Goal: Task Accomplishment & Management: Use online tool/utility

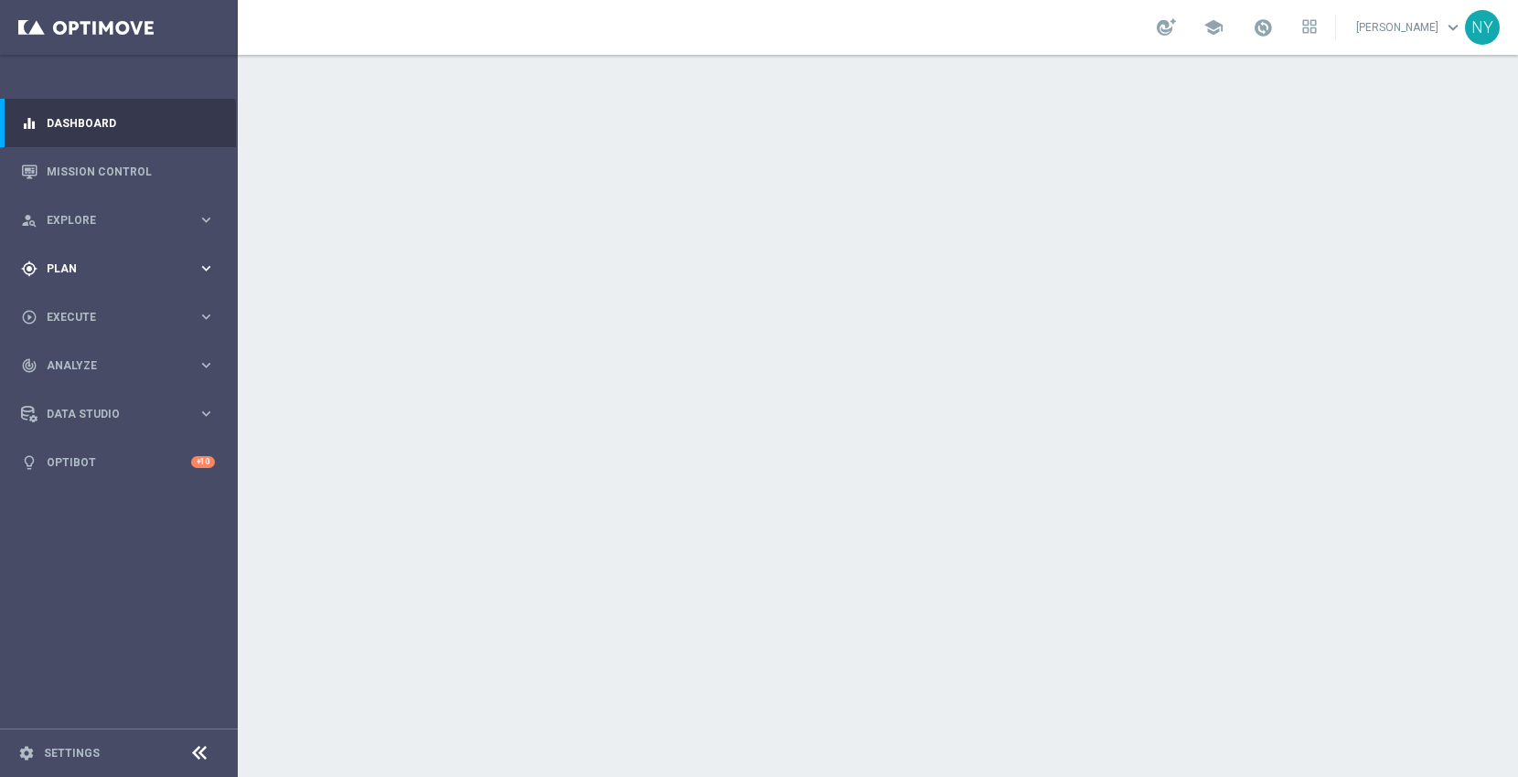
click at [65, 264] on span "Plan" at bounding box center [122, 268] width 151 height 11
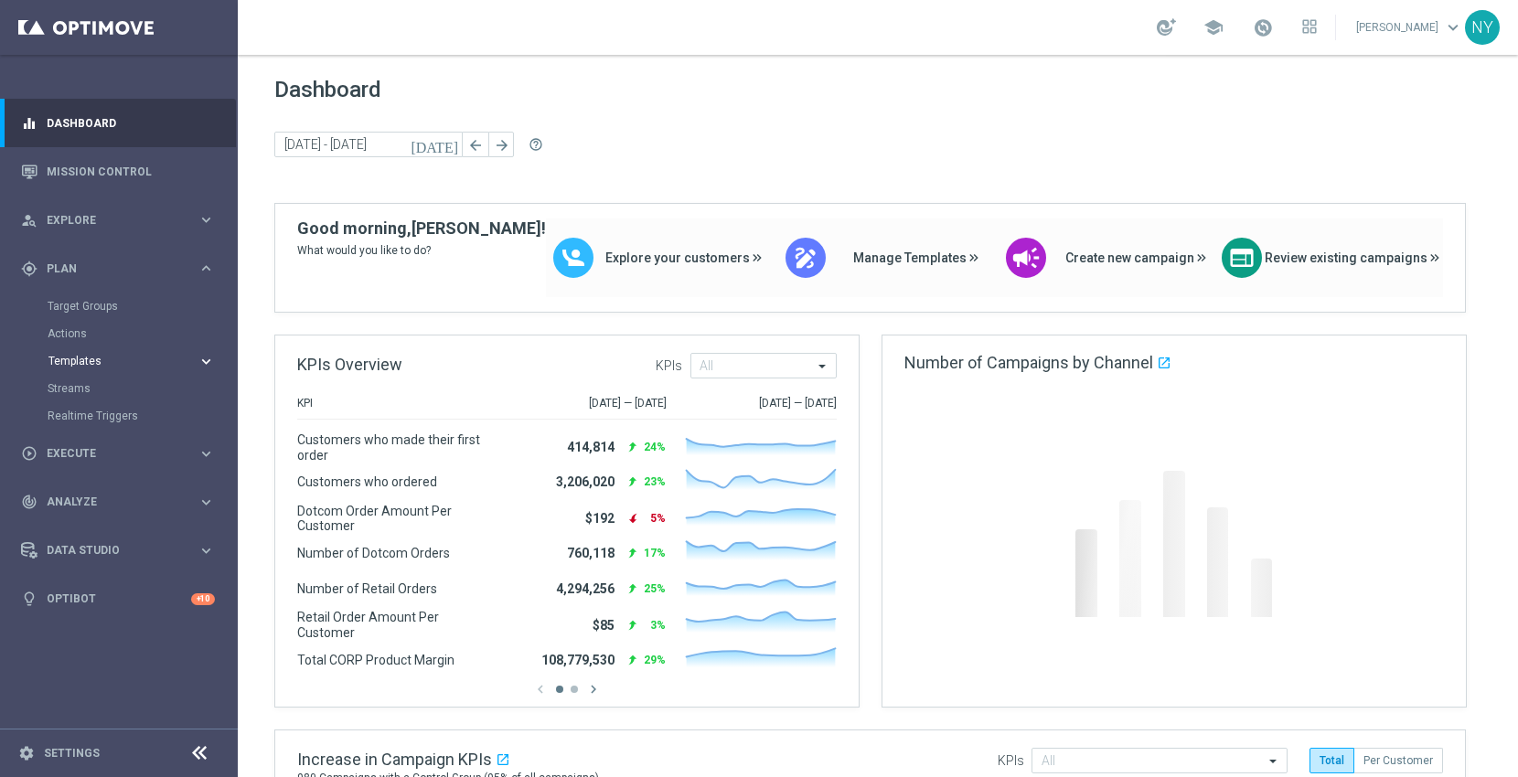
click at [80, 357] on span "Templates" at bounding box center [113, 361] width 131 height 11
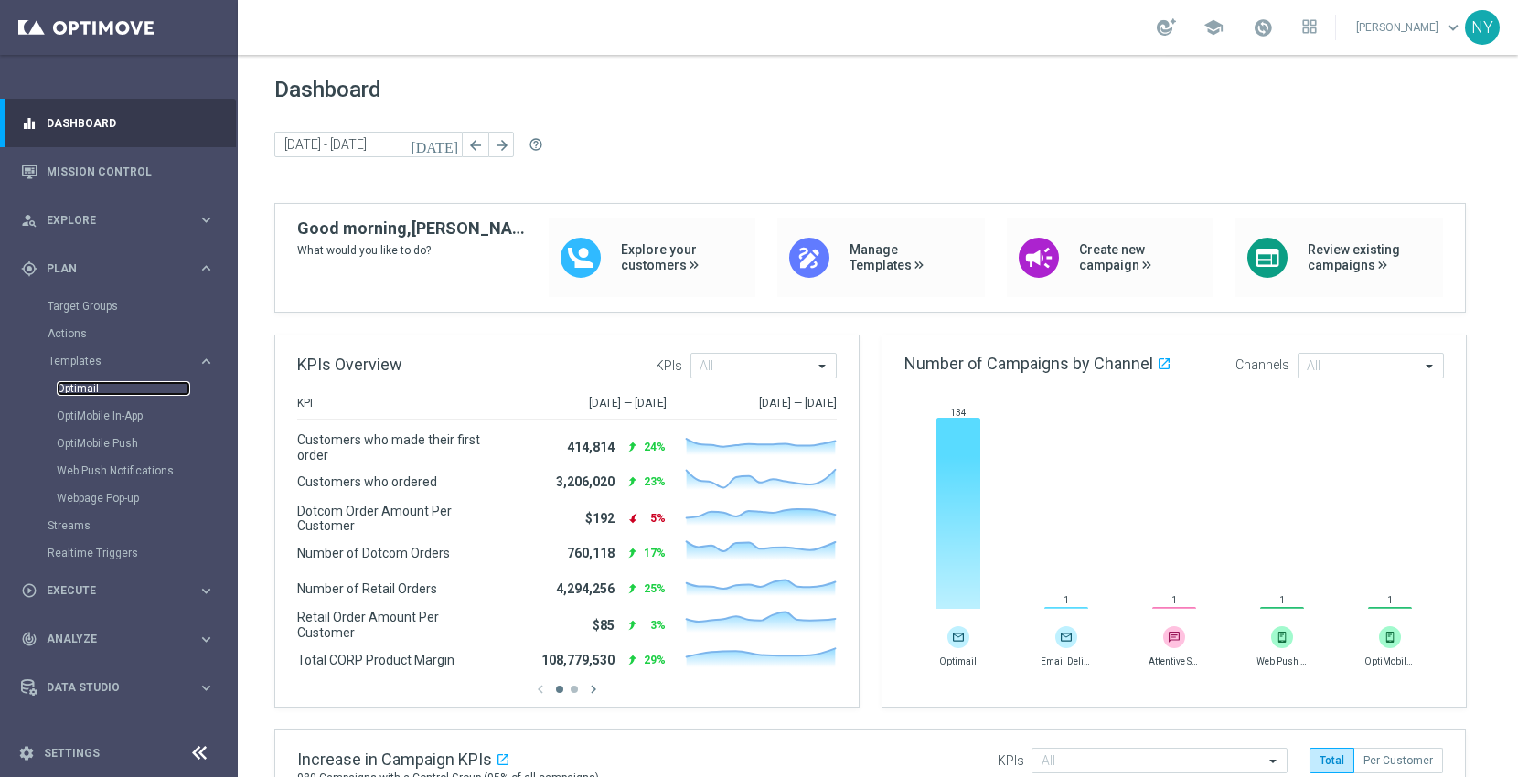
click at [71, 388] on link "Optimail" at bounding box center [124, 388] width 134 height 15
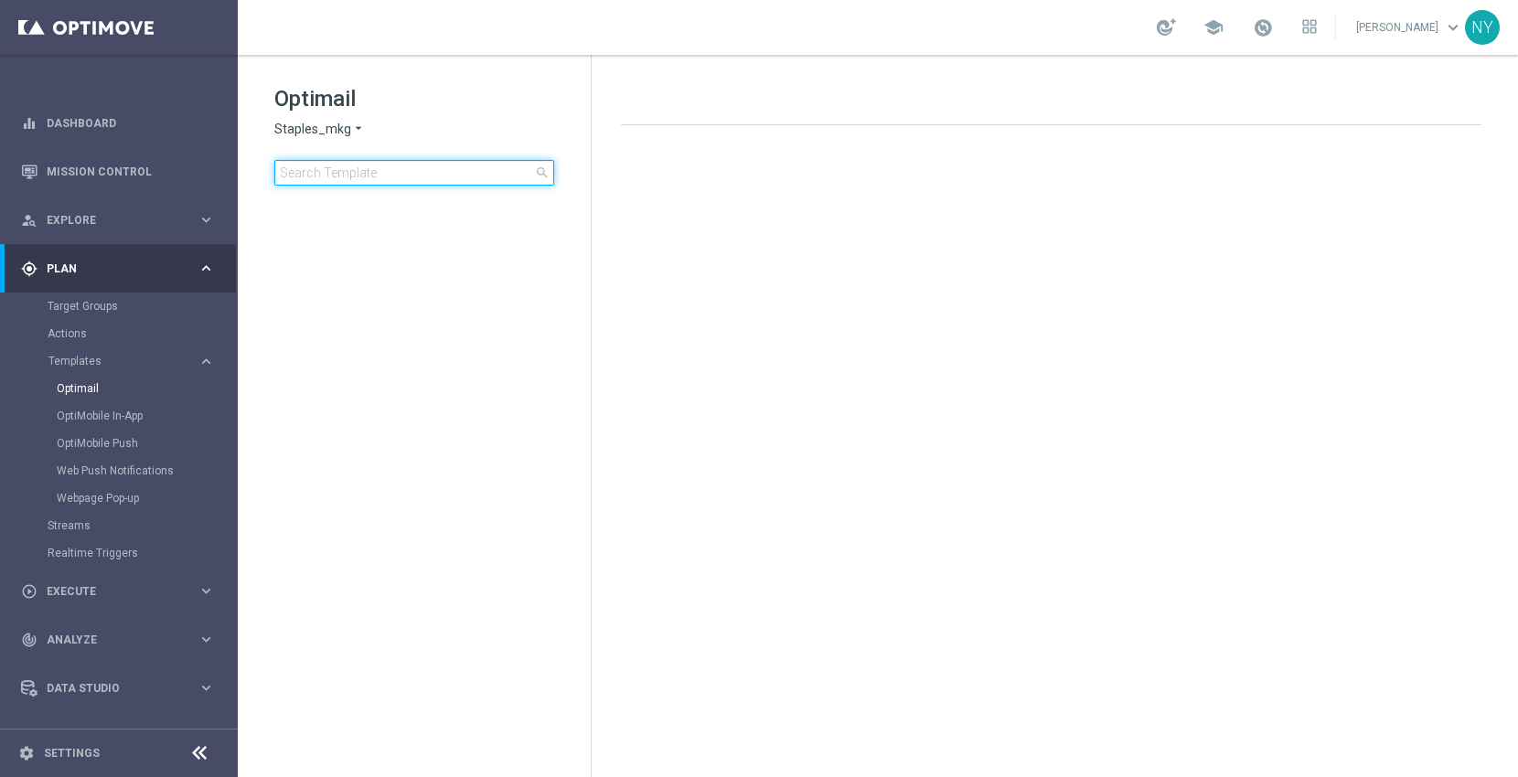
click at [355, 175] on input at bounding box center [414, 173] width 280 height 26
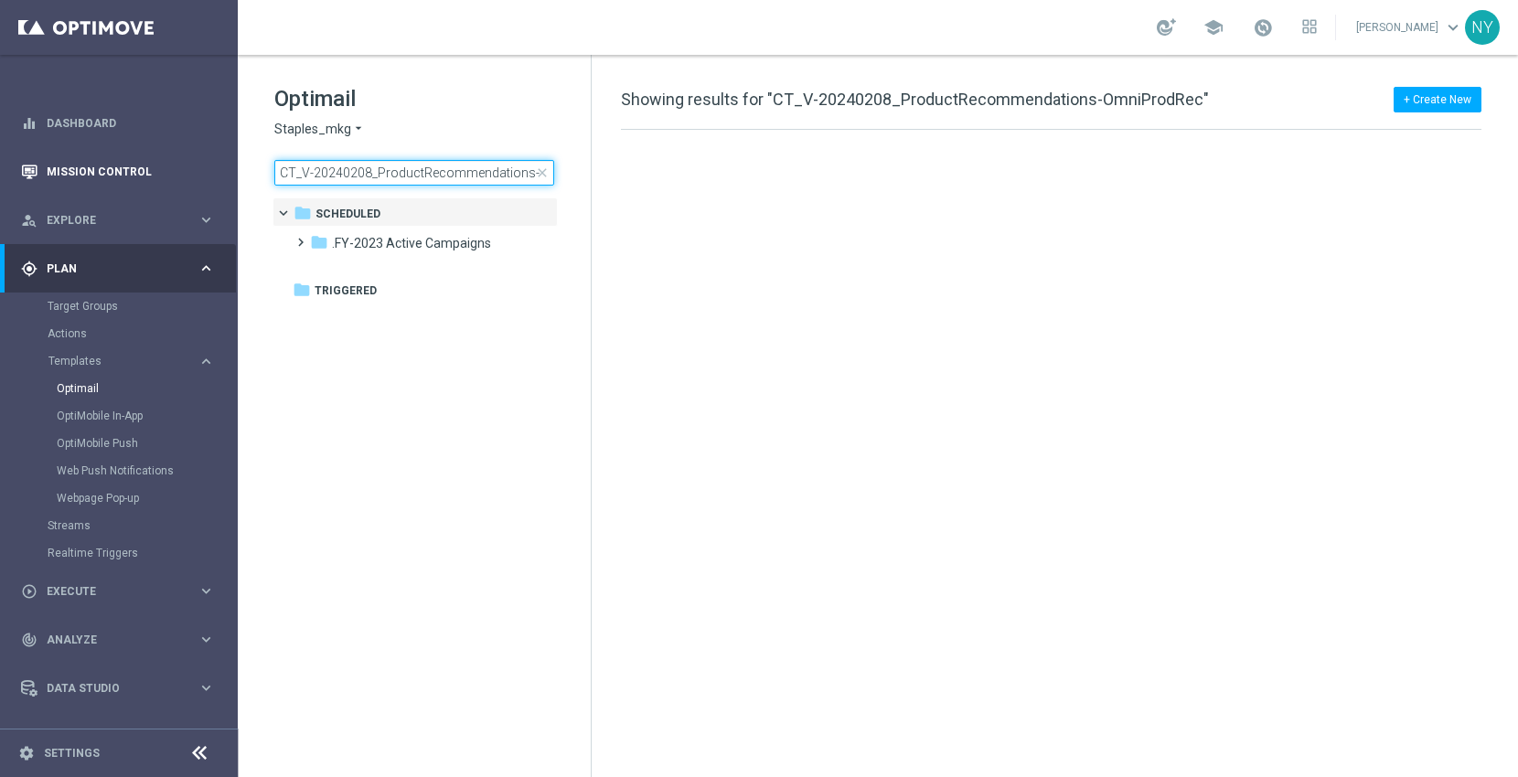
drag, startPoint x: 344, startPoint y: 171, endPoint x: 169, endPoint y: 179, distance: 174.8
click at [169, 179] on main "equalizer Dashboard Mission Control" at bounding box center [759, 388] width 1518 height 777
click at [366, 164] on input "CT_V-20240208_ProductRecommendations-OmniProdRec" at bounding box center [414, 173] width 280 height 26
click at [372, 169] on input "CT_V-20240208_ProductRecommendations-OmniProdRec" at bounding box center [414, 173] width 280 height 26
drag, startPoint x: 374, startPoint y: 170, endPoint x: 29, endPoint y: 174, distance: 344.8
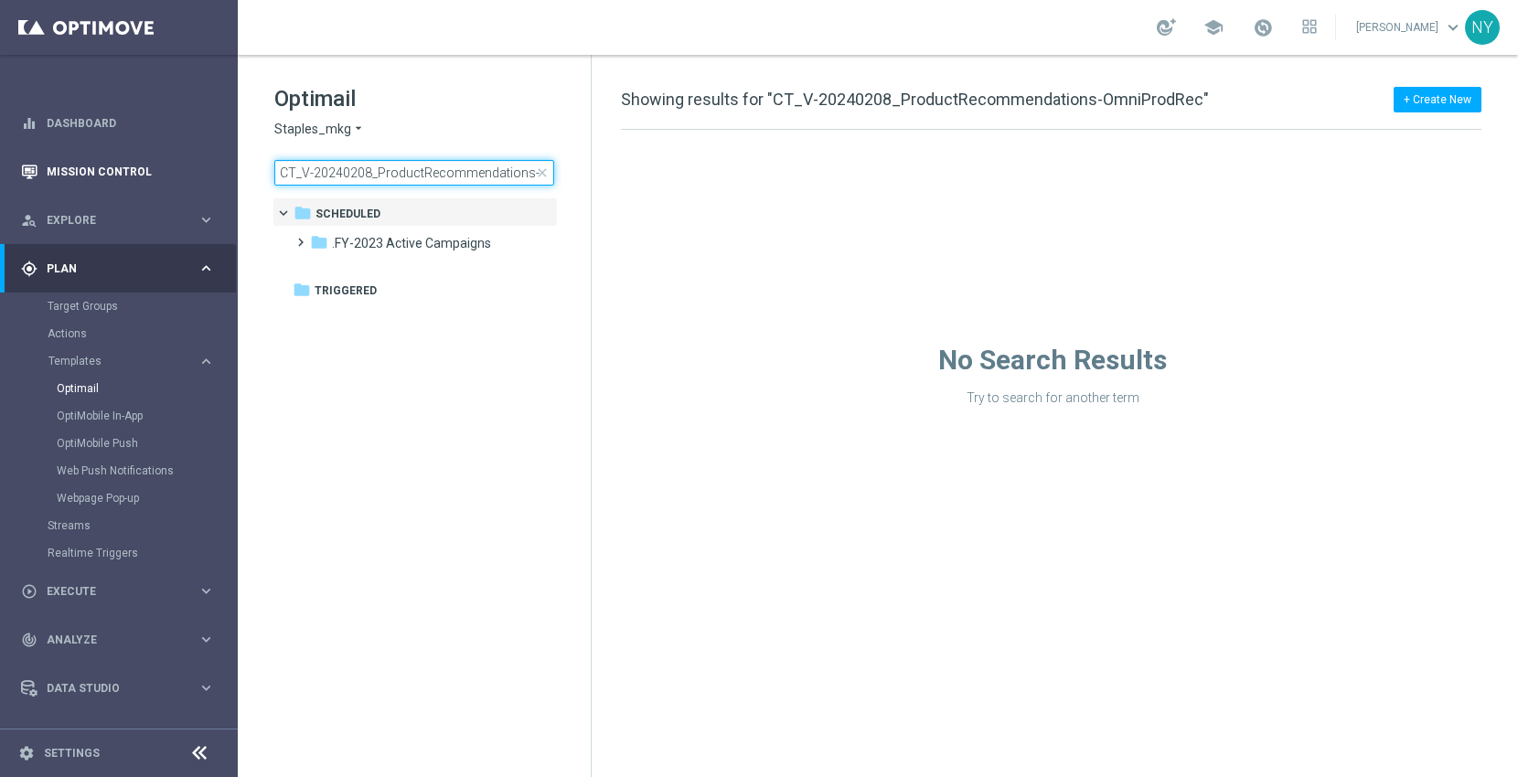
click at [24, 174] on main "equalizer Dashboard Mission Control" at bounding box center [759, 388] width 1518 height 777
type input "ProductRecommendations-OmniProdRec"
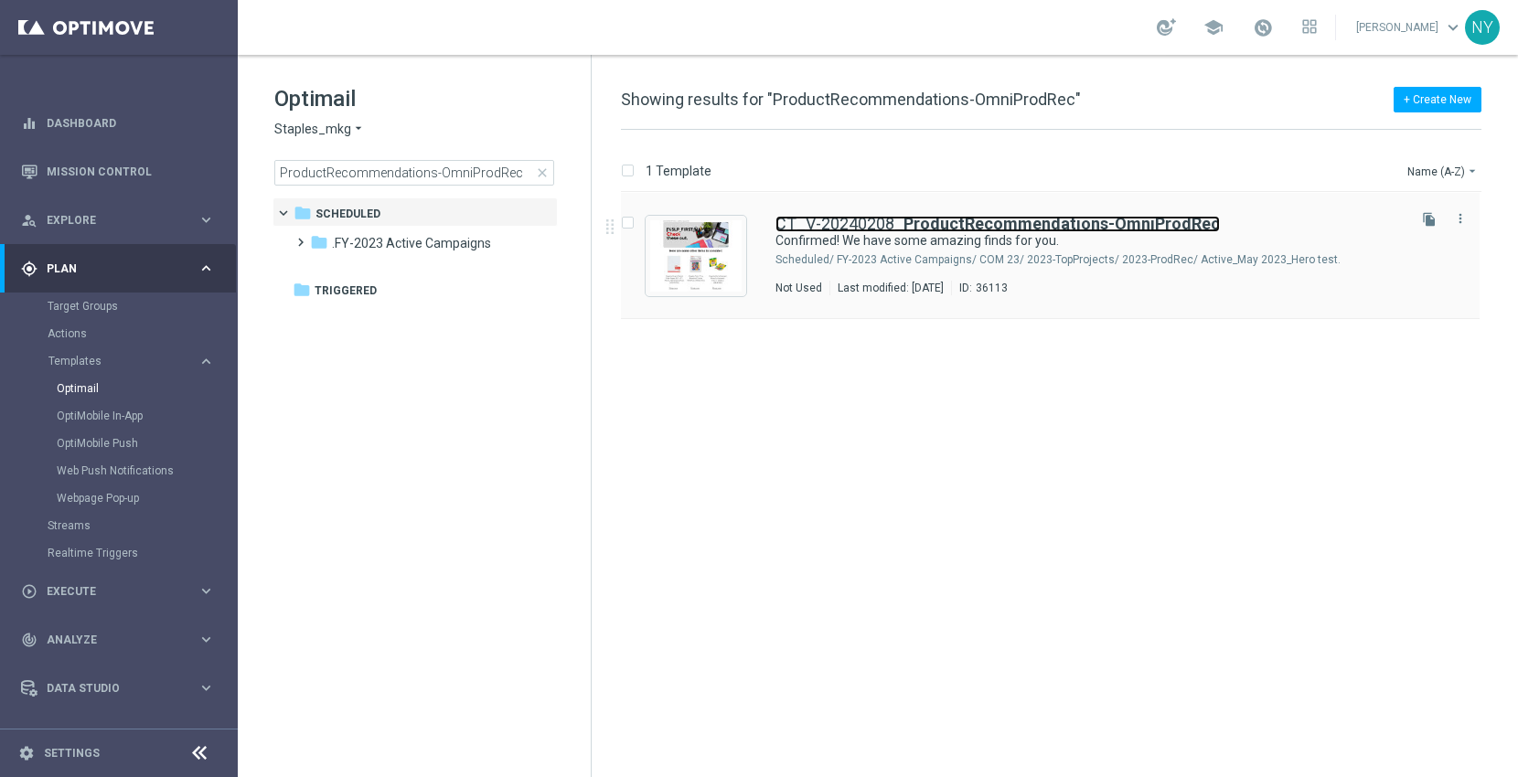
click at [928, 221] on b "ProductRecommendations-OmniProdRec" at bounding box center [1061, 223] width 316 height 19
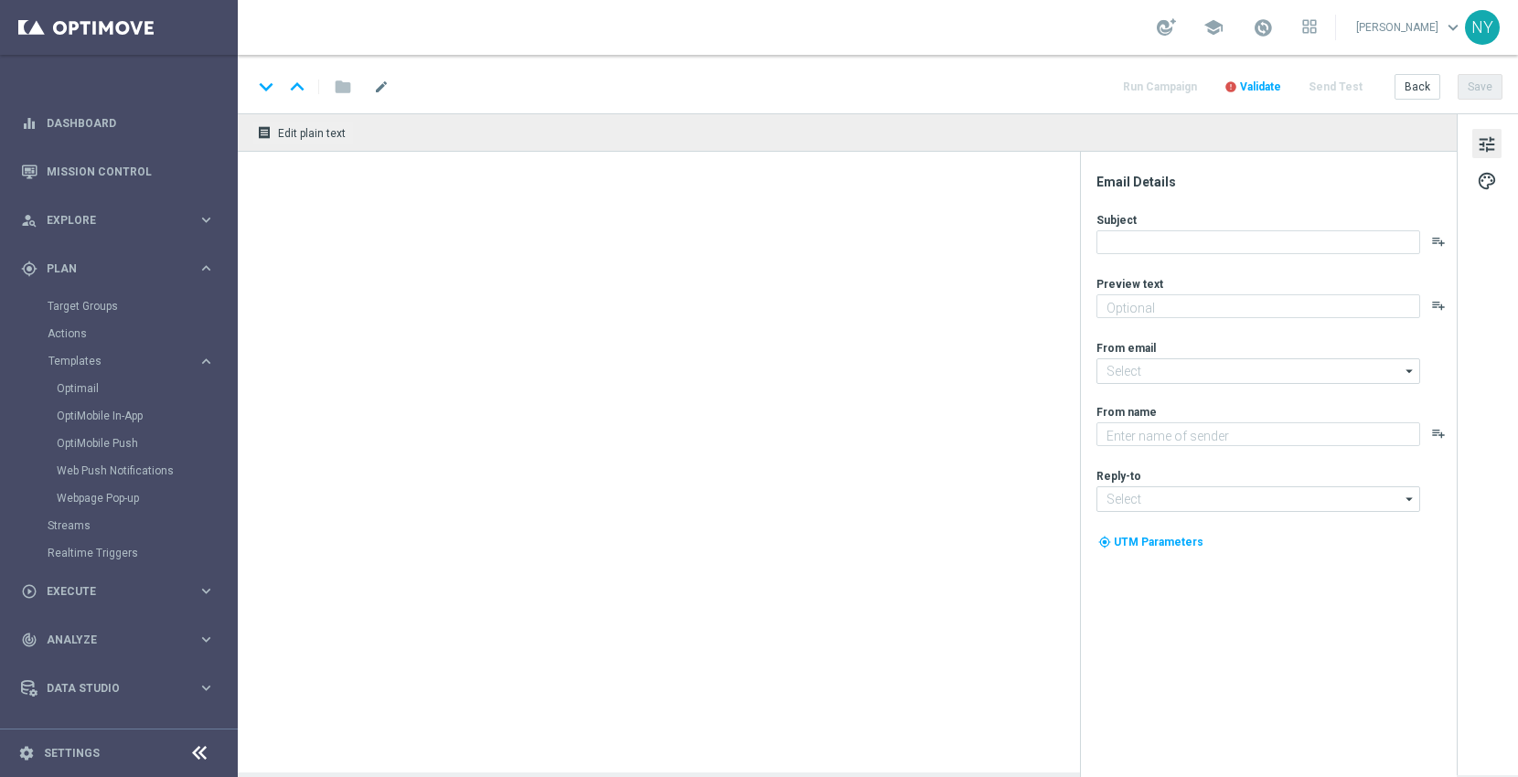
type textarea "Your handpicked choices await."
type input "[EMAIL_ADDRESS][DOMAIN_NAME]"
type textarea "Staples"
type input "[EMAIL_ADDRESS][DOMAIN_NAME]"
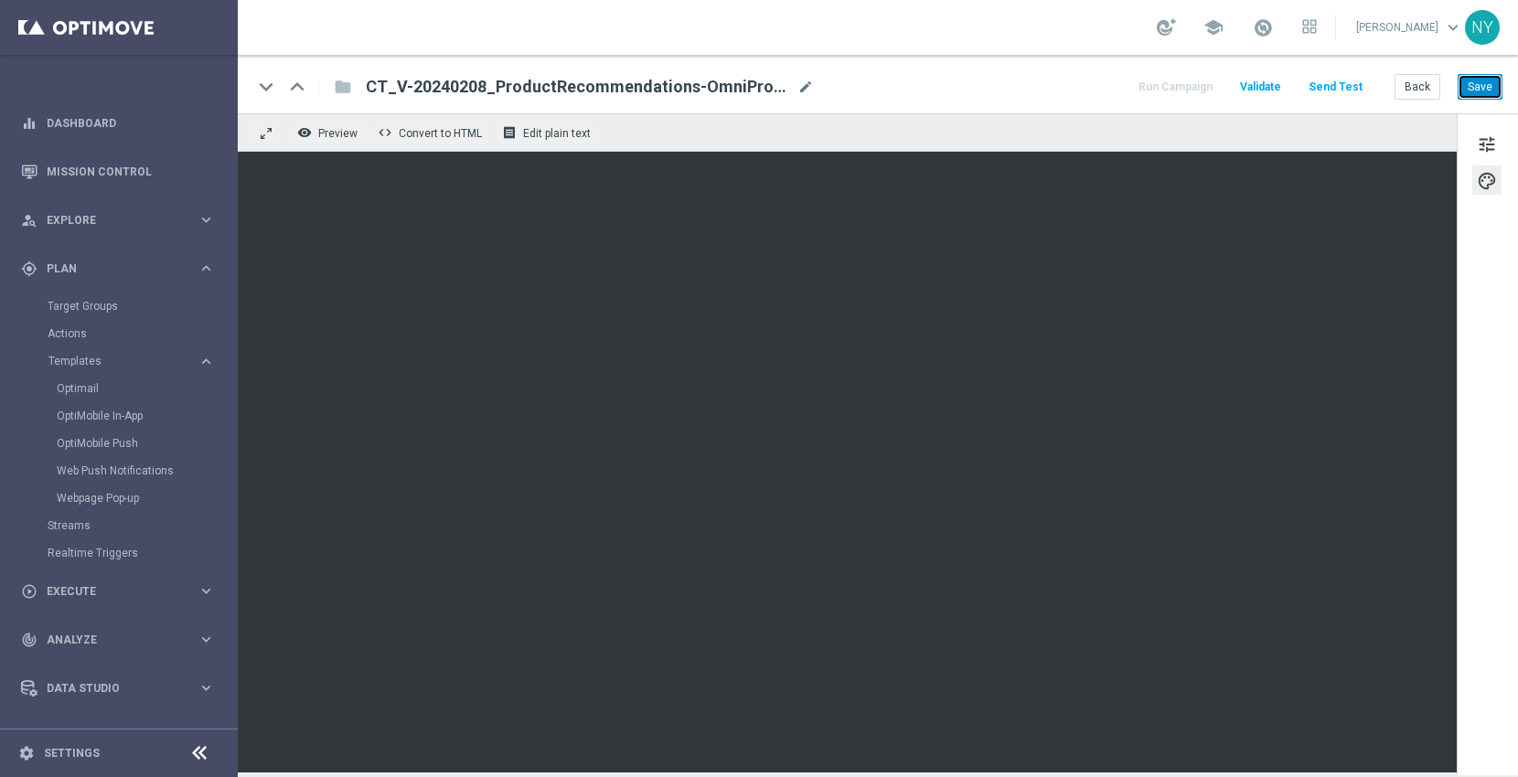
click at [1481, 90] on button "Save" at bounding box center [1480, 87] width 45 height 26
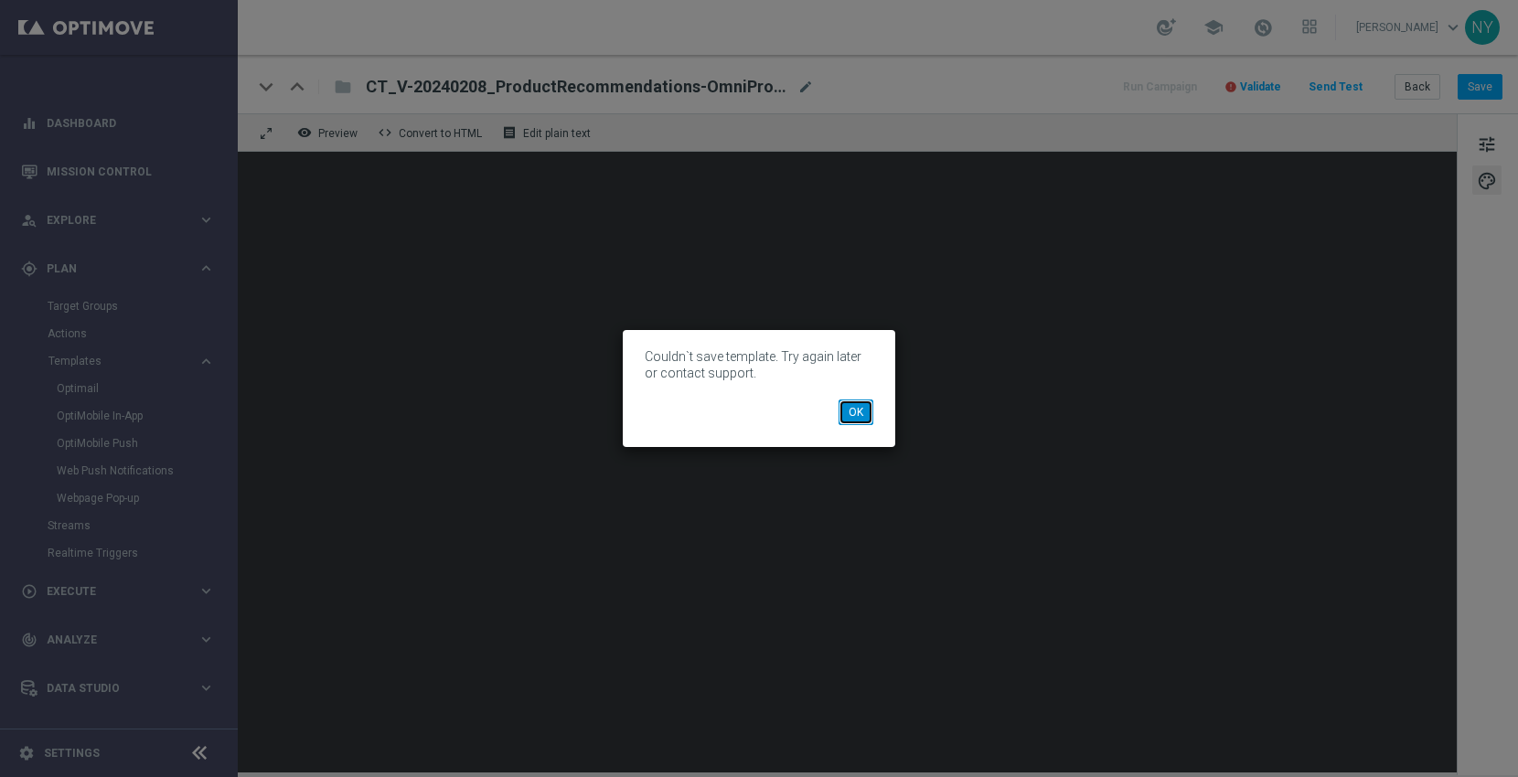
click at [862, 413] on button "OK" at bounding box center [856, 413] width 35 height 26
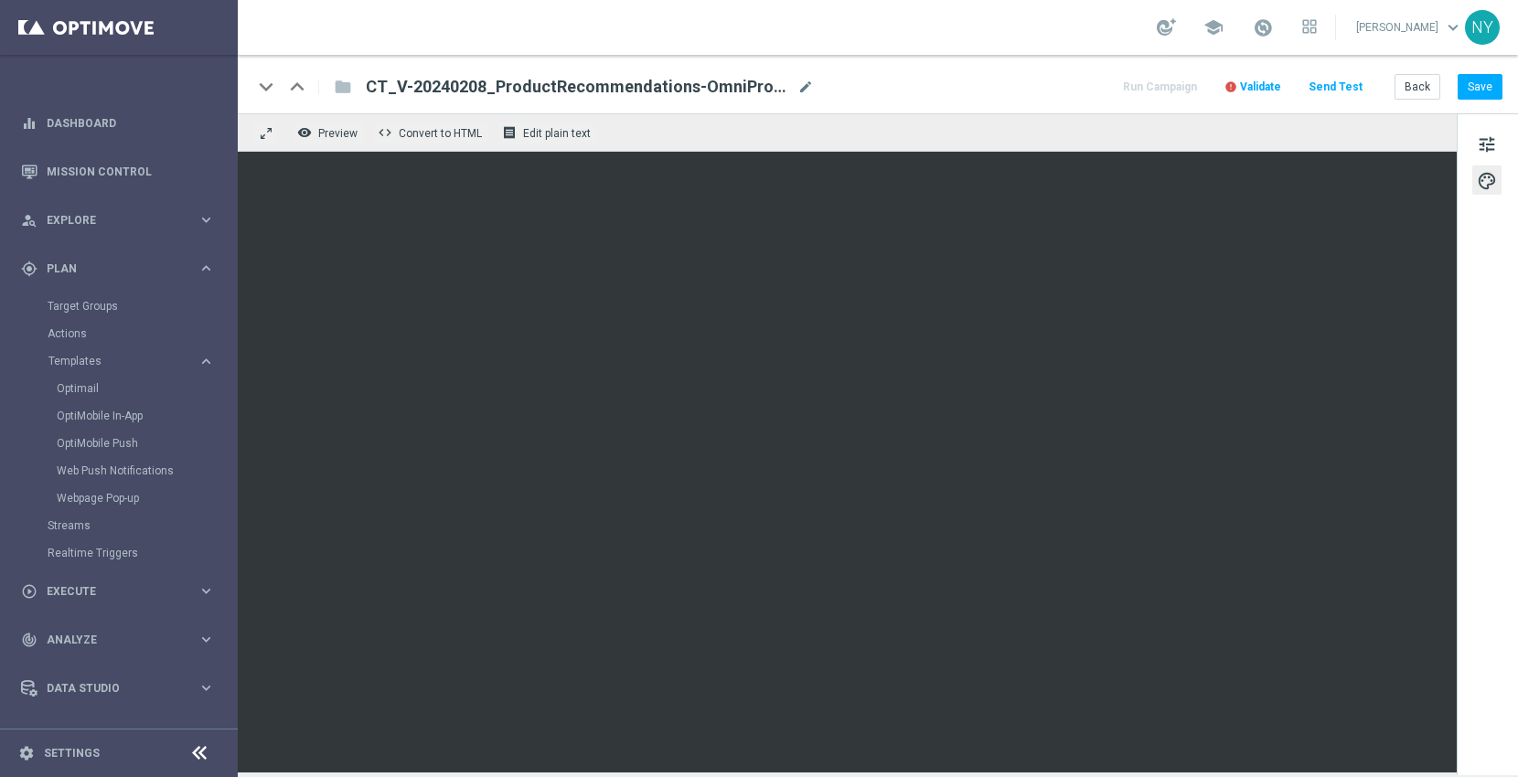
click at [1274, 85] on span "Validate" at bounding box center [1260, 86] width 41 height 13
click at [1259, 87] on span "Validate" at bounding box center [1260, 86] width 41 height 13
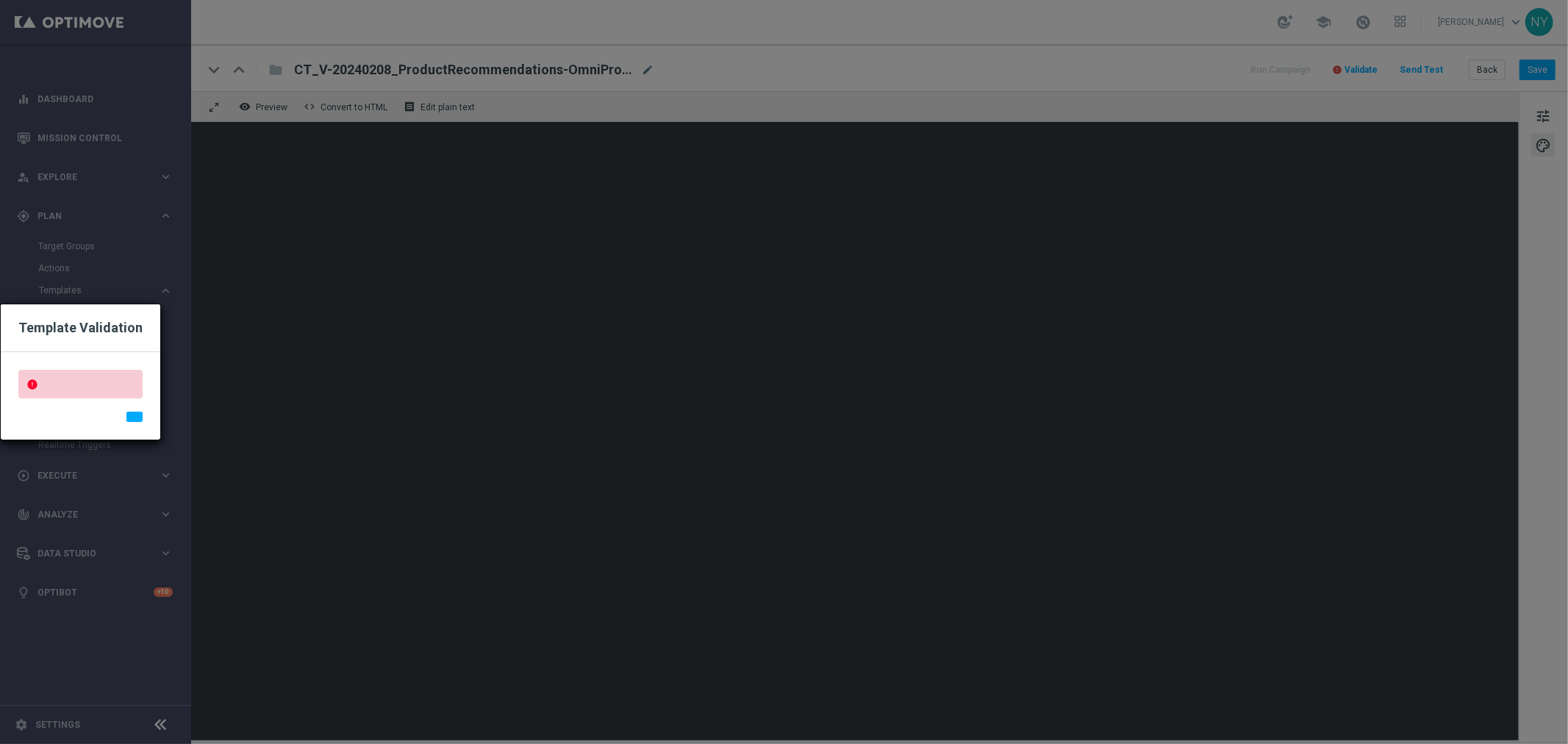
click at [1031, 258] on modal-container "Template Validation error" at bounding box center [784, 372] width 1568 height 744
click at [1220, 71] on modal-container "Template Validation error" at bounding box center [784, 372] width 1568 height 744
click at [133, 305] on modal-container "Template Validation error" at bounding box center [784, 372] width 1568 height 744
click at [129, 311] on div "Template Validation" at bounding box center [80, 328] width 159 height 47
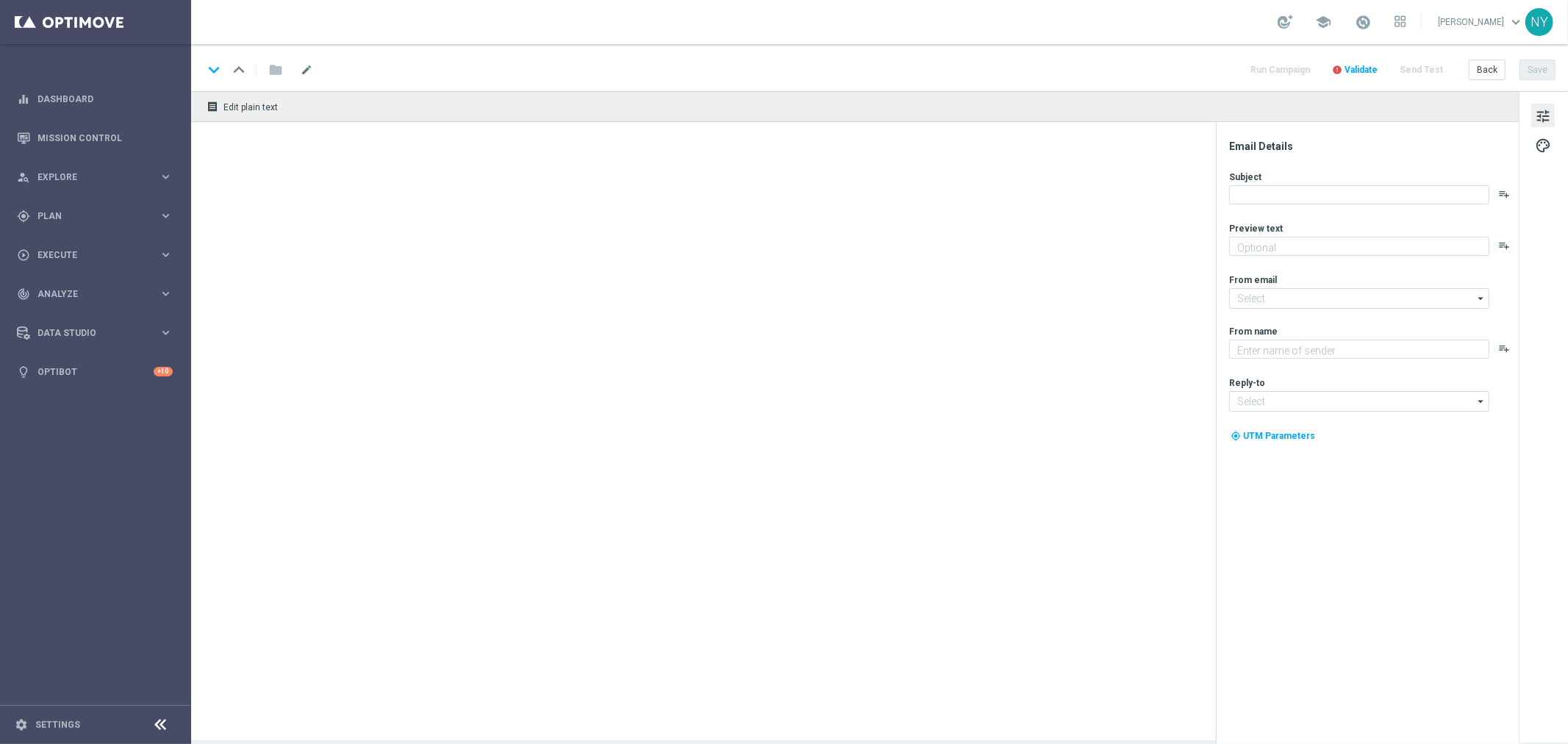
type textarea "Your handpicked choices await."
type textarea "Staples"
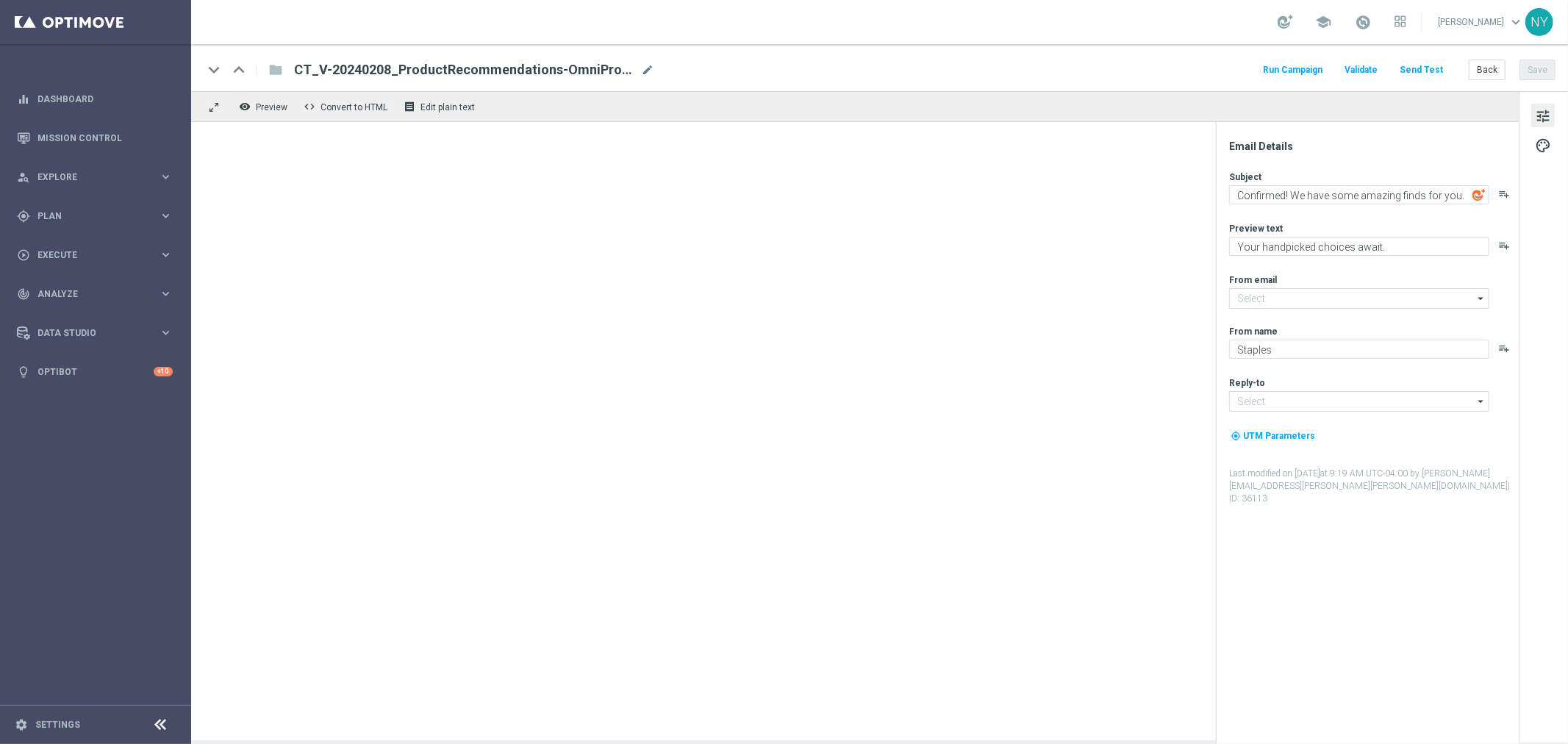
type input "[EMAIL_ADDRESS][DOMAIN_NAME]"
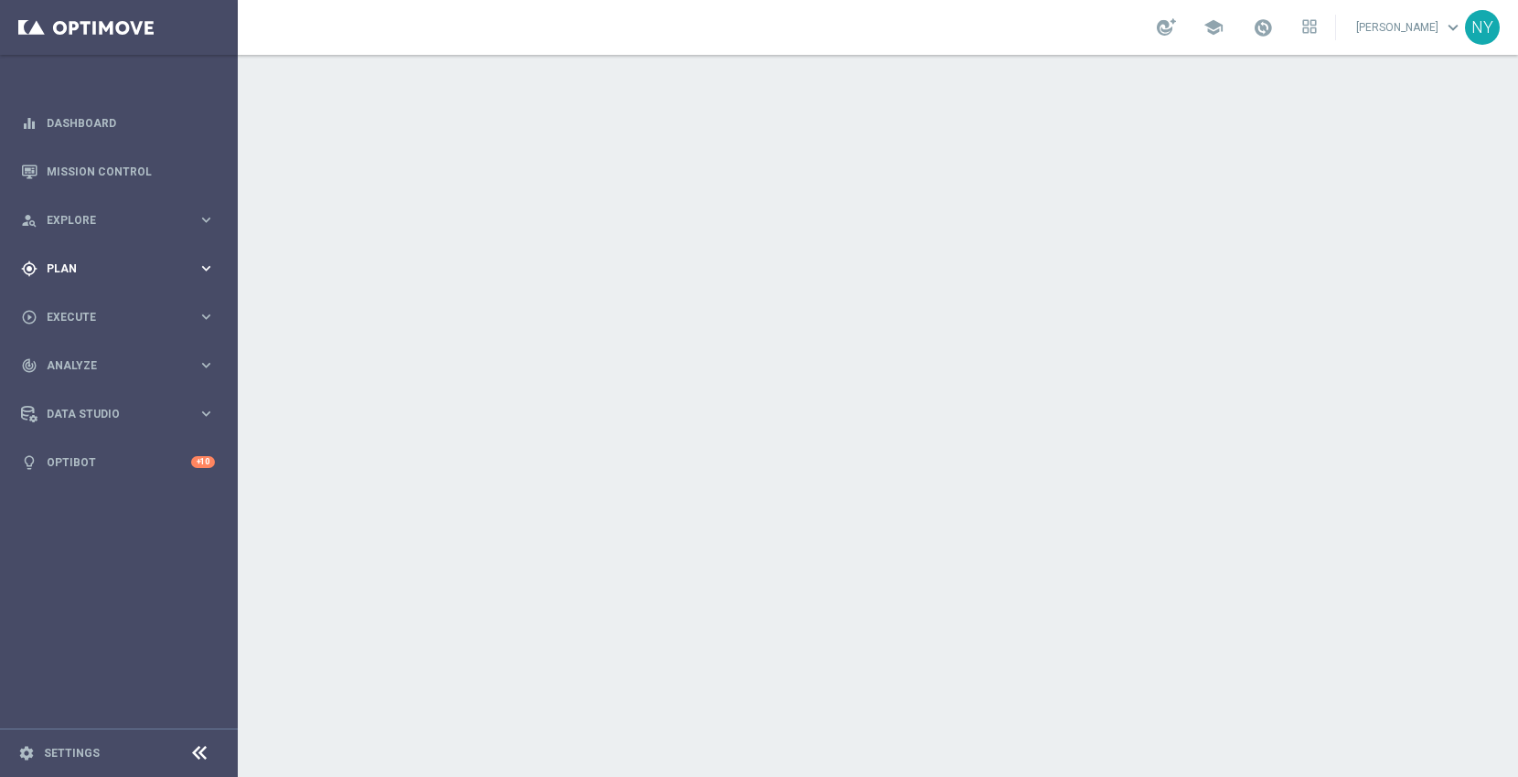
click at [65, 267] on span "Plan" at bounding box center [122, 268] width 151 height 11
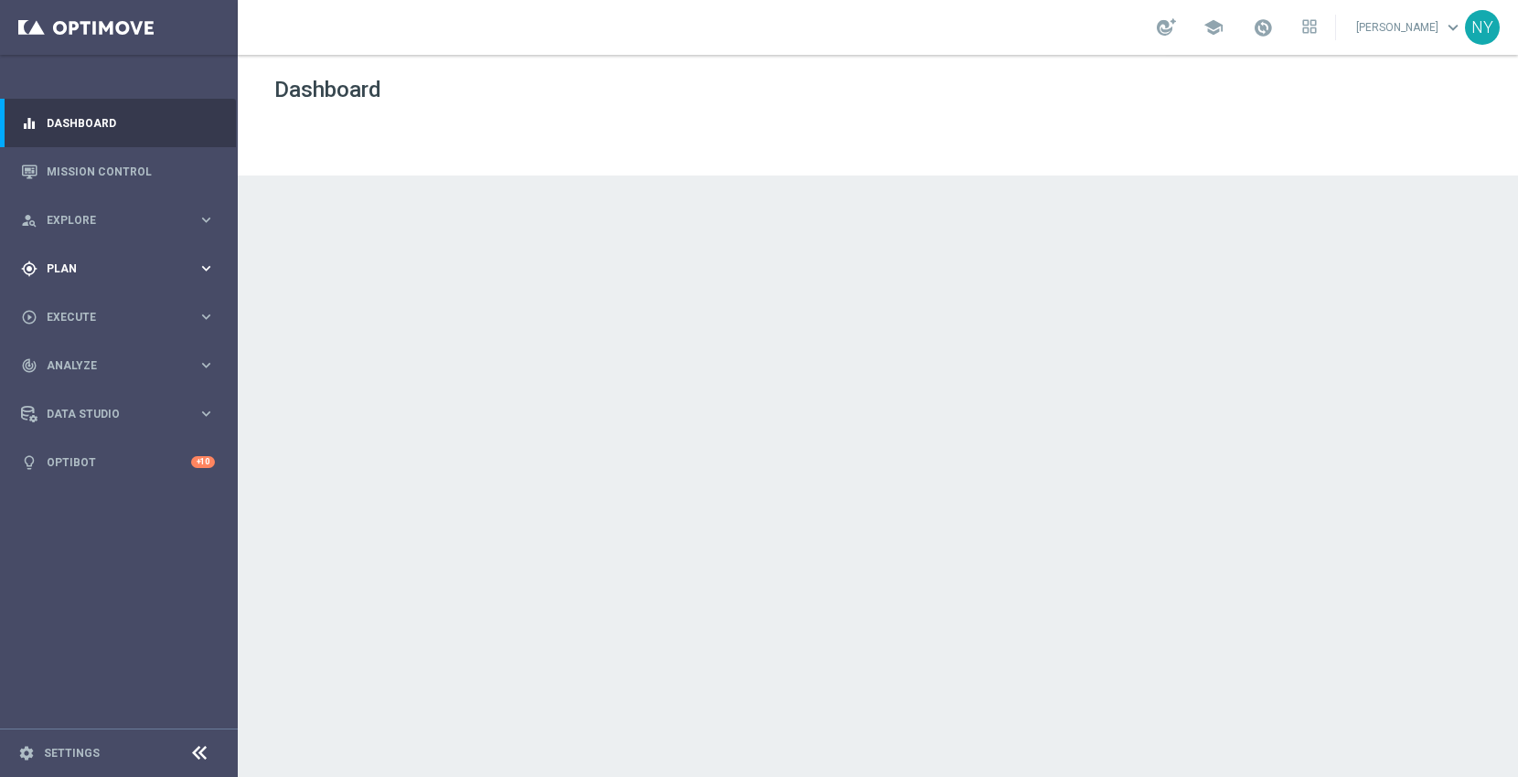
click at [70, 275] on div "gps_fixed Plan" at bounding box center [109, 269] width 176 height 16
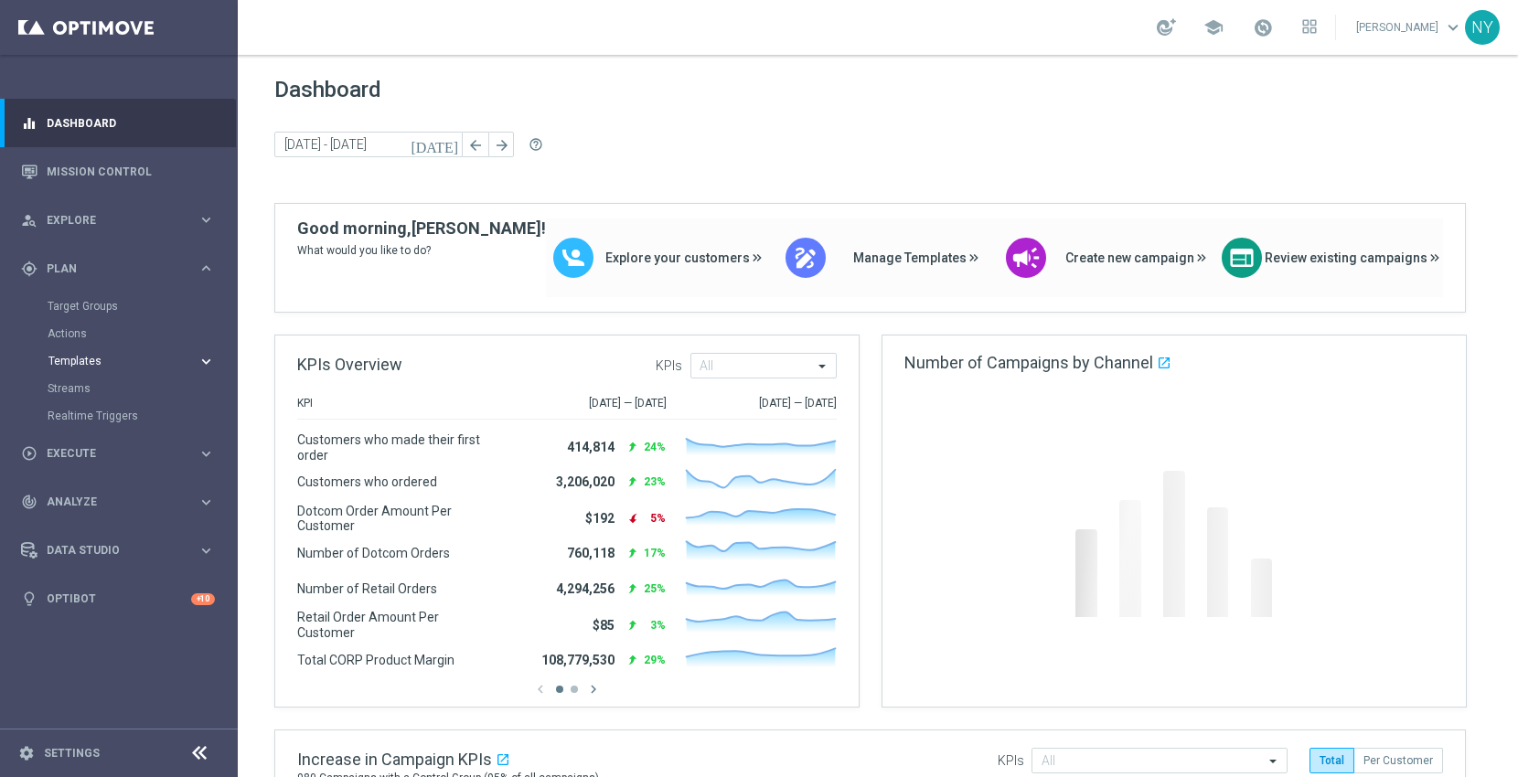
click at [73, 362] on span "Templates" at bounding box center [113, 361] width 131 height 11
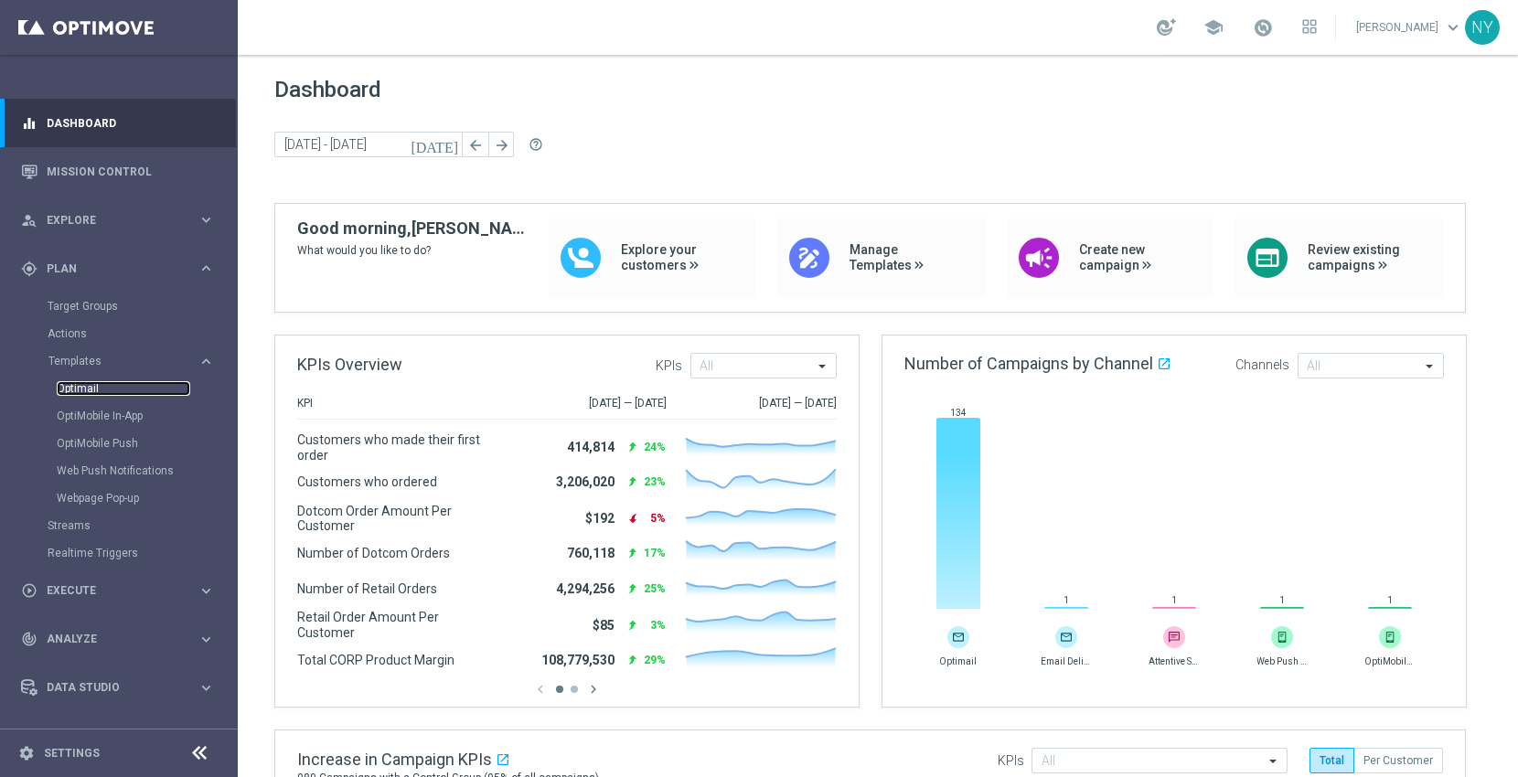
click at [83, 393] on link "Optimail" at bounding box center [124, 388] width 134 height 15
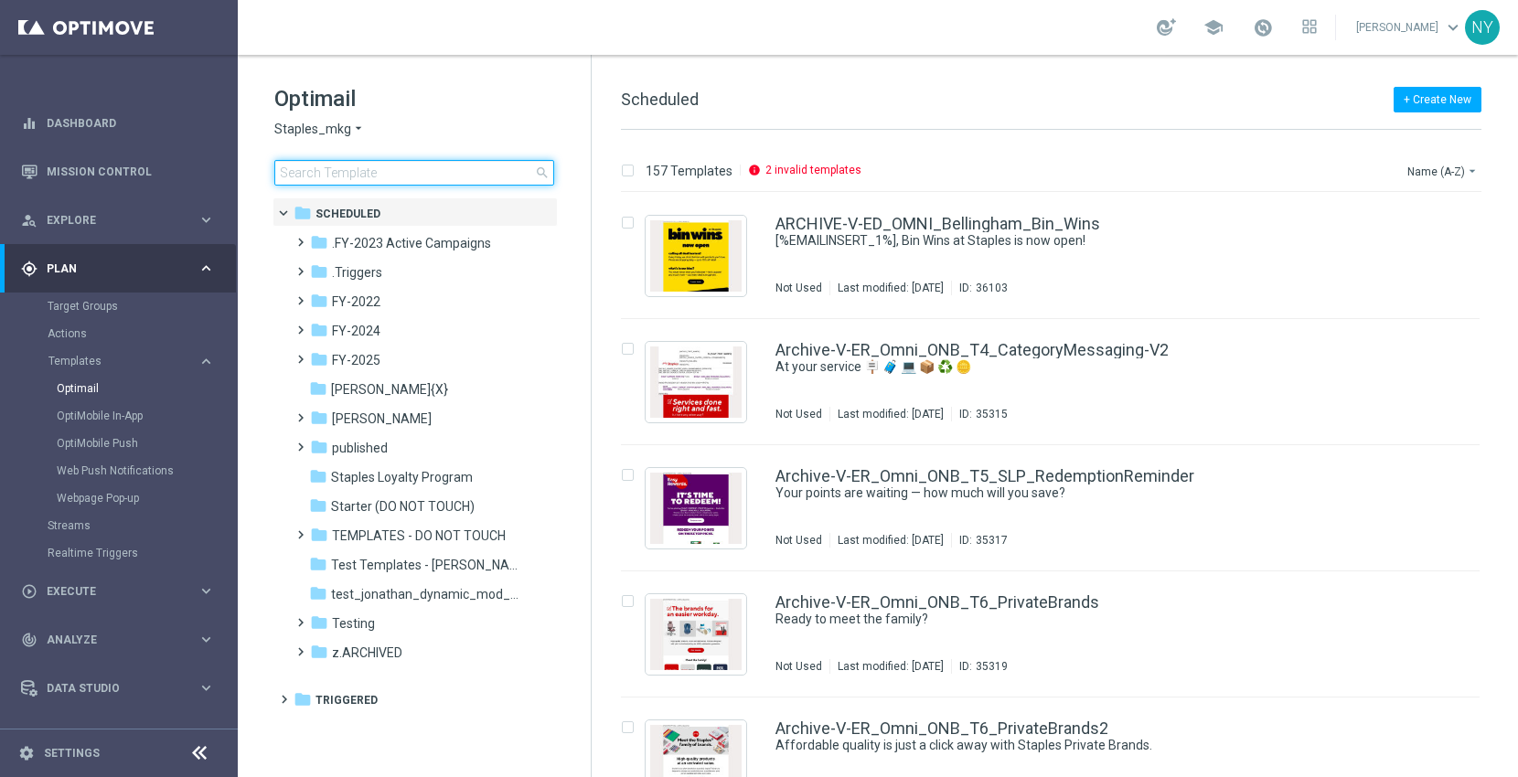
click at [366, 173] on input at bounding box center [414, 173] width 280 height 26
drag, startPoint x: 357, startPoint y: 174, endPoint x: 358, endPoint y: 158, distance: 15.7
click at [358, 164] on input at bounding box center [414, 173] width 280 height 26
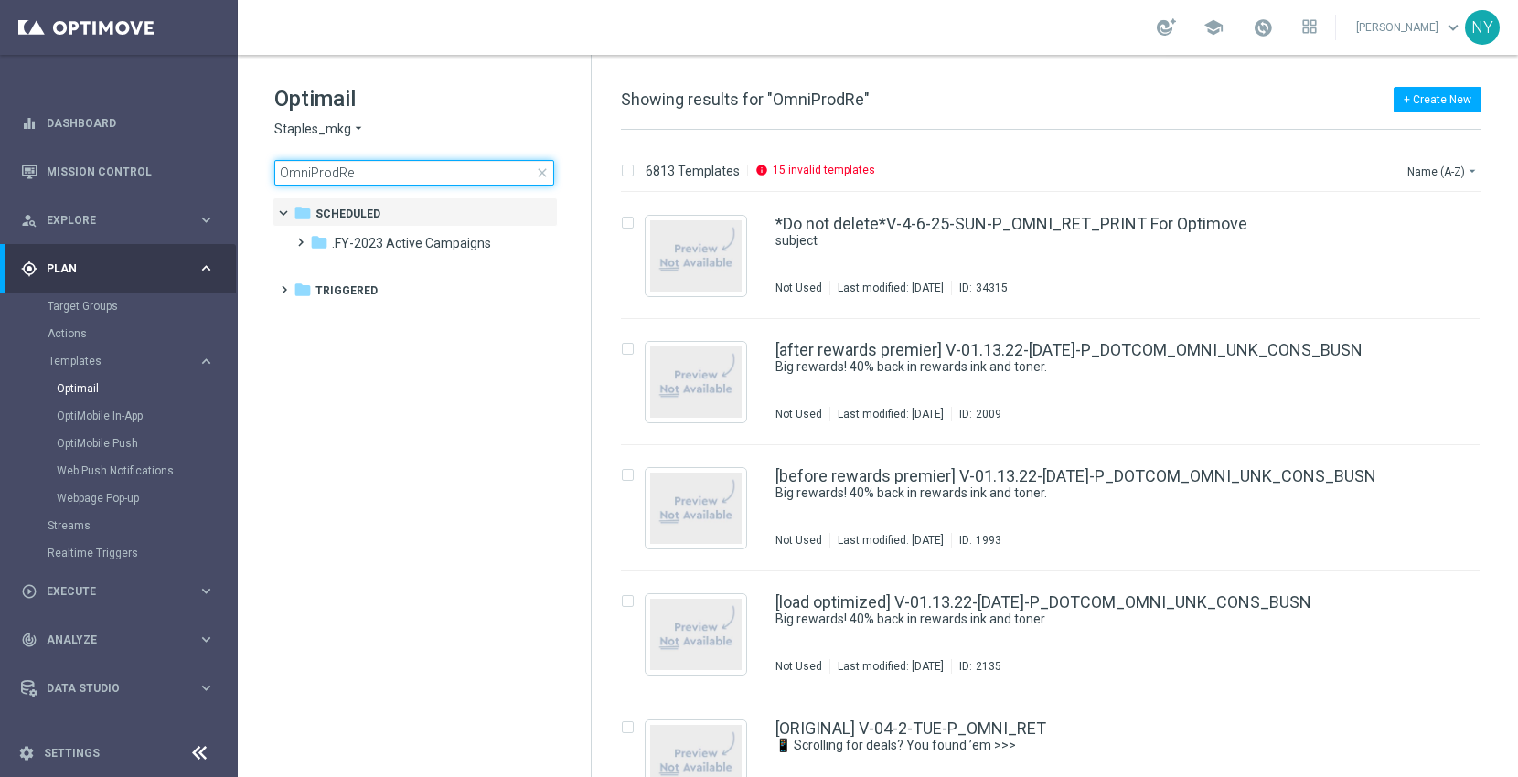
type input "OmniProdRec"
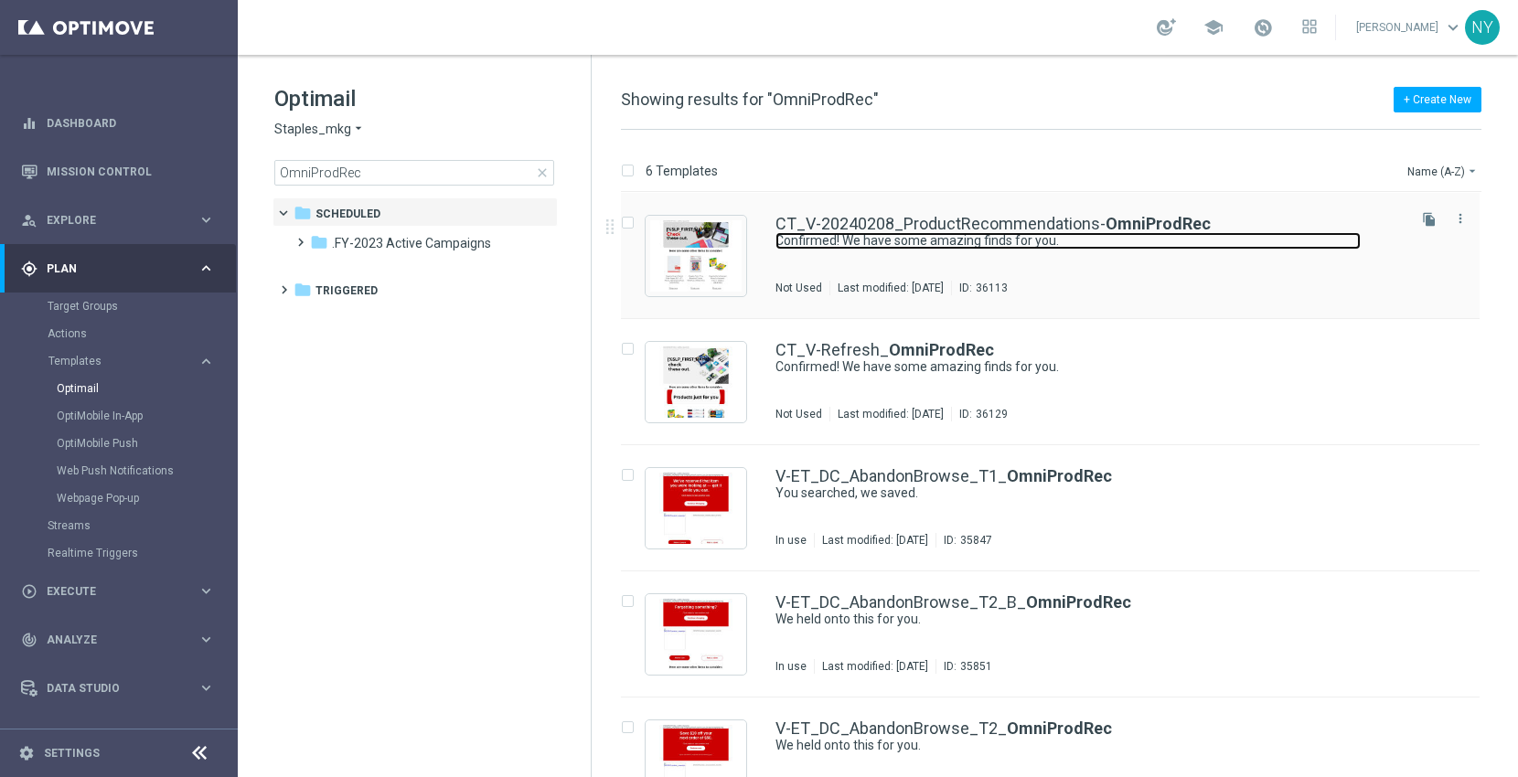
click at [906, 235] on link "Confirmed! We have some amazing finds for you." at bounding box center [1067, 240] width 585 height 17
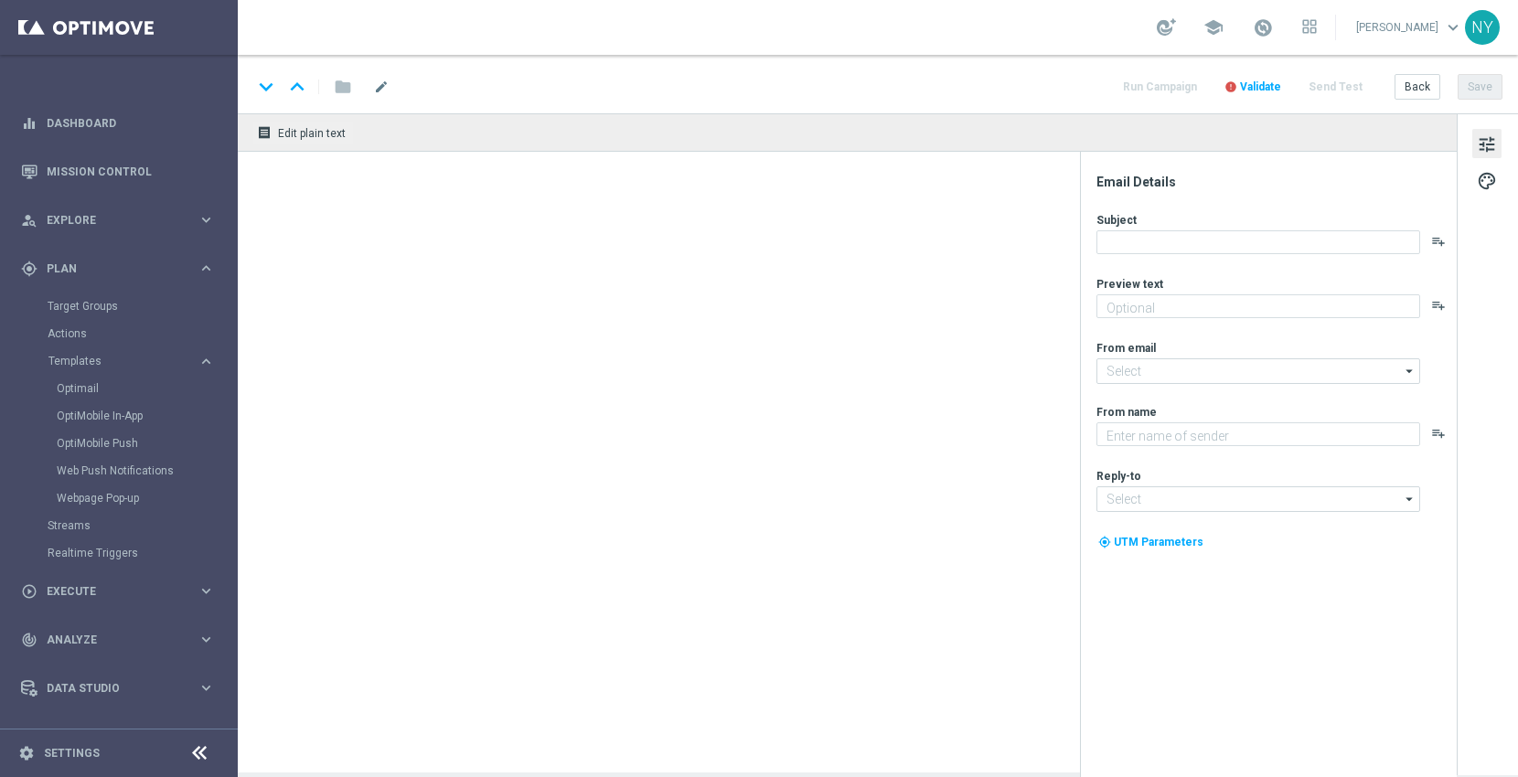
type textarea "Your handpicked choices await."
type input "[EMAIL_ADDRESS][DOMAIN_NAME]"
type textarea "Staples"
type input "[EMAIL_ADDRESS][DOMAIN_NAME]"
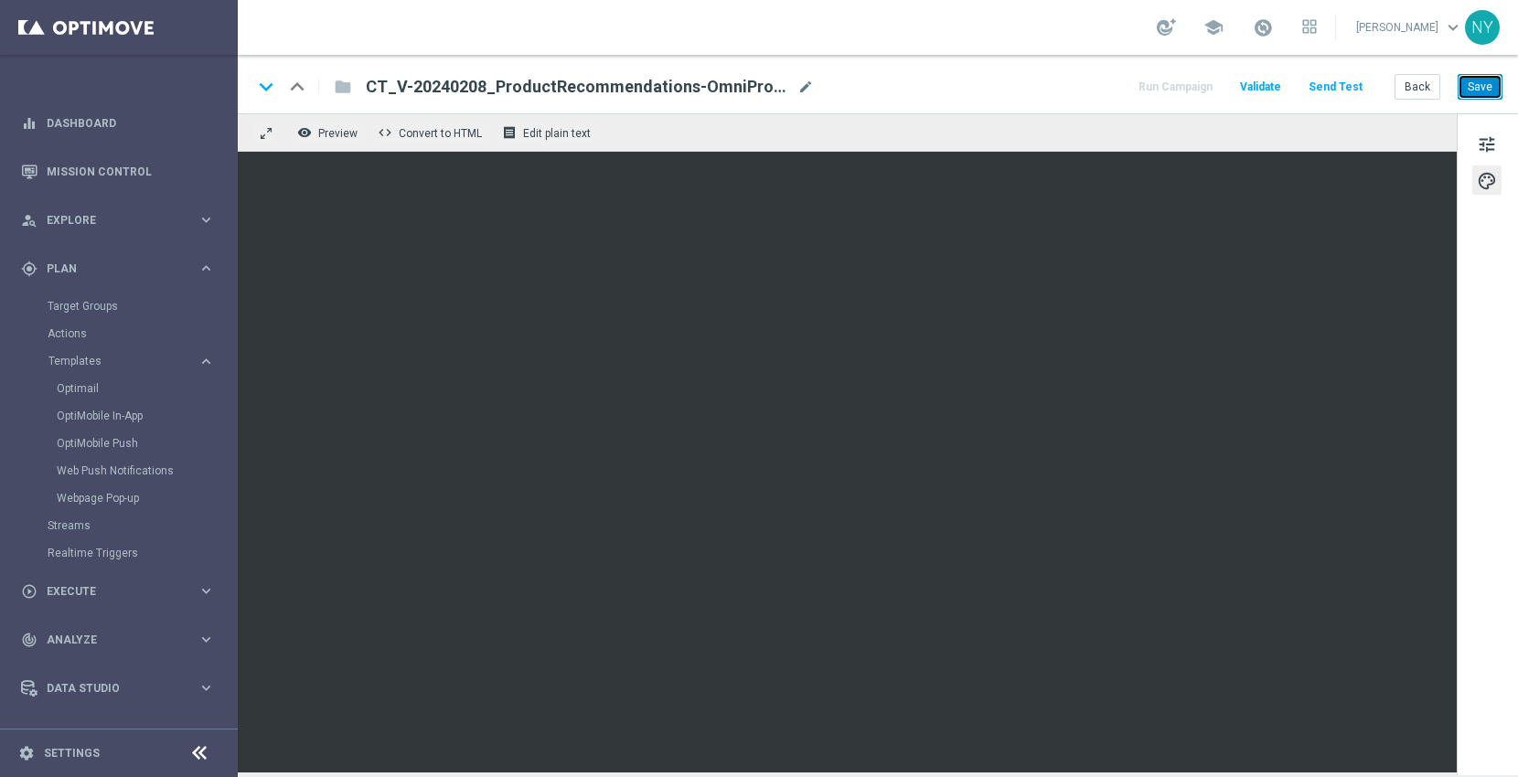
click at [1478, 87] on button "Save" at bounding box center [1480, 87] width 45 height 26
click at [1481, 84] on button "Save" at bounding box center [1480, 87] width 45 height 26
drag, startPoint x: 1487, startPoint y: 90, endPoint x: 1464, endPoint y: 92, distance: 23.0
click at [1486, 90] on button "Save" at bounding box center [1480, 87] width 45 height 26
click at [1420, 87] on button "Back" at bounding box center [1418, 87] width 46 height 26
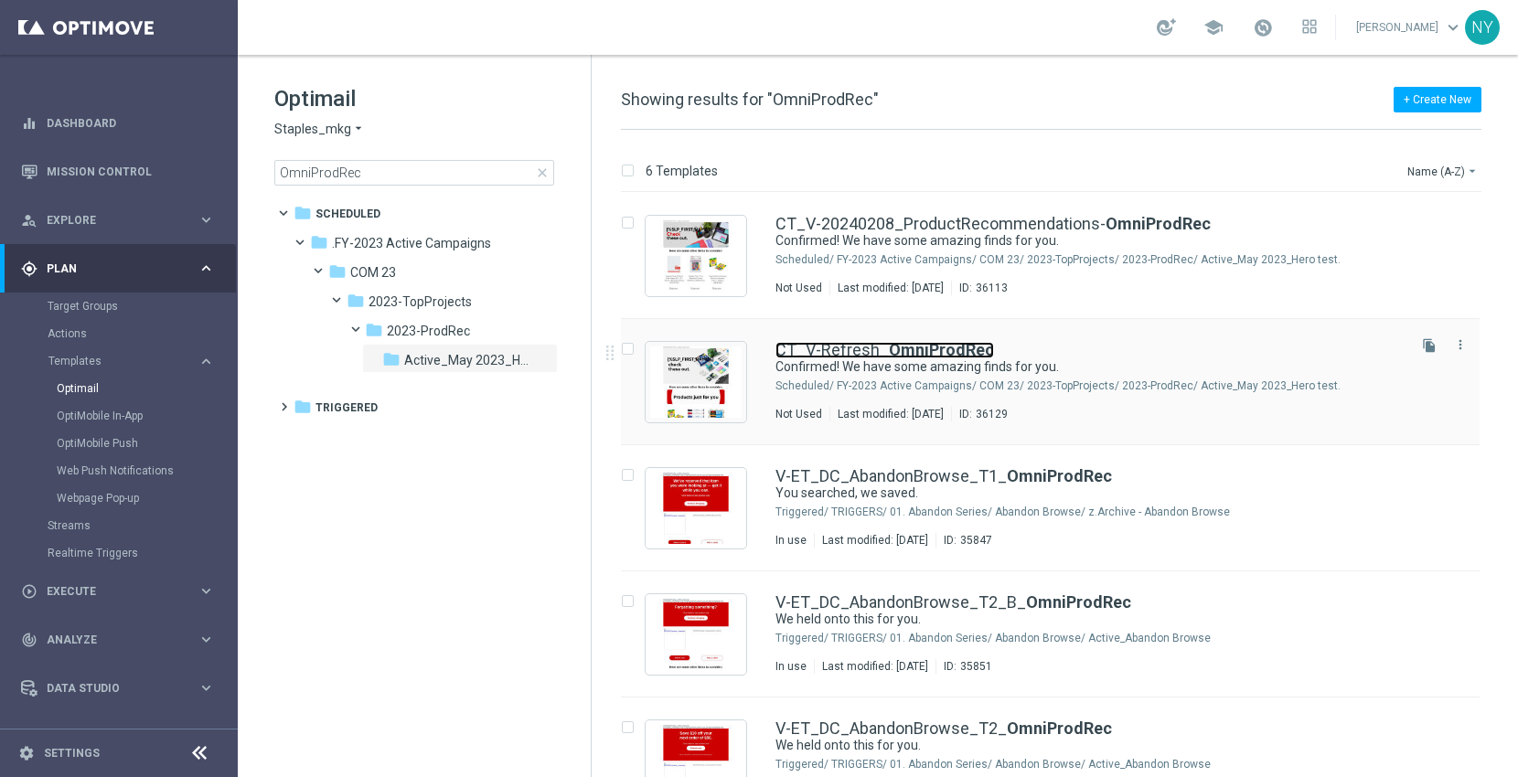
click at [892, 351] on b "OmniProdRec" at bounding box center [941, 349] width 105 height 19
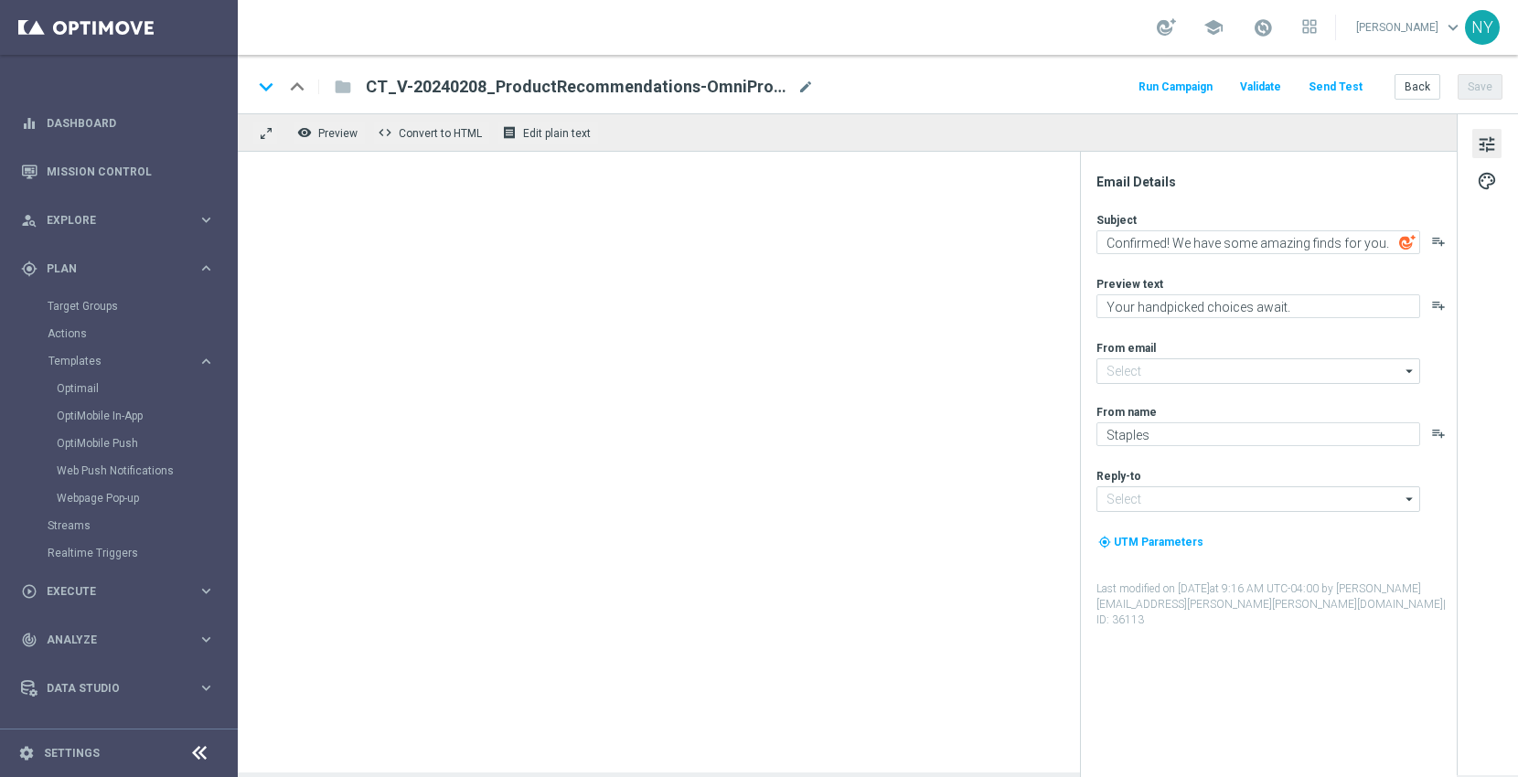
type input "[EMAIL_ADDRESS][DOMAIN_NAME]"
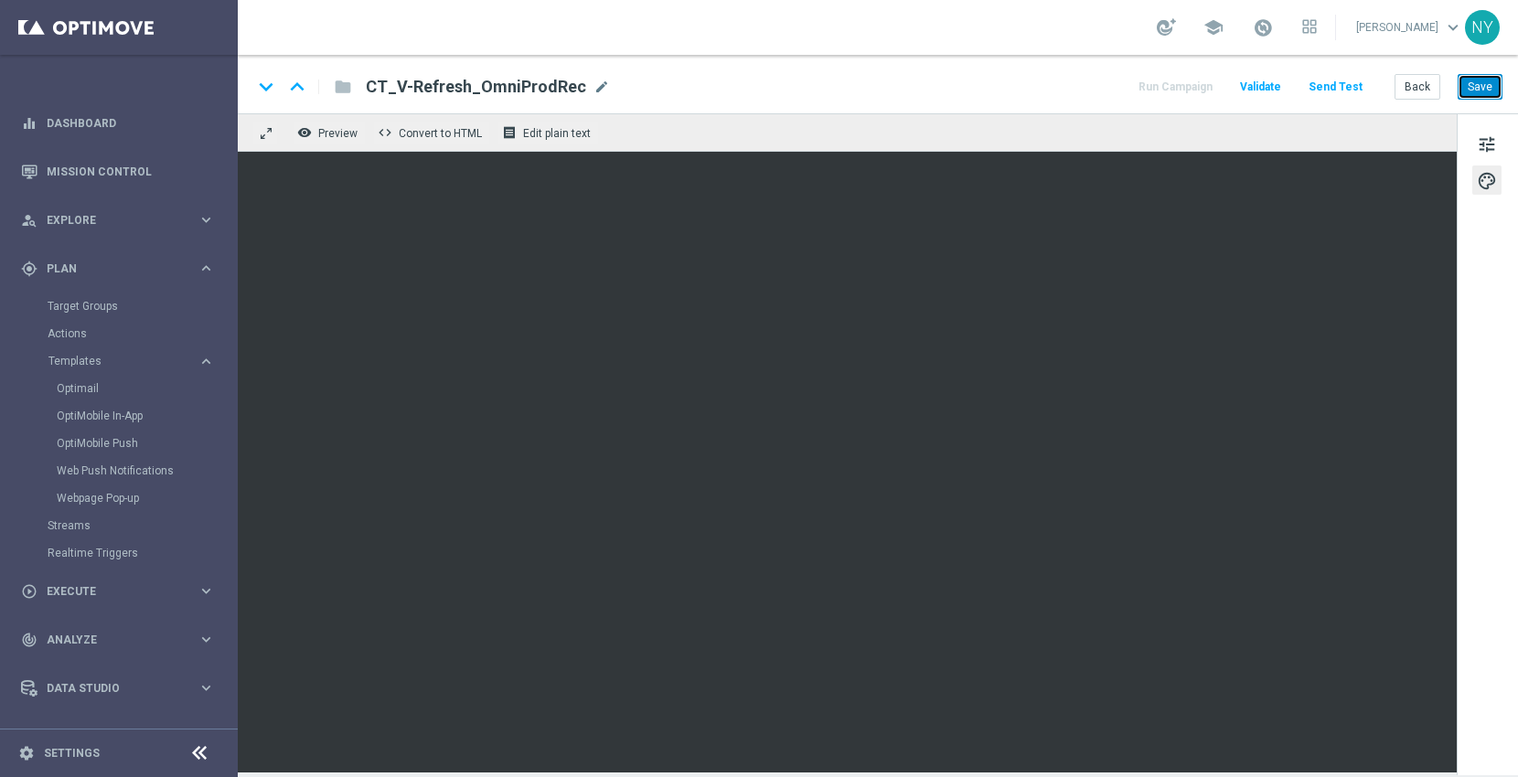
click at [1479, 95] on button "Save" at bounding box center [1480, 87] width 45 height 26
click at [1481, 146] on span "tune" at bounding box center [1487, 145] width 20 height 24
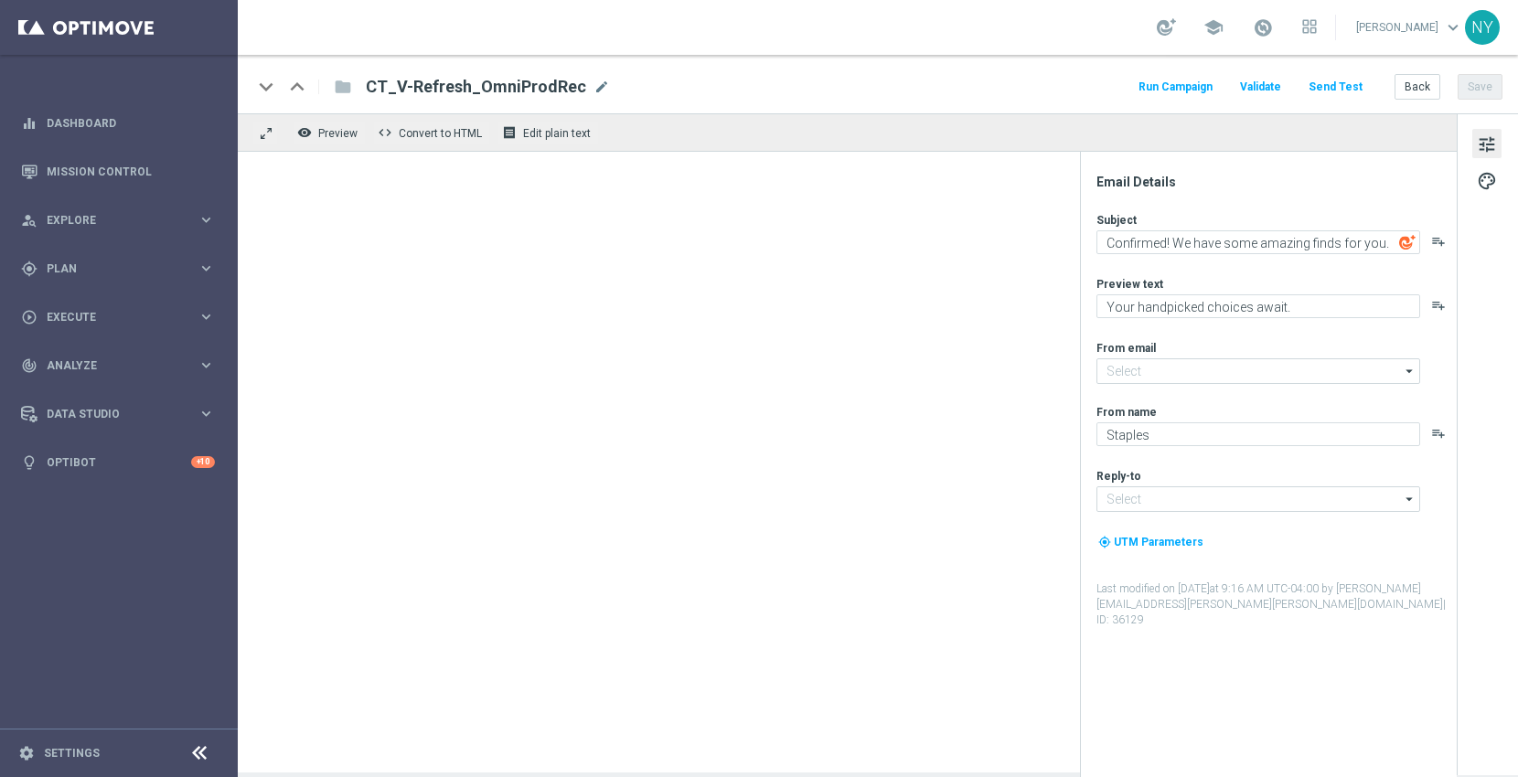
type input "[EMAIL_ADDRESS][DOMAIN_NAME]"
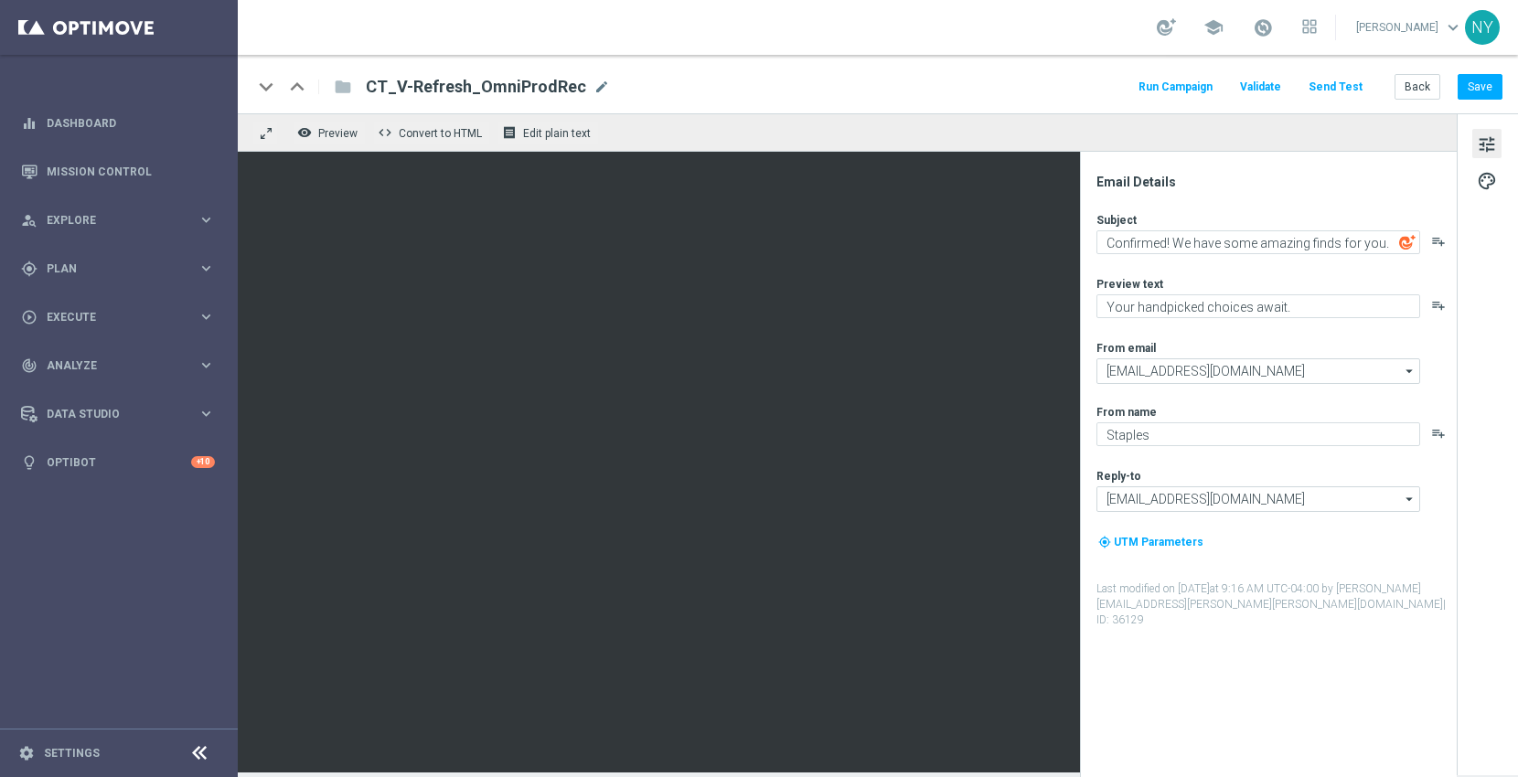
click at [1327, 84] on button "Send Test" at bounding box center [1335, 87] width 59 height 25
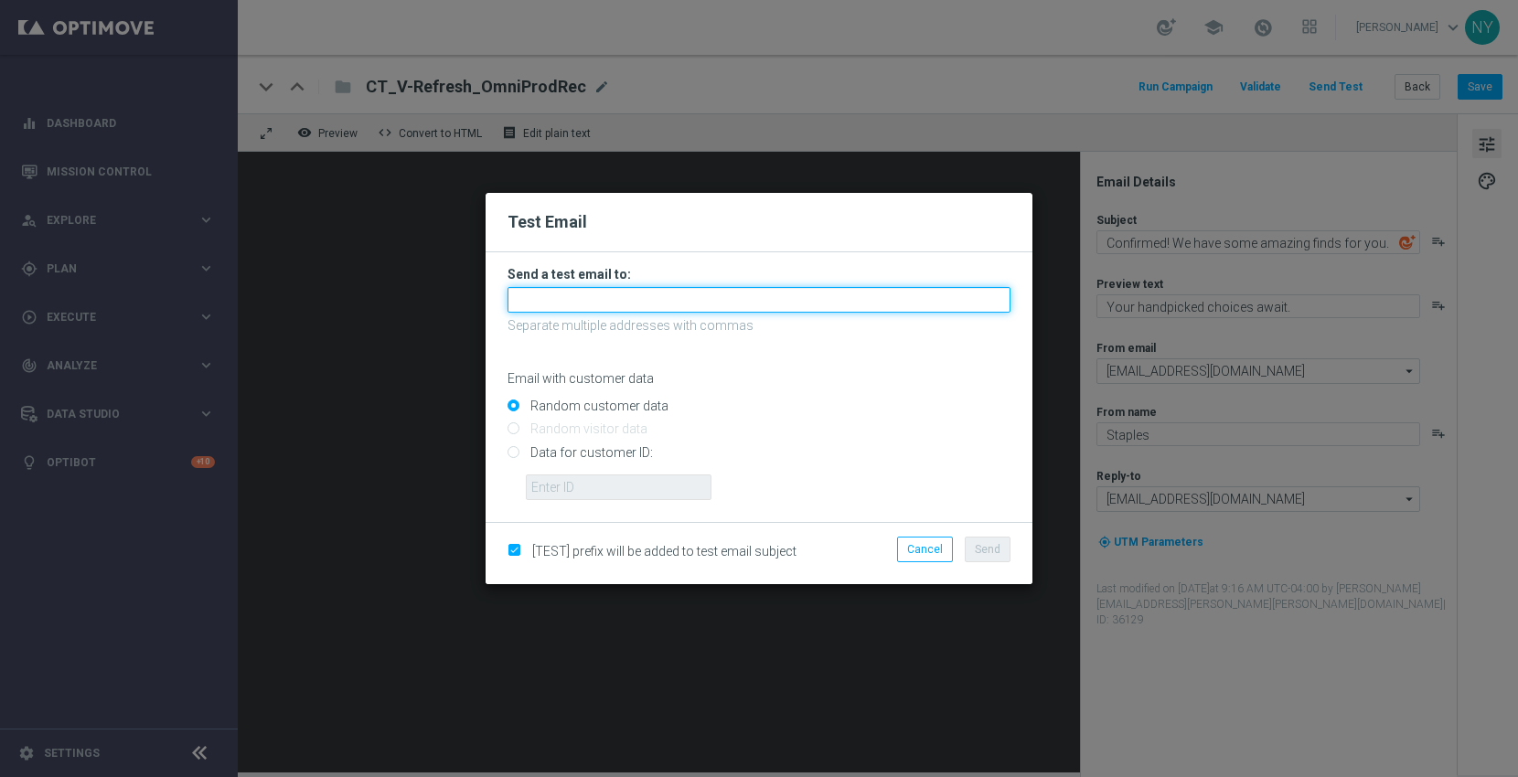
click at [572, 304] on input "text" at bounding box center [759, 300] width 503 height 26
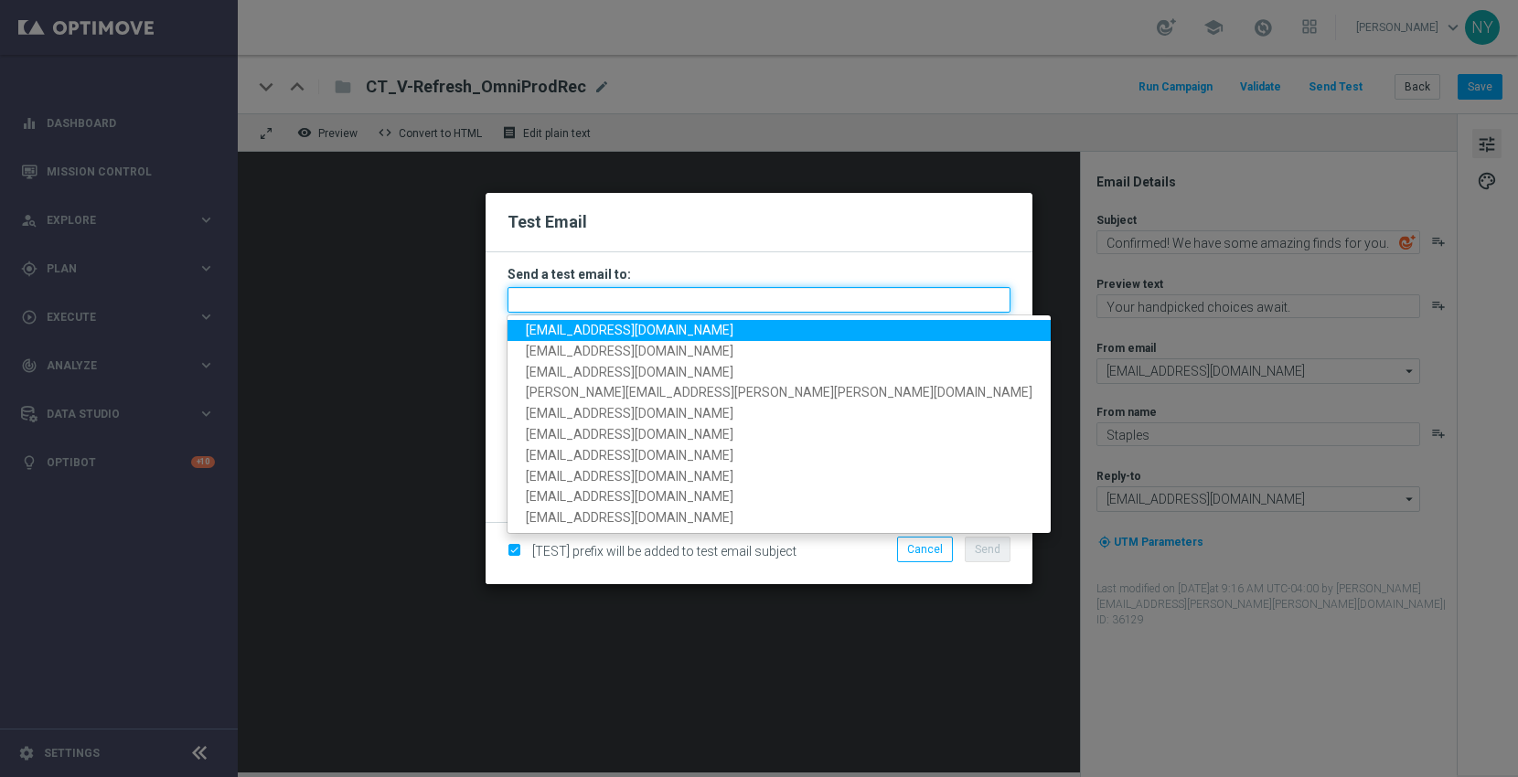
paste input "neilyetts3-bdwhb@litmusemail.com"
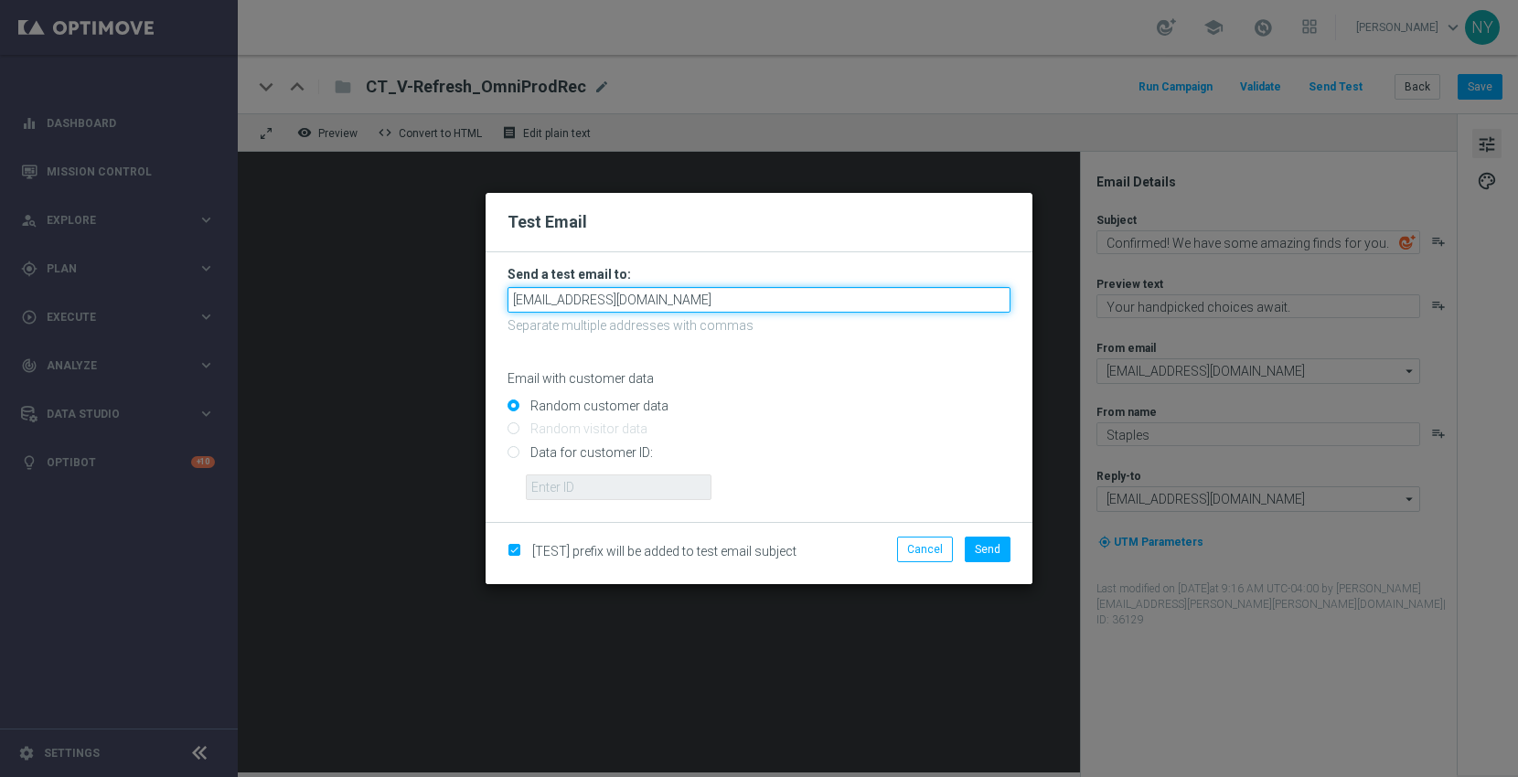
type input "neilyetts3-bdwhb@litmusemail.com"
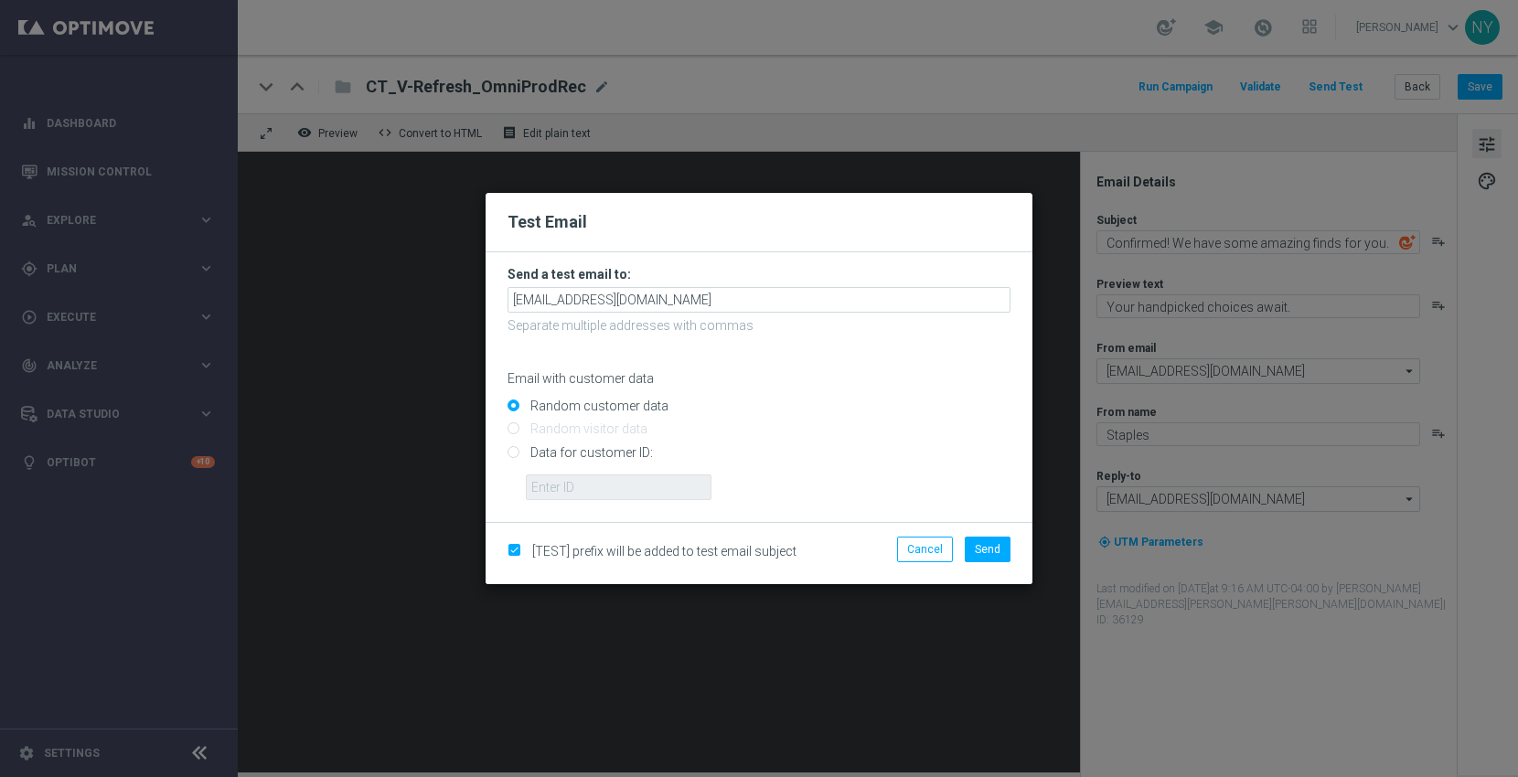
click at [768, 374] on p "Email with customer data" at bounding box center [759, 378] width 503 height 16
click at [512, 454] on input "Data for customer ID:" at bounding box center [759, 460] width 503 height 26
radio input "true"
click at [558, 492] on input "text" at bounding box center [619, 488] width 186 height 26
paste input "10000006208"
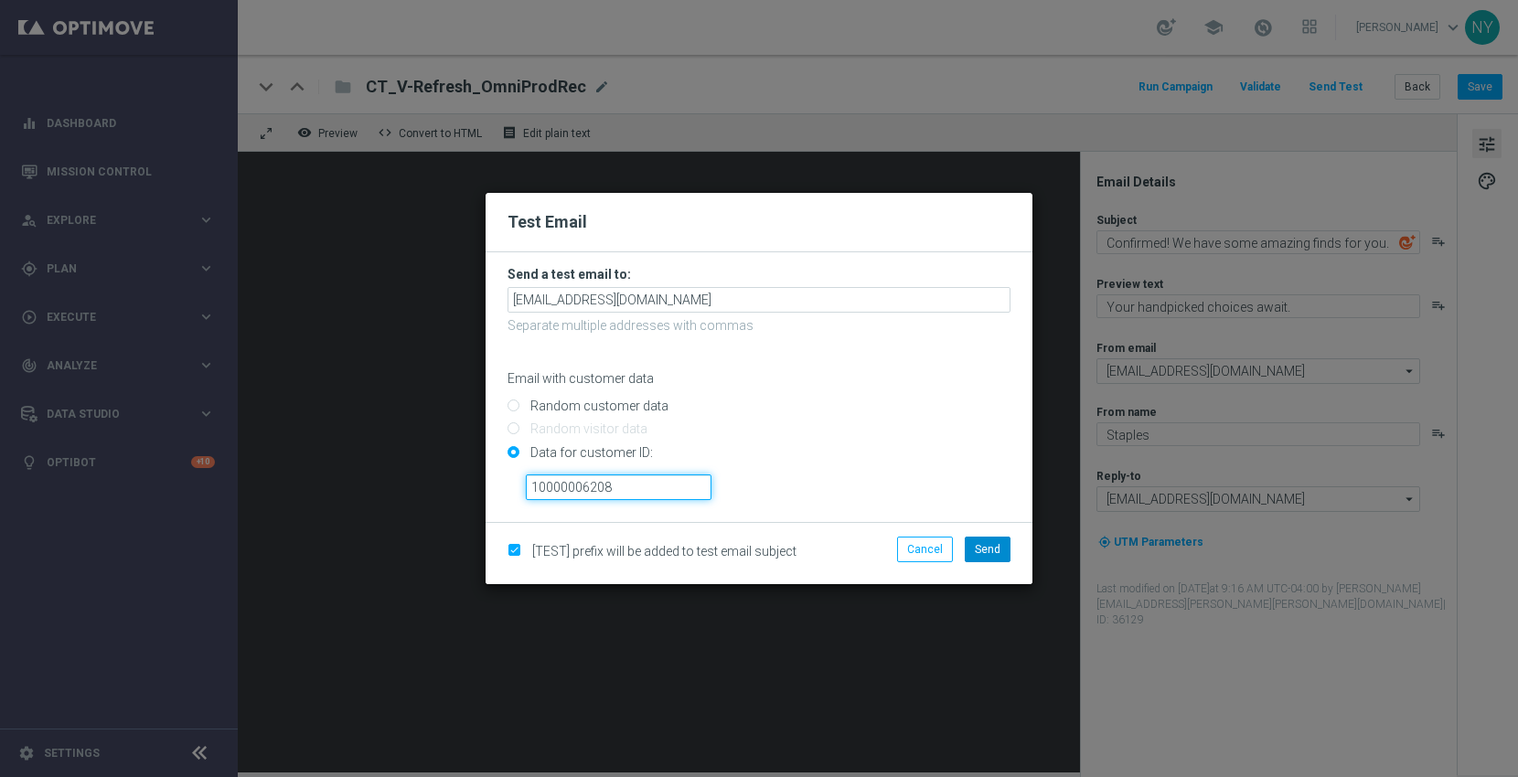
type input "10000006208"
click at [995, 544] on span "Send" at bounding box center [988, 549] width 26 height 13
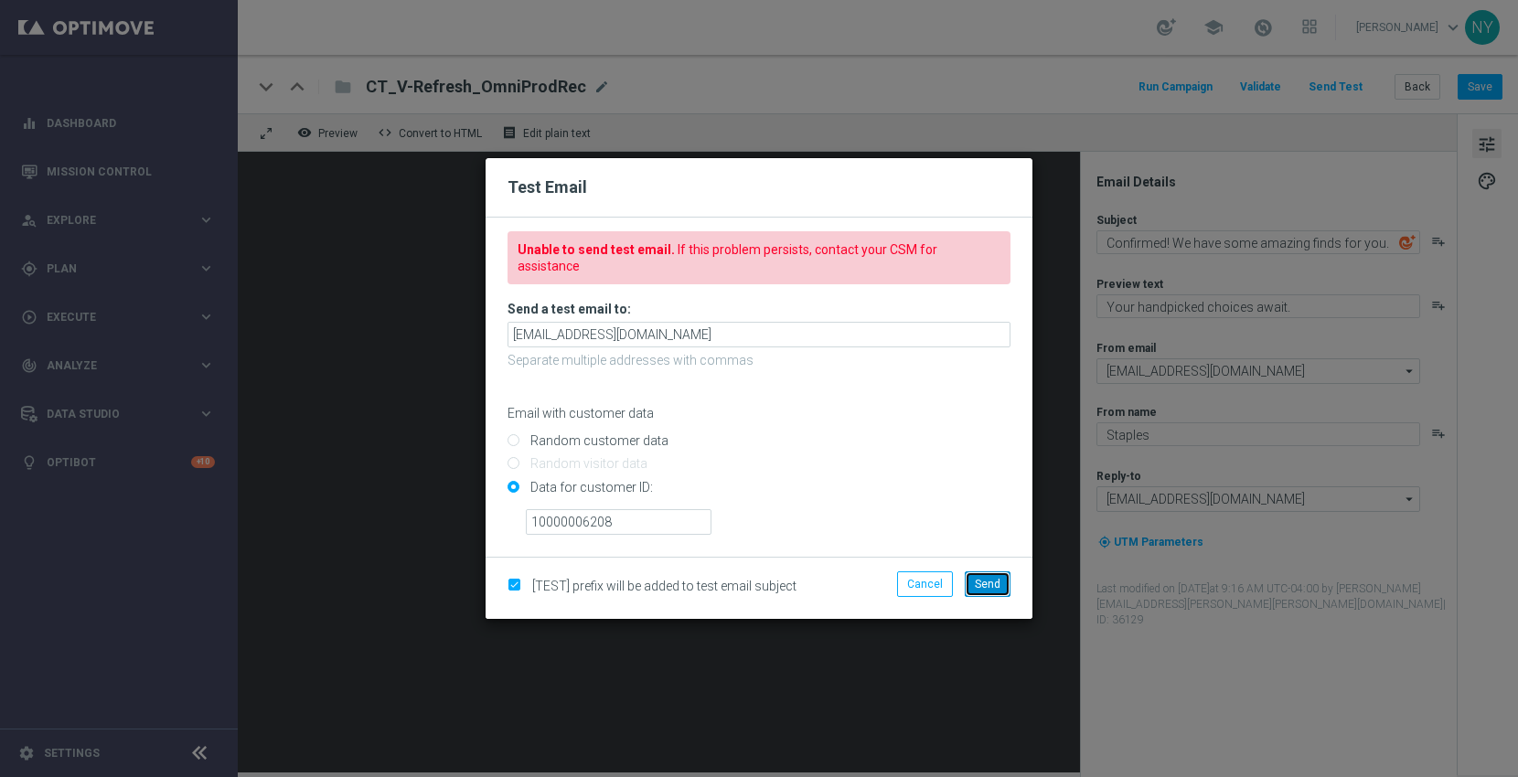
click at [987, 578] on span "Send" at bounding box center [988, 584] width 26 height 13
click at [331, 376] on modal-container "Test Email Unable to send test email. If this problem persists, contact your CS…" at bounding box center [759, 388] width 1518 height 777
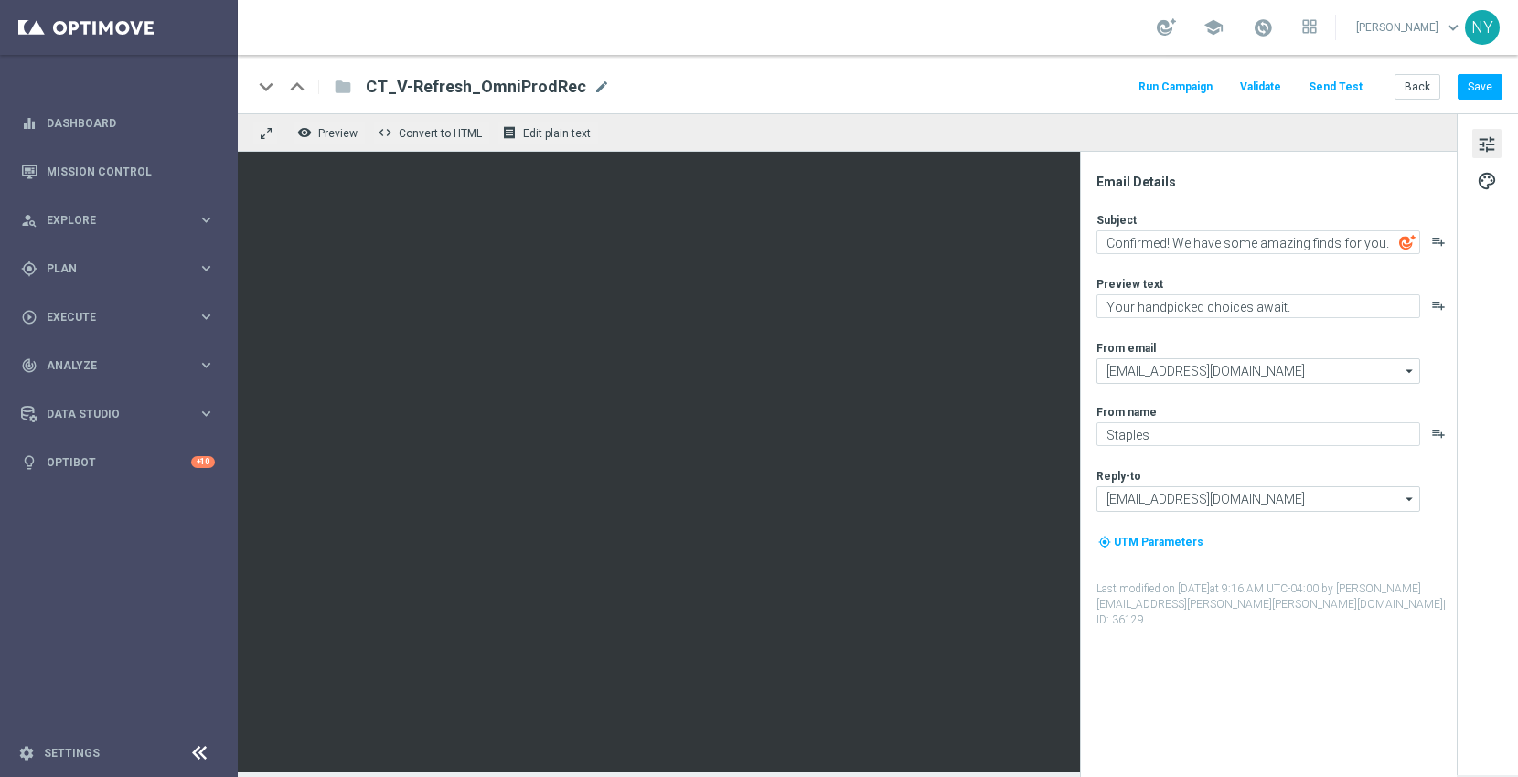
click at [1346, 82] on button "Send Test" at bounding box center [1335, 87] width 59 height 25
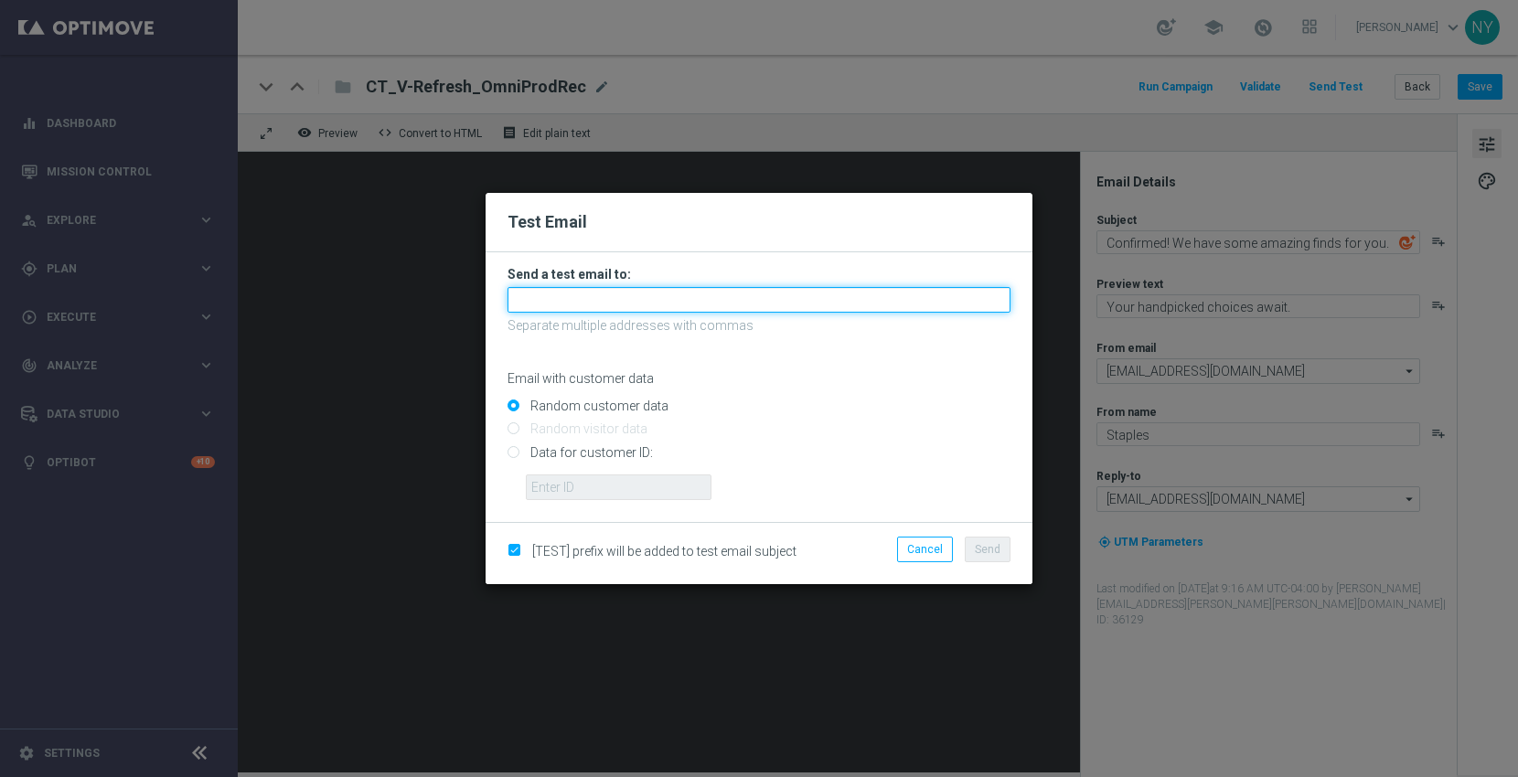
click at [567, 304] on input "text" at bounding box center [759, 300] width 503 height 26
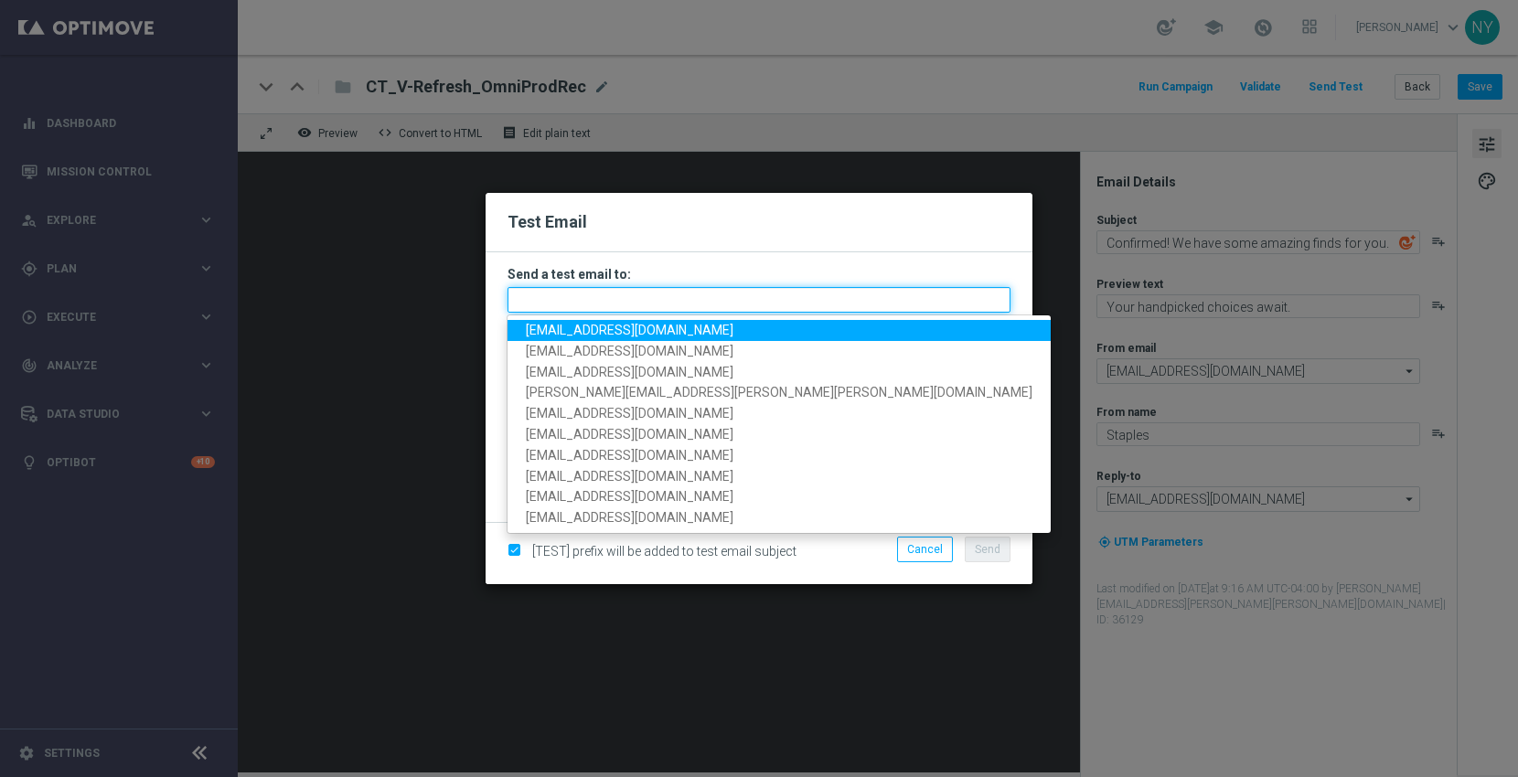
click at [565, 302] on input "text" at bounding box center [759, 300] width 503 height 26
paste input "[EMAIL_ADDRESS][DOMAIN_NAME]"
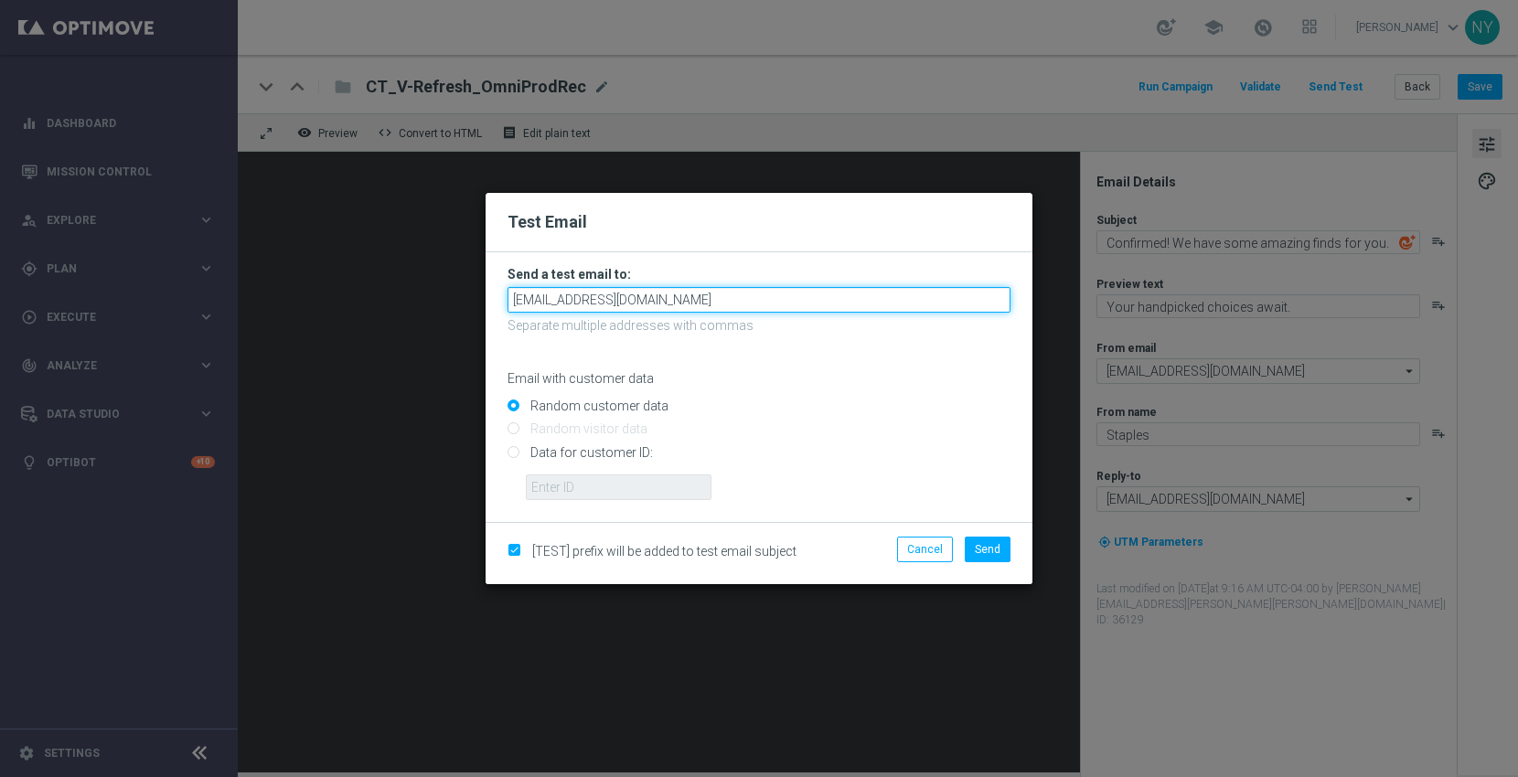
type input "[EMAIL_ADDRESS][DOMAIN_NAME]"
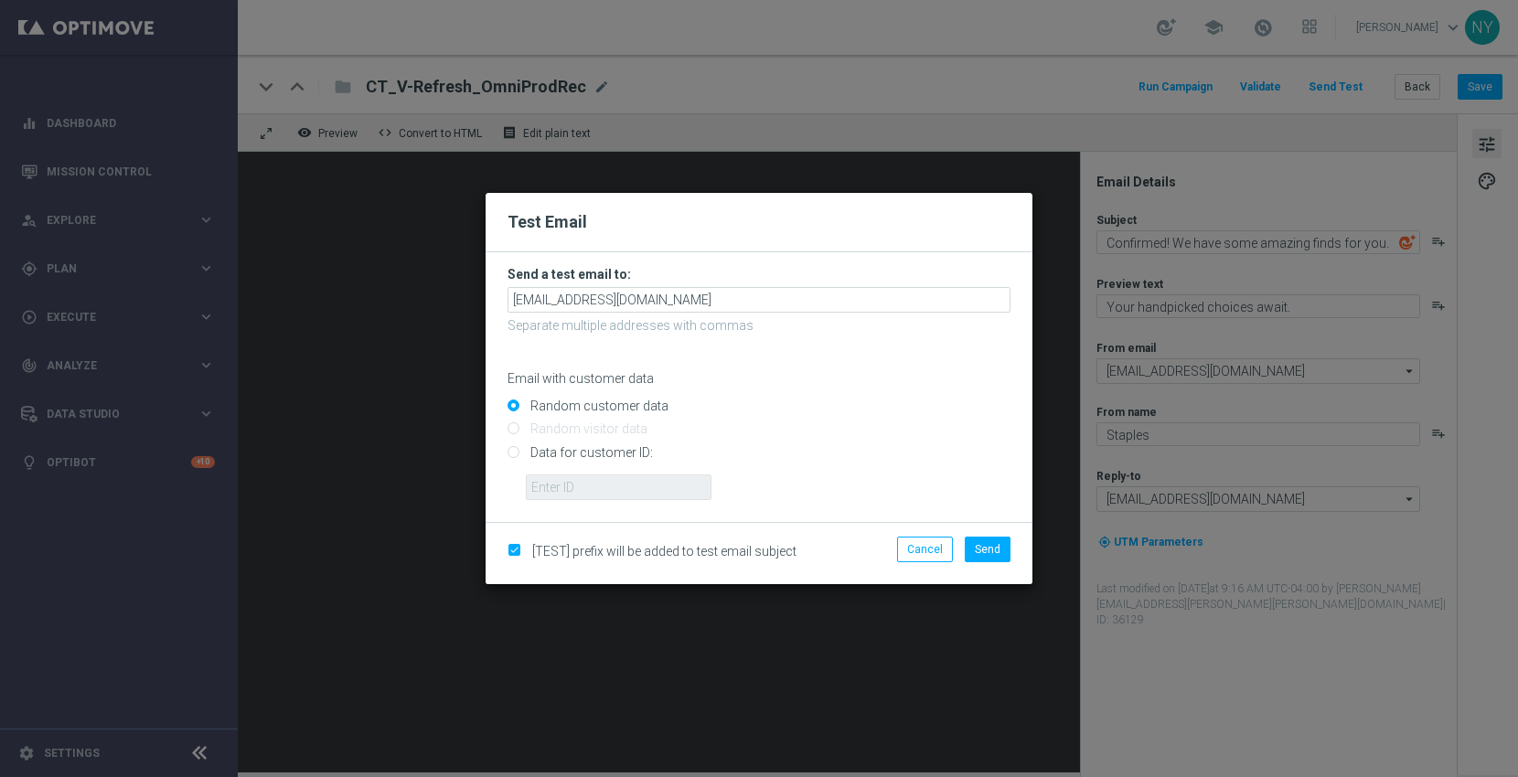
click at [516, 454] on input "Data for customer ID:" at bounding box center [759, 460] width 503 height 26
radio input "true"
click at [550, 484] on input "text" at bounding box center [619, 488] width 186 height 26
paste input "10000006208"
type input "10000006208"
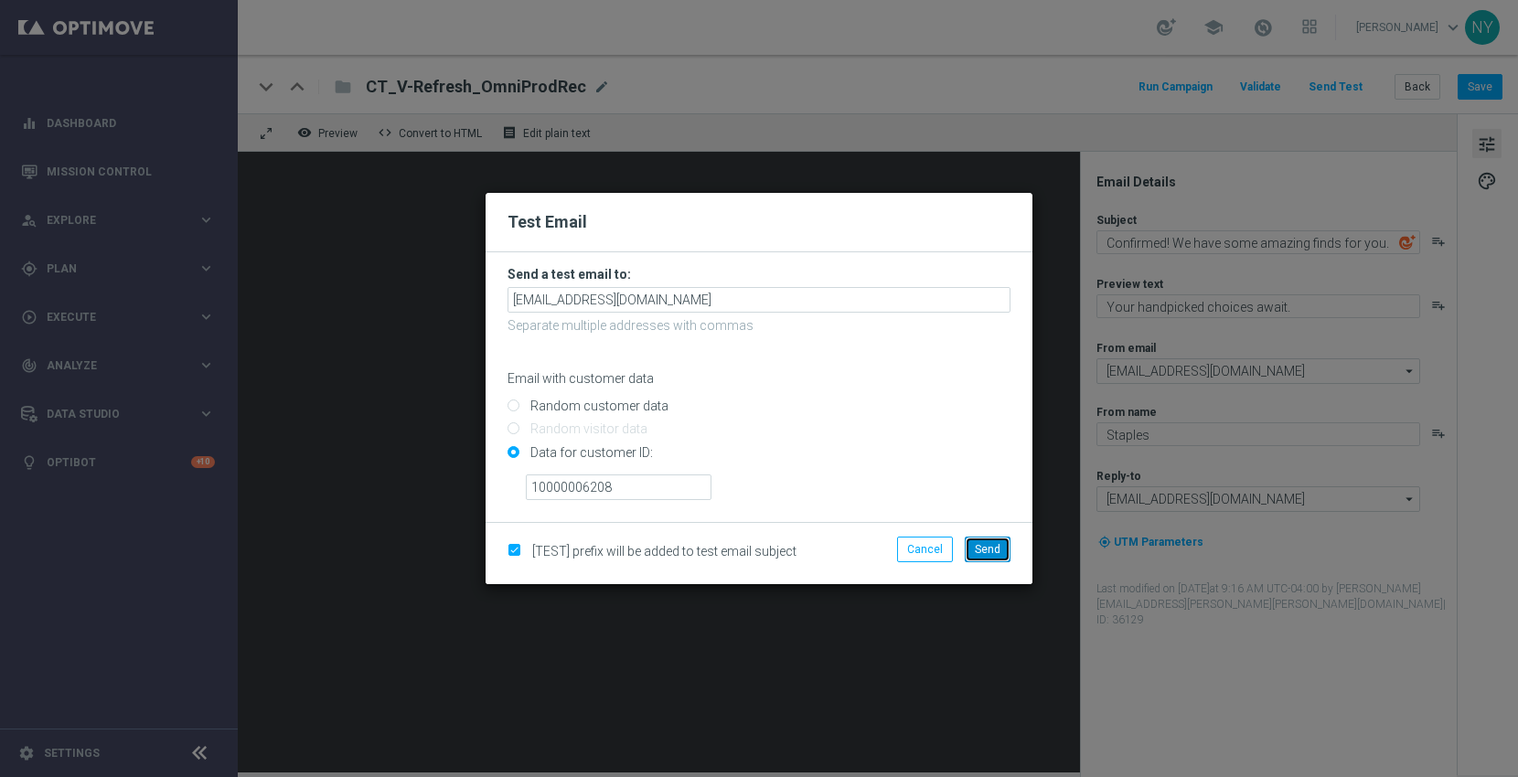
click at [985, 545] on span "Send" at bounding box center [988, 549] width 26 height 13
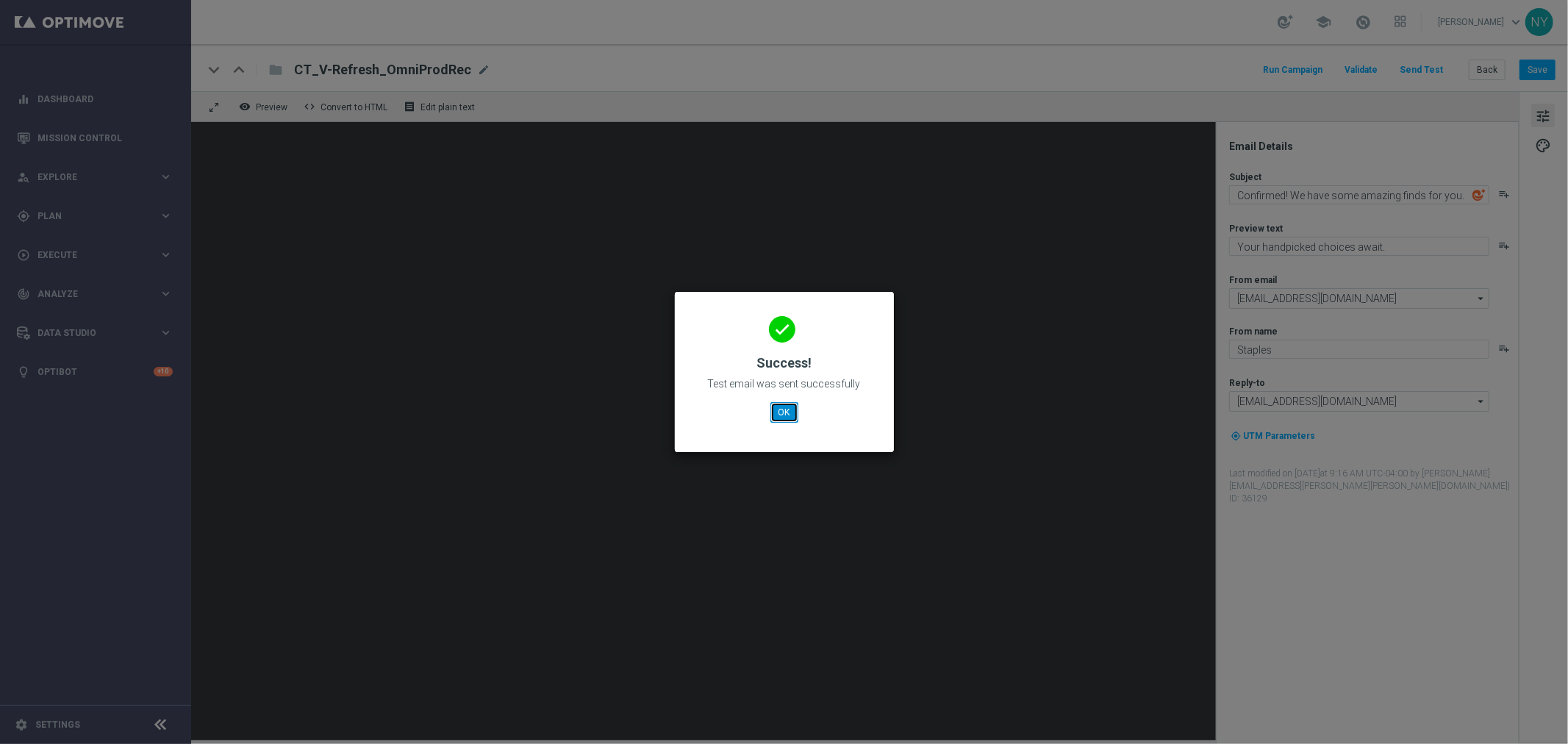
click at [783, 409] on button "OK" at bounding box center [784, 413] width 28 height 21
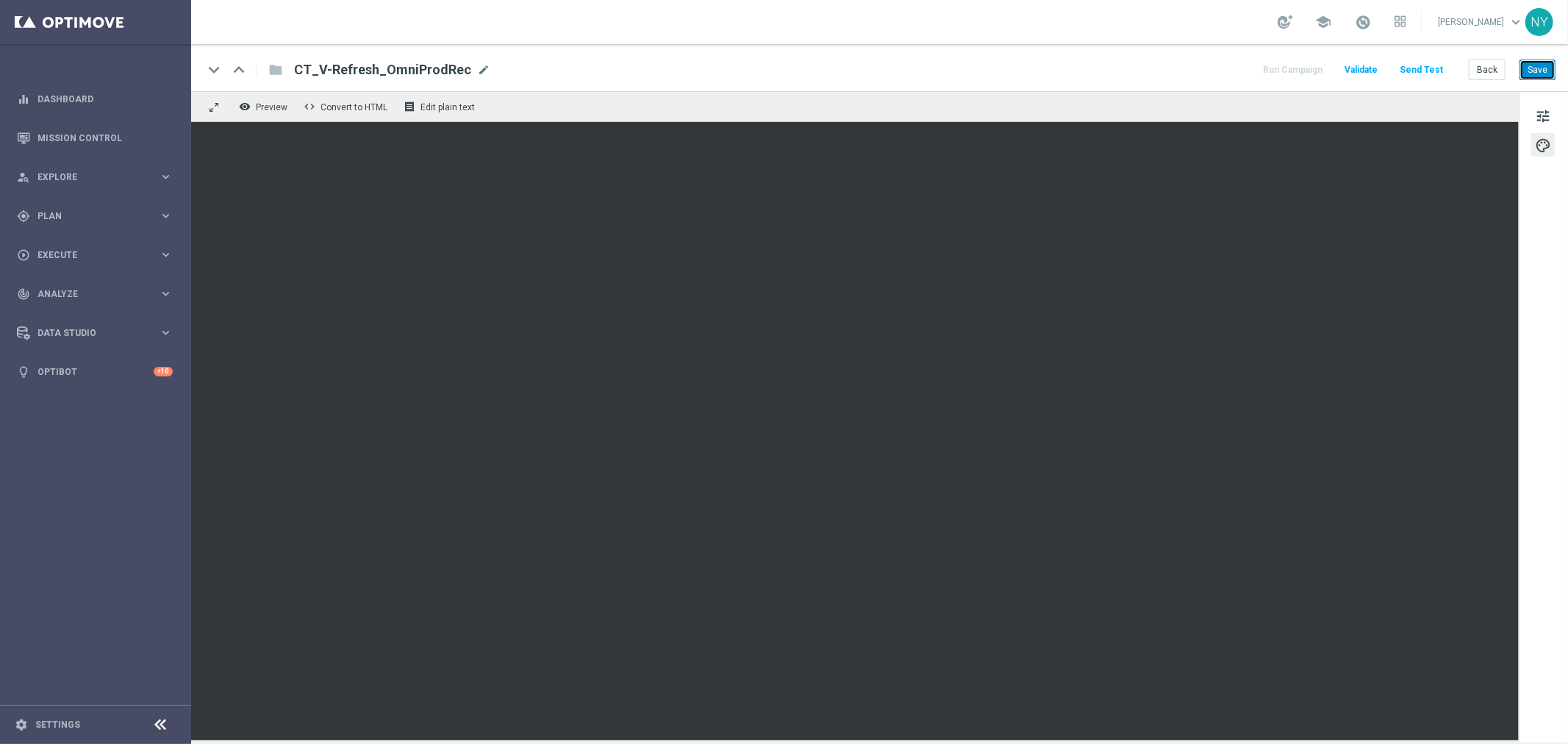
click at [1220, 67] on button "Save" at bounding box center [1537, 70] width 36 height 21
click at [1220, 70] on button "Save" at bounding box center [1537, 70] width 36 height 21
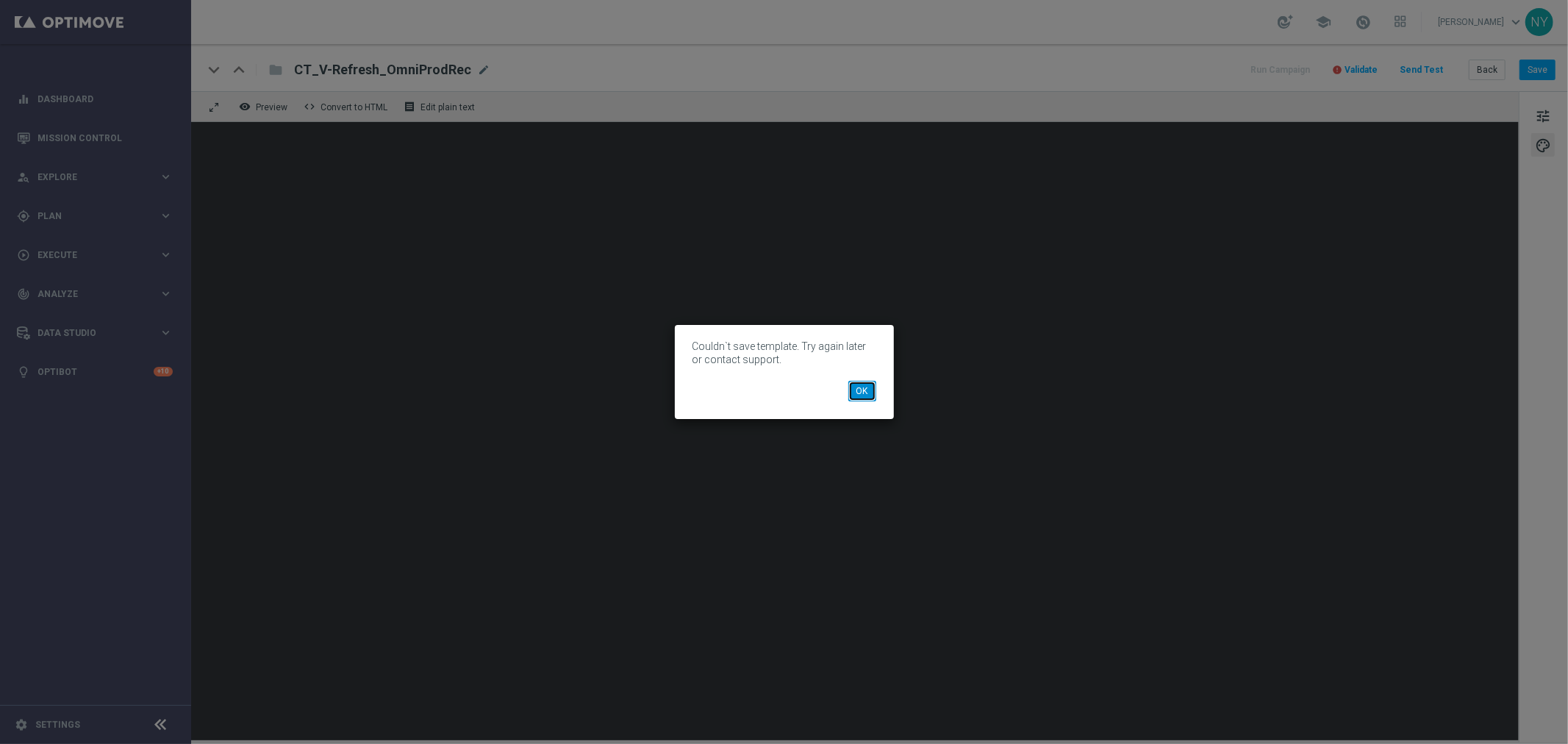
click at [861, 391] on button "OK" at bounding box center [862, 392] width 28 height 21
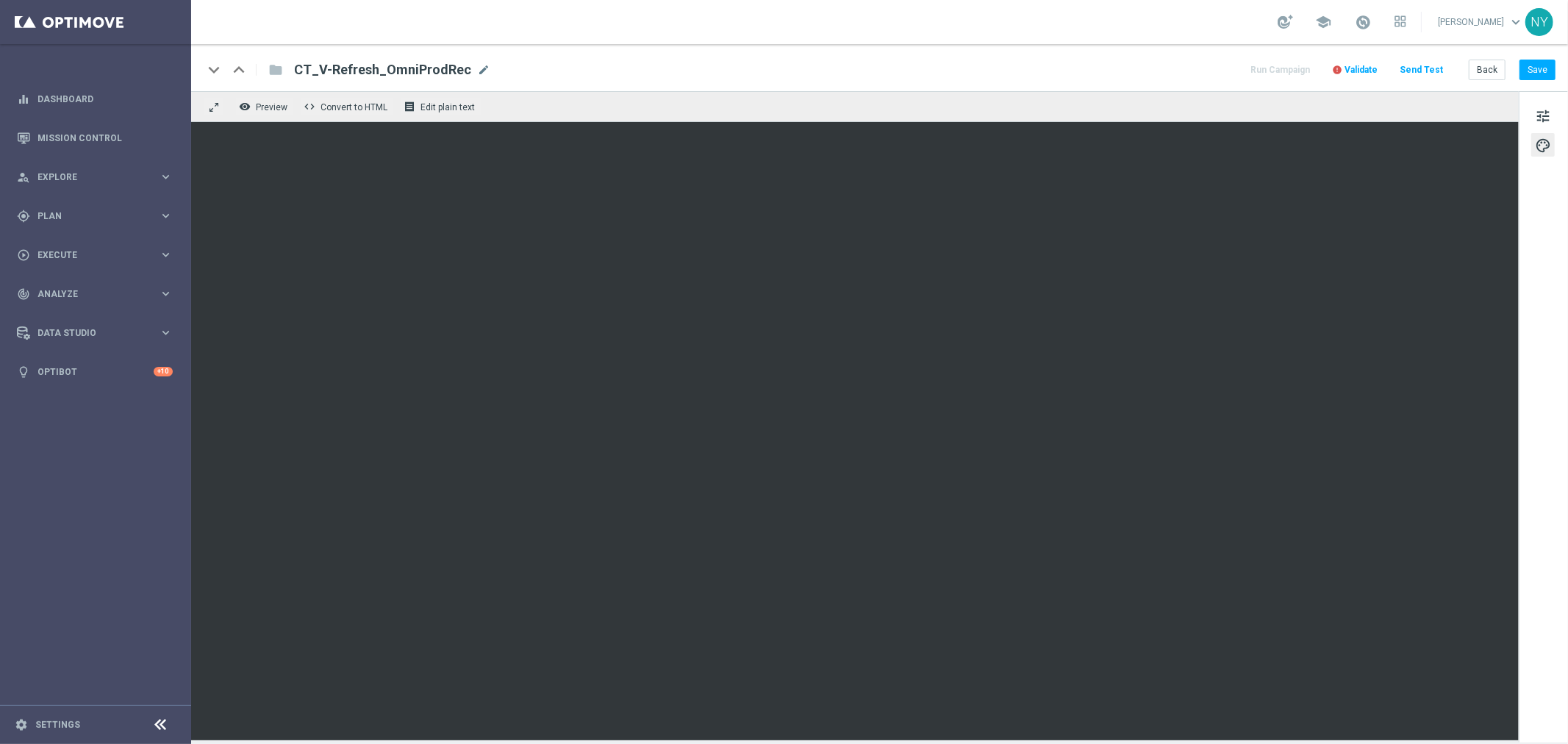
click at [1220, 71] on span "Validate" at bounding box center [1361, 69] width 33 height 10
click at [1220, 72] on button "Save" at bounding box center [1537, 70] width 36 height 21
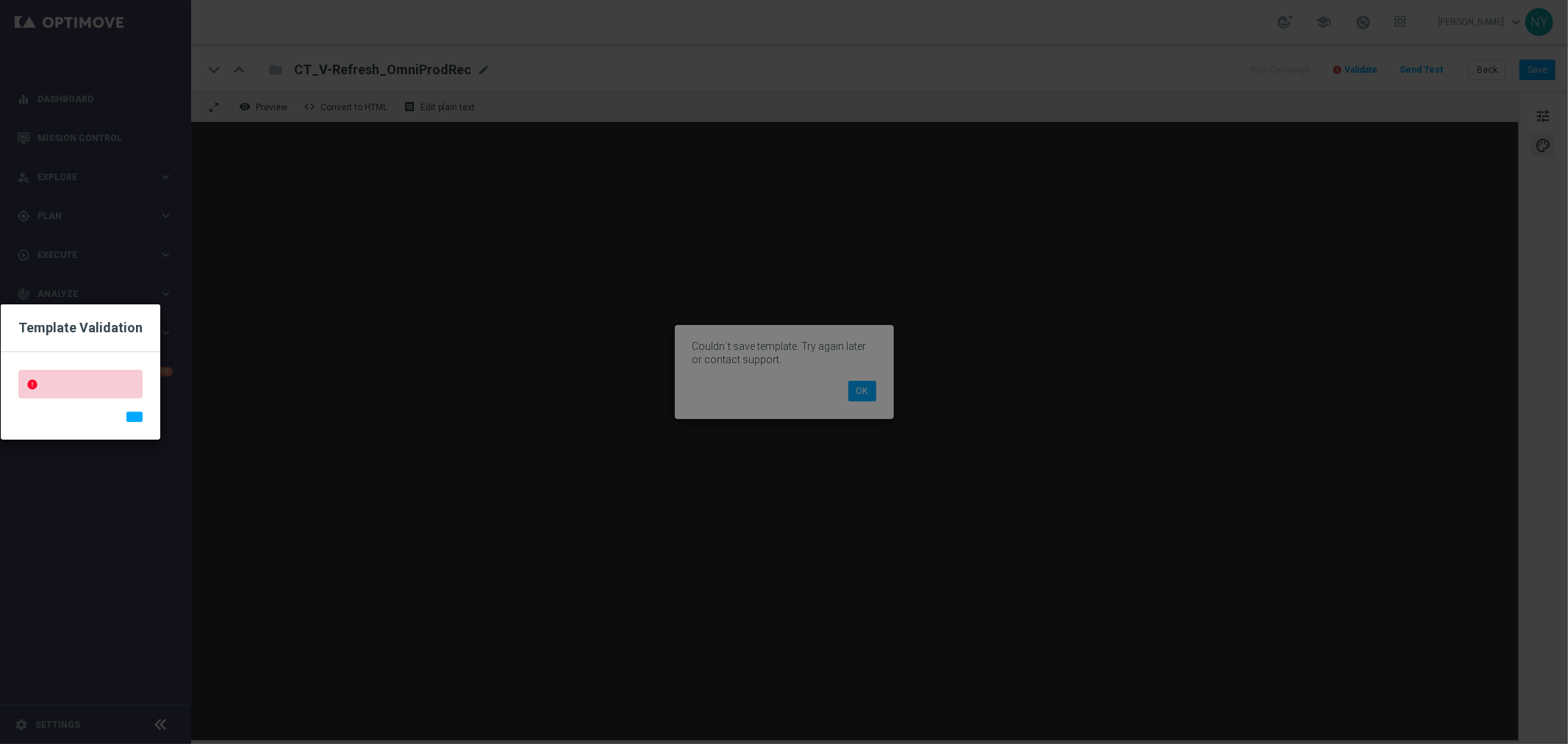
click at [864, 395] on modal-container "Template Validation error" at bounding box center [784, 372] width 1568 height 744
click at [856, 383] on modal-container "Template Validation error" at bounding box center [784, 372] width 1568 height 744
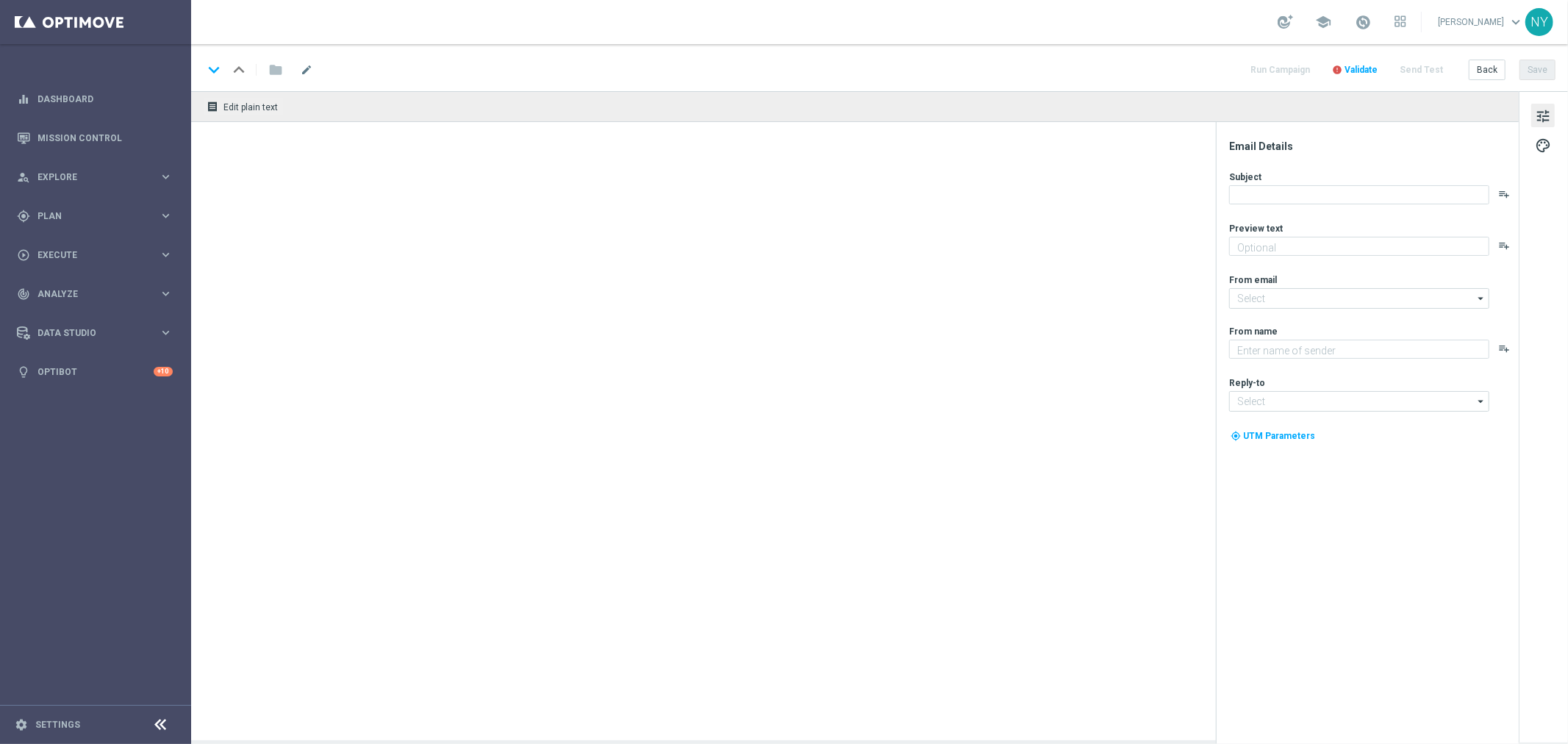
type textarea "Your handpicked choices await."
type textarea "Staples"
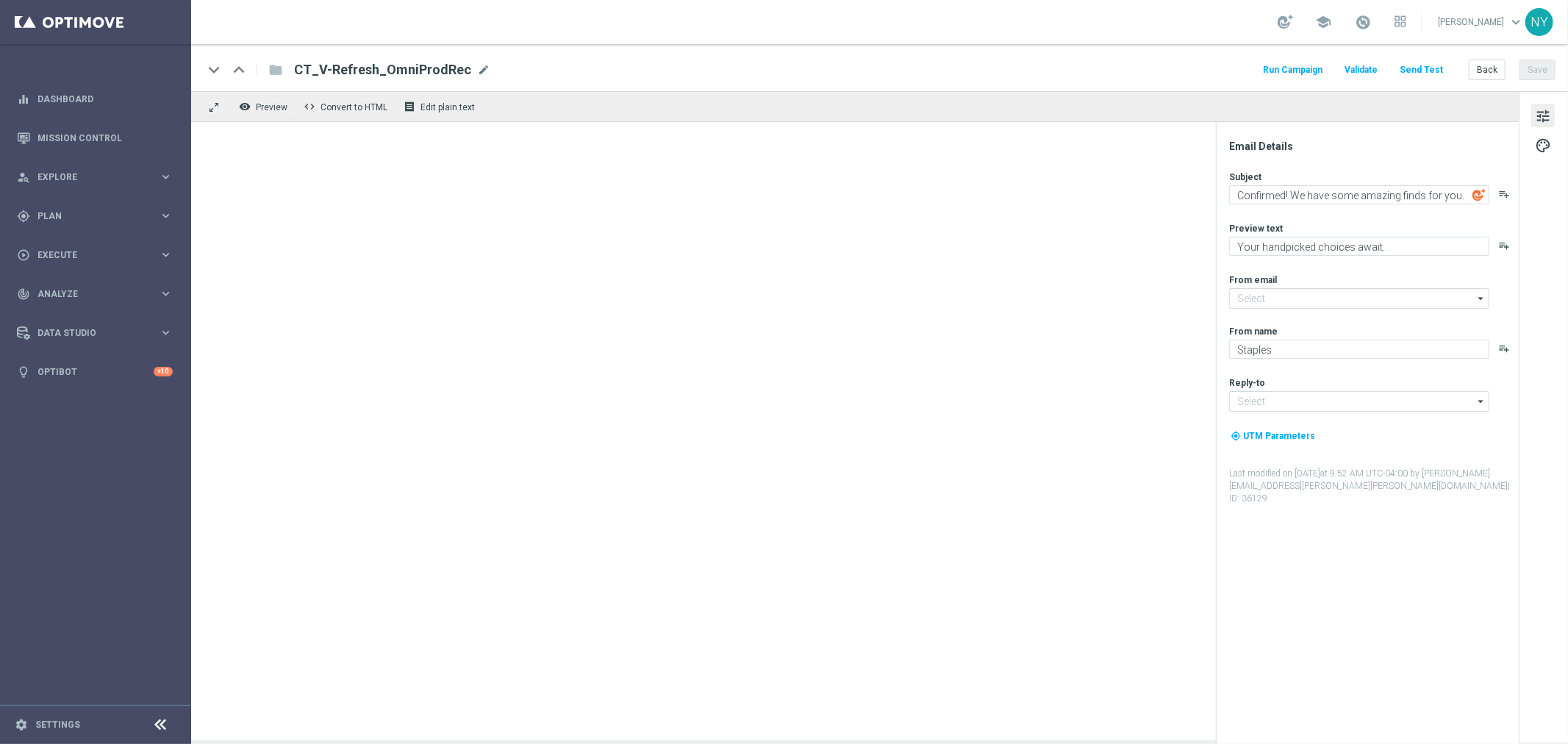
type input "[EMAIL_ADDRESS][DOMAIN_NAME]"
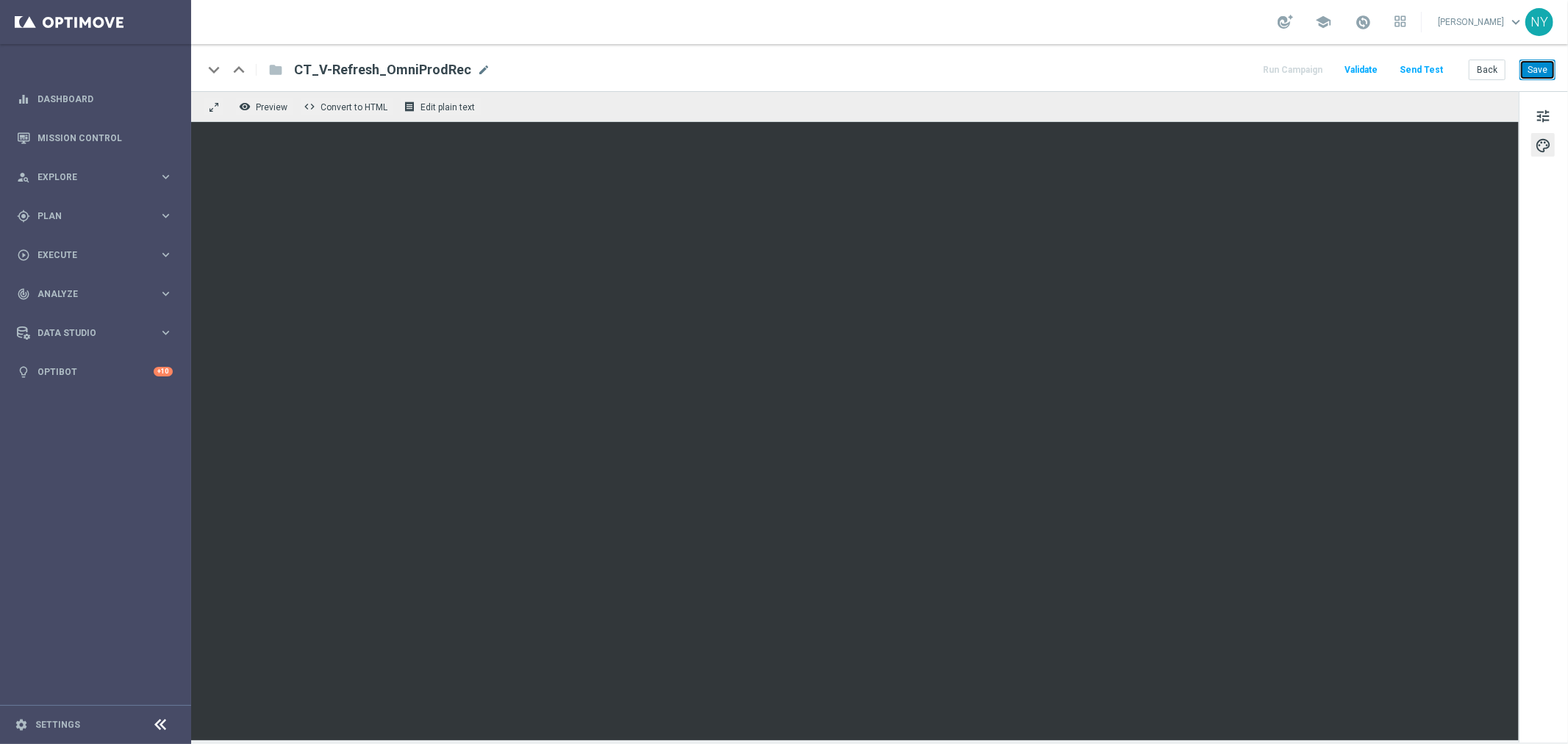
click at [1545, 69] on button "Save" at bounding box center [1537, 70] width 36 height 21
click at [1423, 70] on button "Send Test" at bounding box center [1421, 70] width 47 height 20
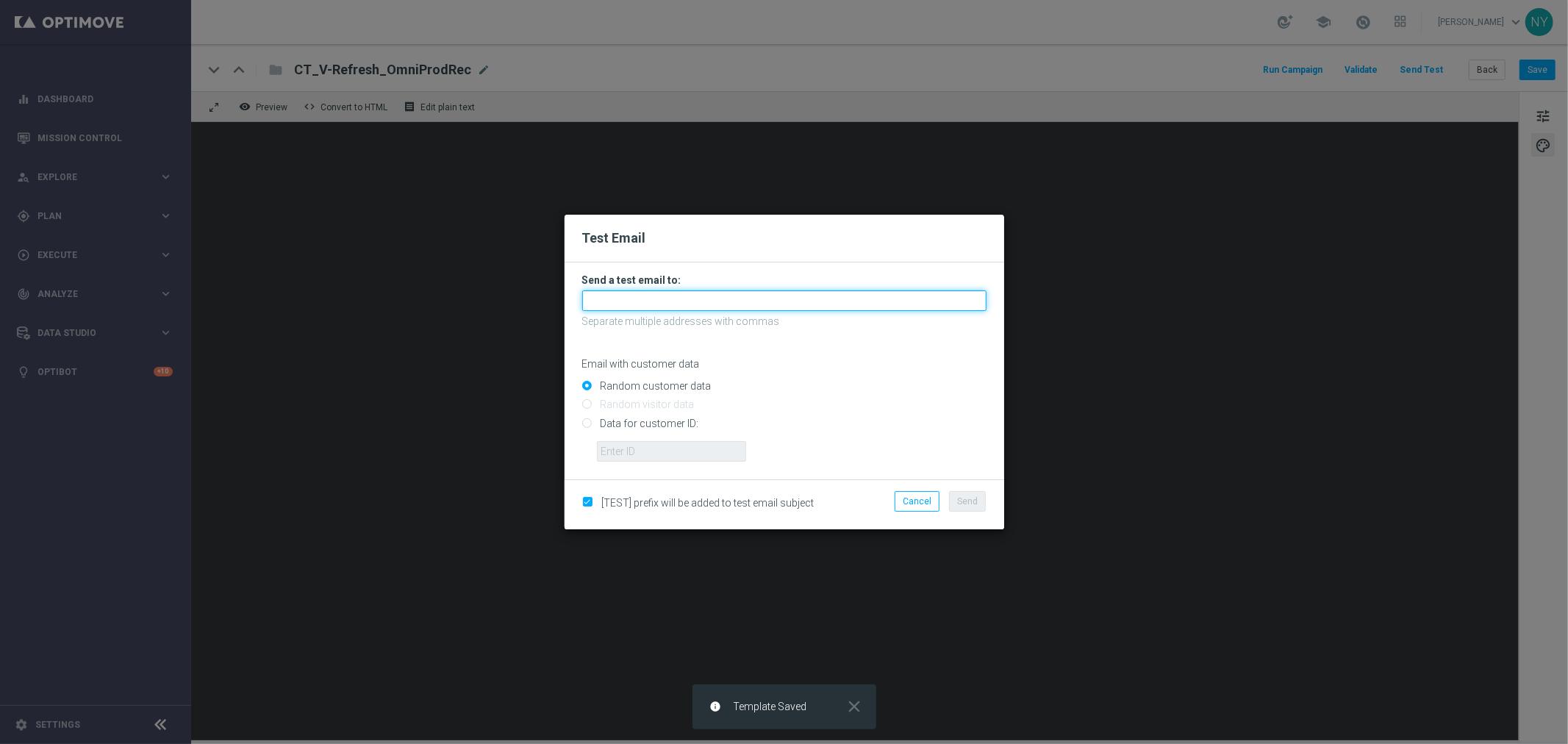
click at [637, 299] on input "text" at bounding box center [784, 301] width 404 height 21
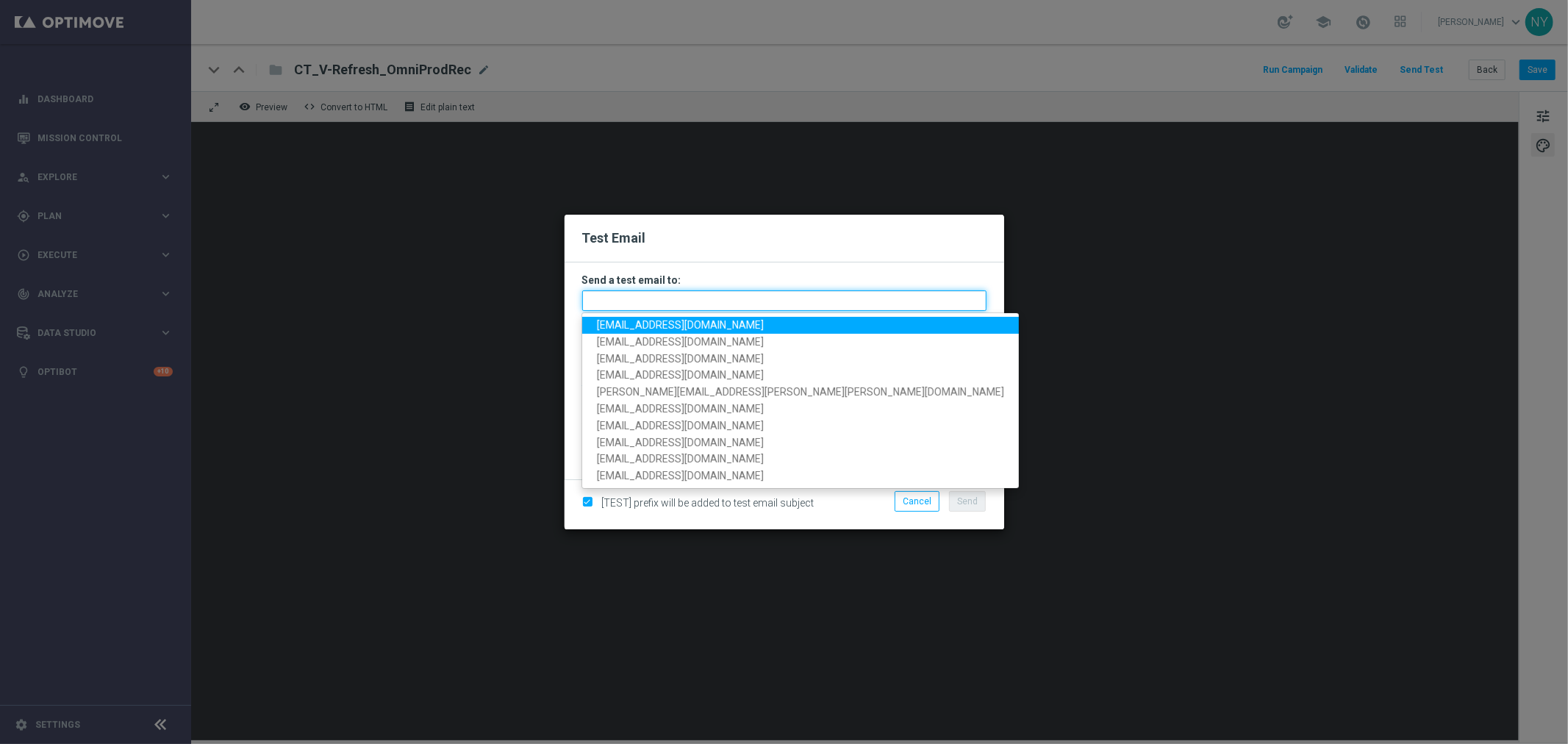
click at [652, 297] on input "text" at bounding box center [784, 301] width 404 height 21
paste input "[EMAIL_ADDRESS][DOMAIN_NAME]"
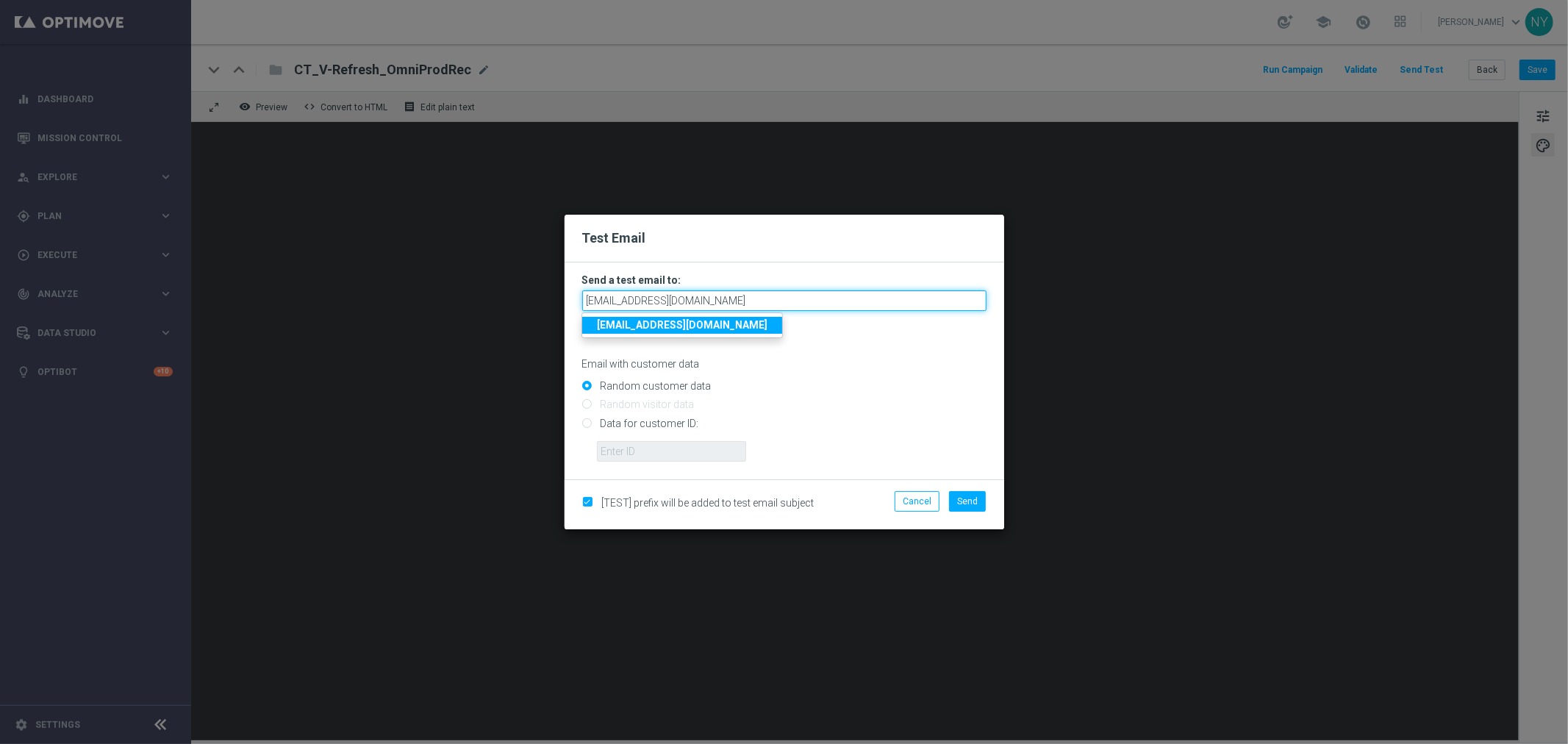
type input "[EMAIL_ADDRESS][DOMAIN_NAME]"
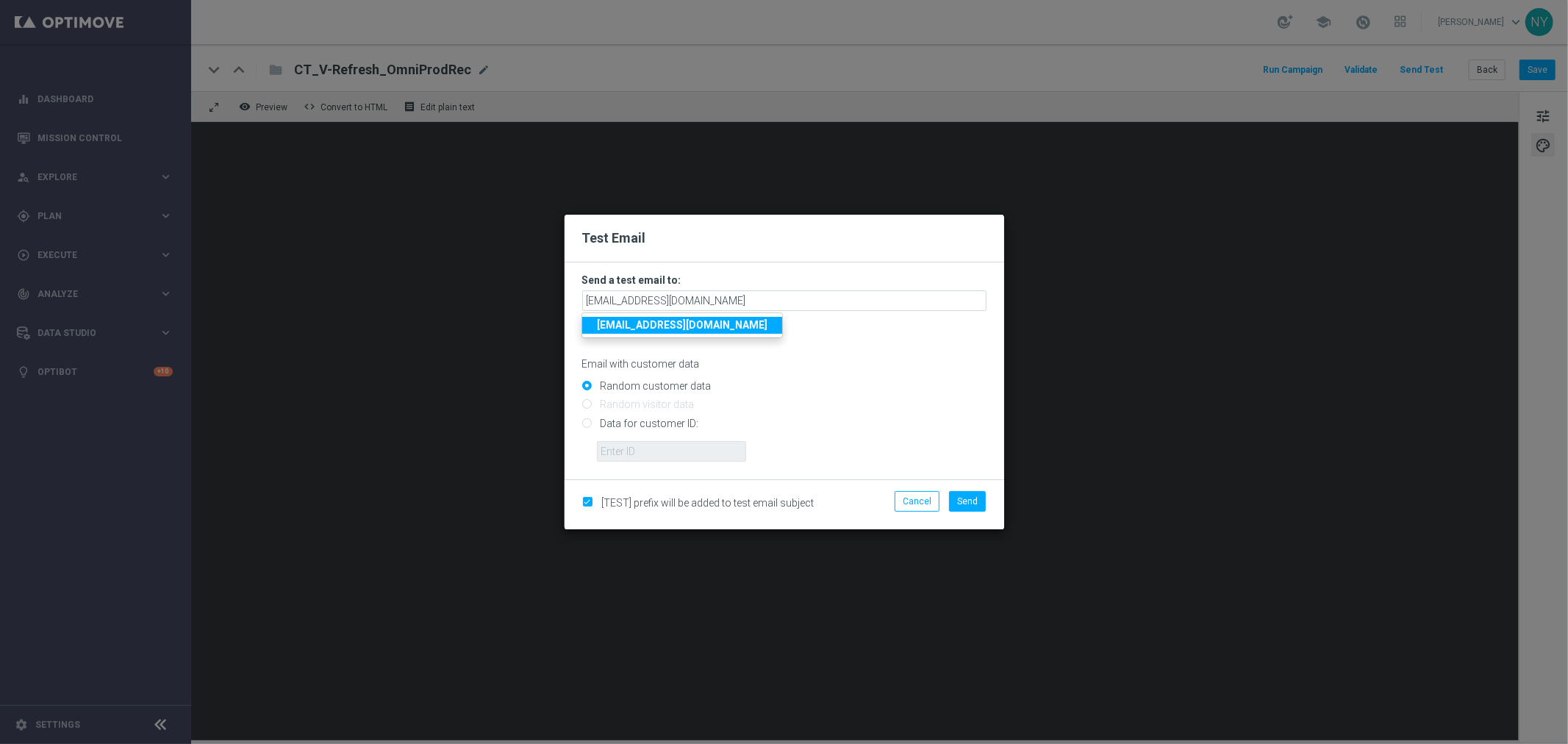
click at [589, 421] on input "Data for customer ID:" at bounding box center [784, 430] width 404 height 21
radio input "true"
click at [612, 460] on input "text" at bounding box center [672, 452] width 150 height 21
click at [618, 446] on input "text" at bounding box center [672, 452] width 150 height 21
paste input "10000006208"
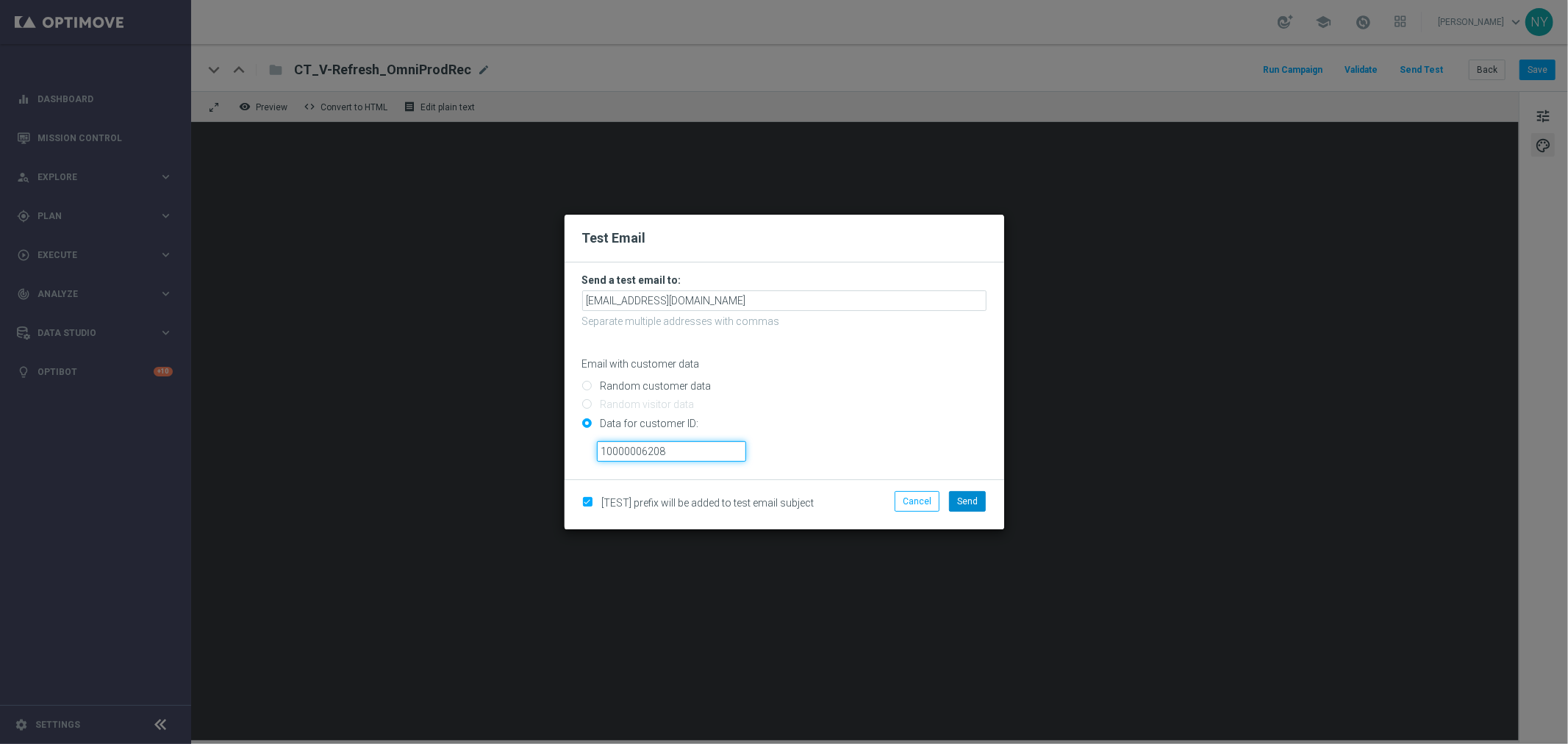
type input "10000006208"
click at [974, 499] on span "Send" at bounding box center [968, 501] width 21 height 10
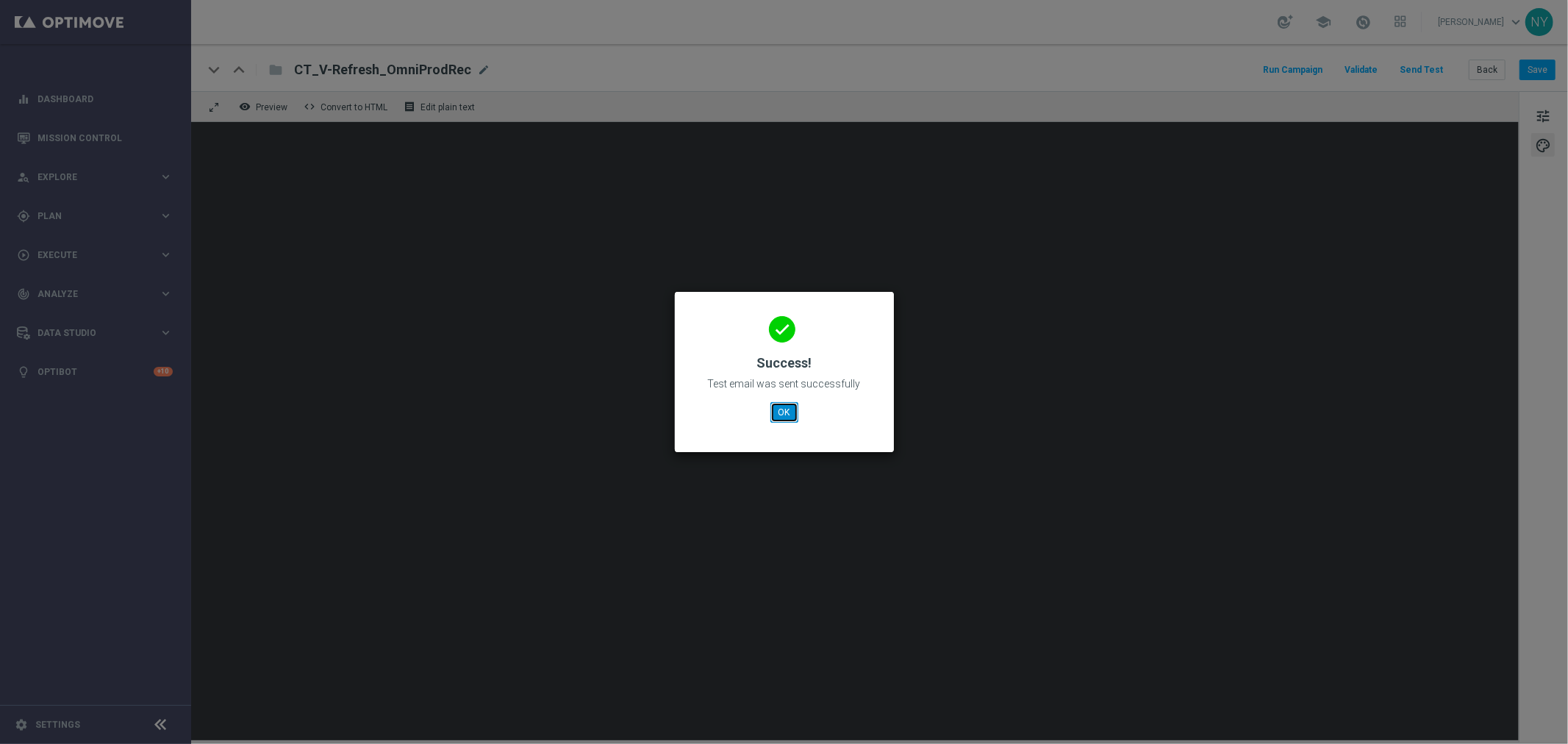
click at [785, 413] on button "OK" at bounding box center [784, 413] width 28 height 21
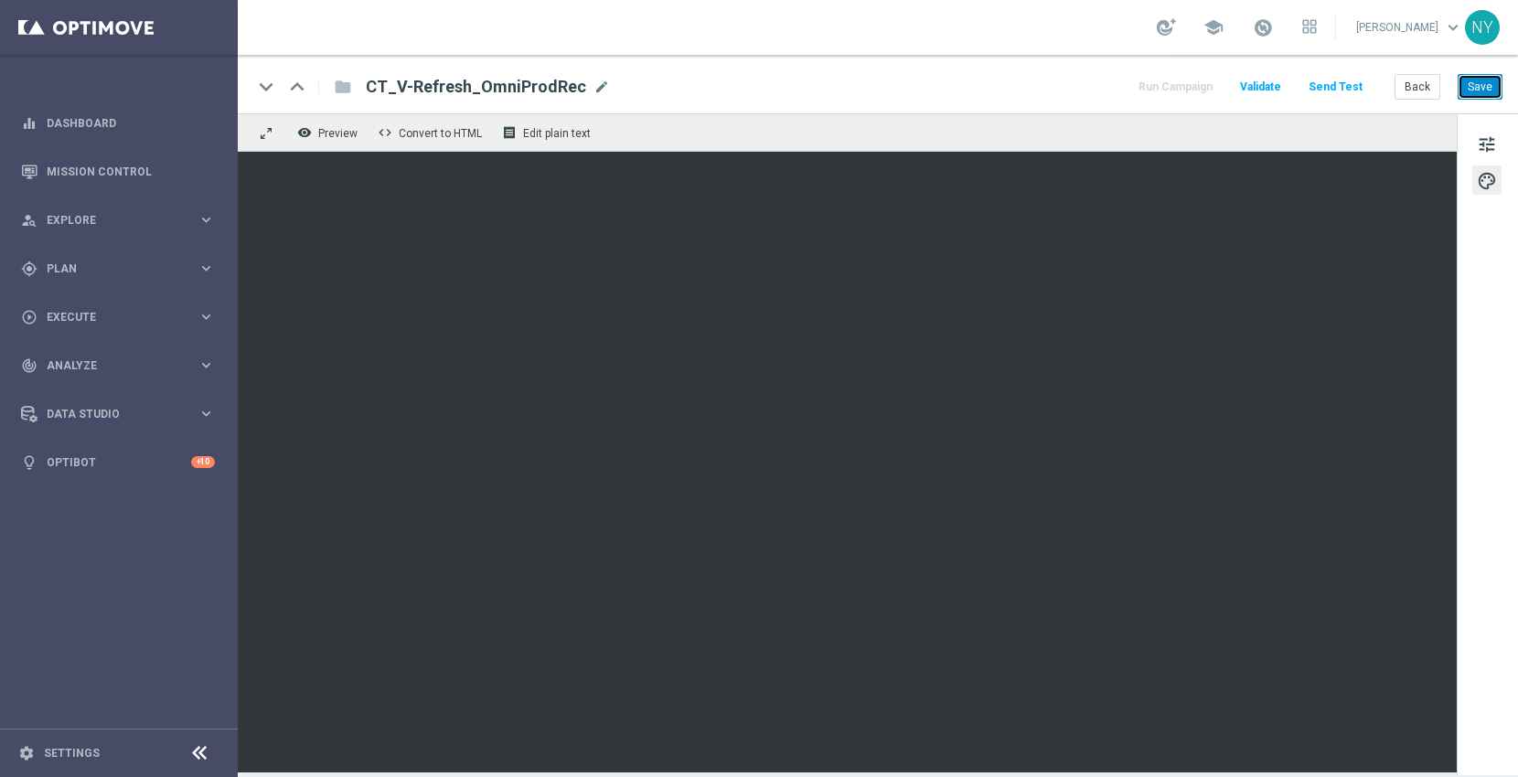
click at [1475, 86] on button "Save" at bounding box center [1480, 87] width 45 height 26
click at [1328, 82] on button "Send Test" at bounding box center [1335, 87] width 59 height 25
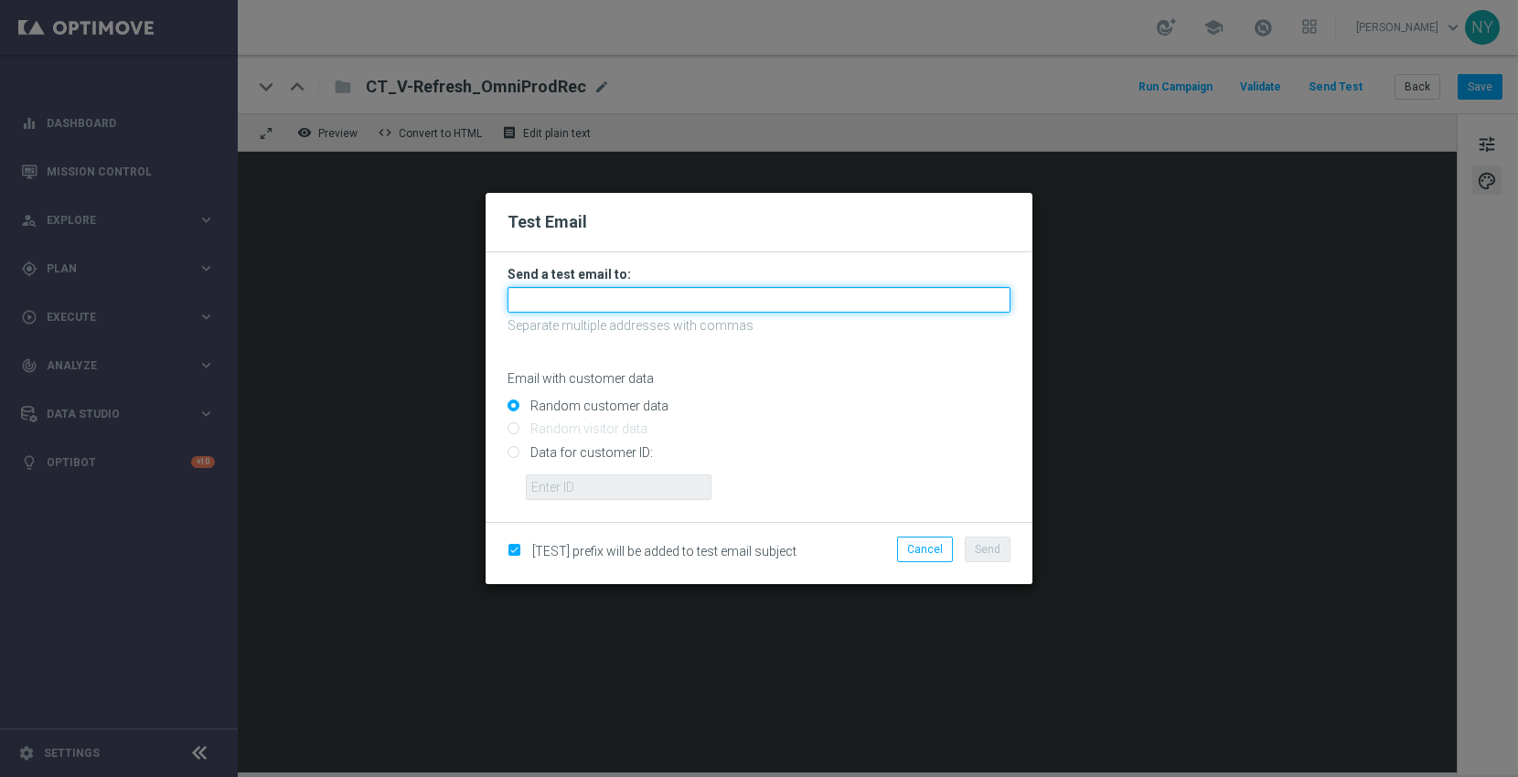
click at [602, 298] on input "text" at bounding box center [759, 300] width 503 height 26
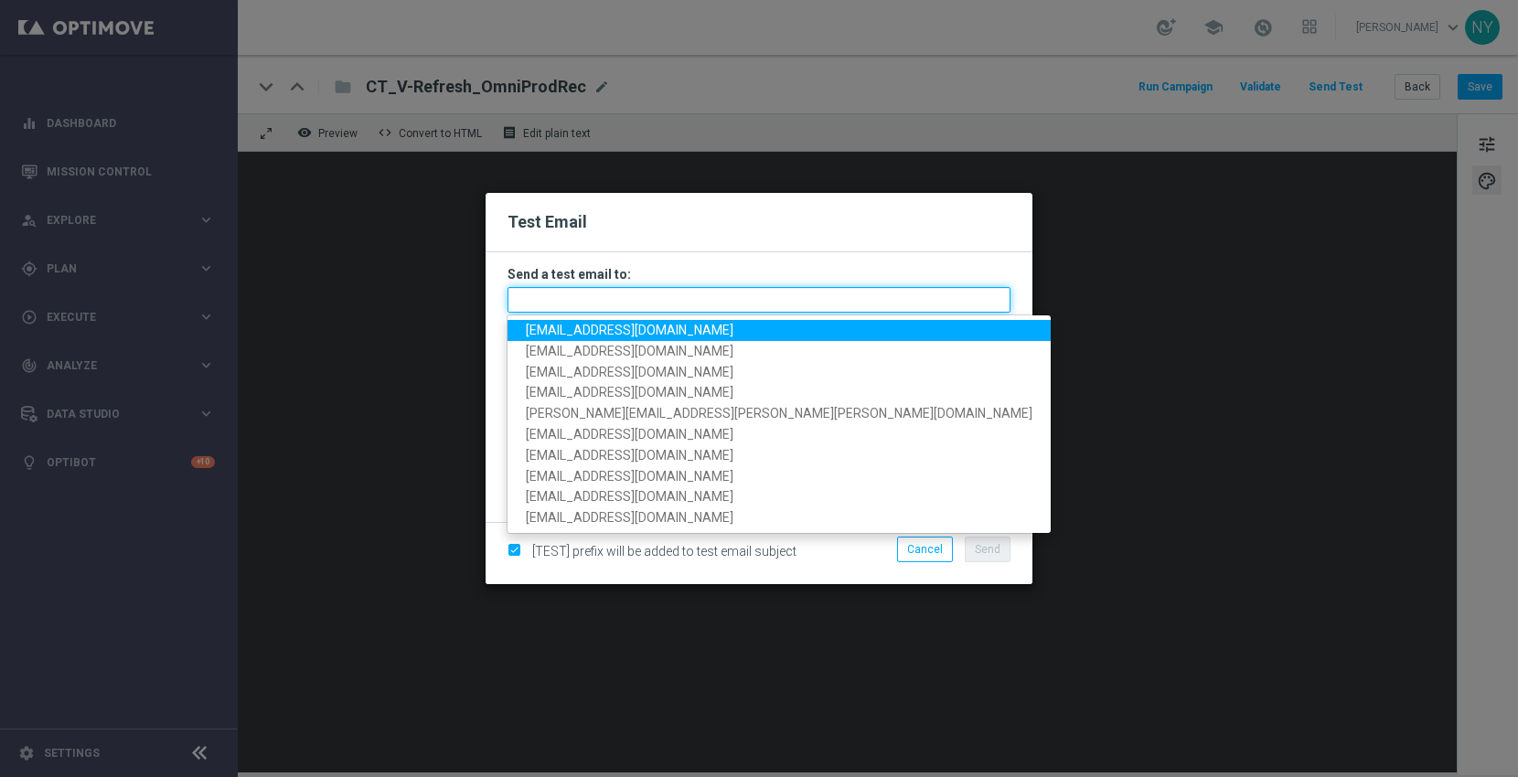
paste input "[EMAIL_ADDRESS][DOMAIN_NAME]"
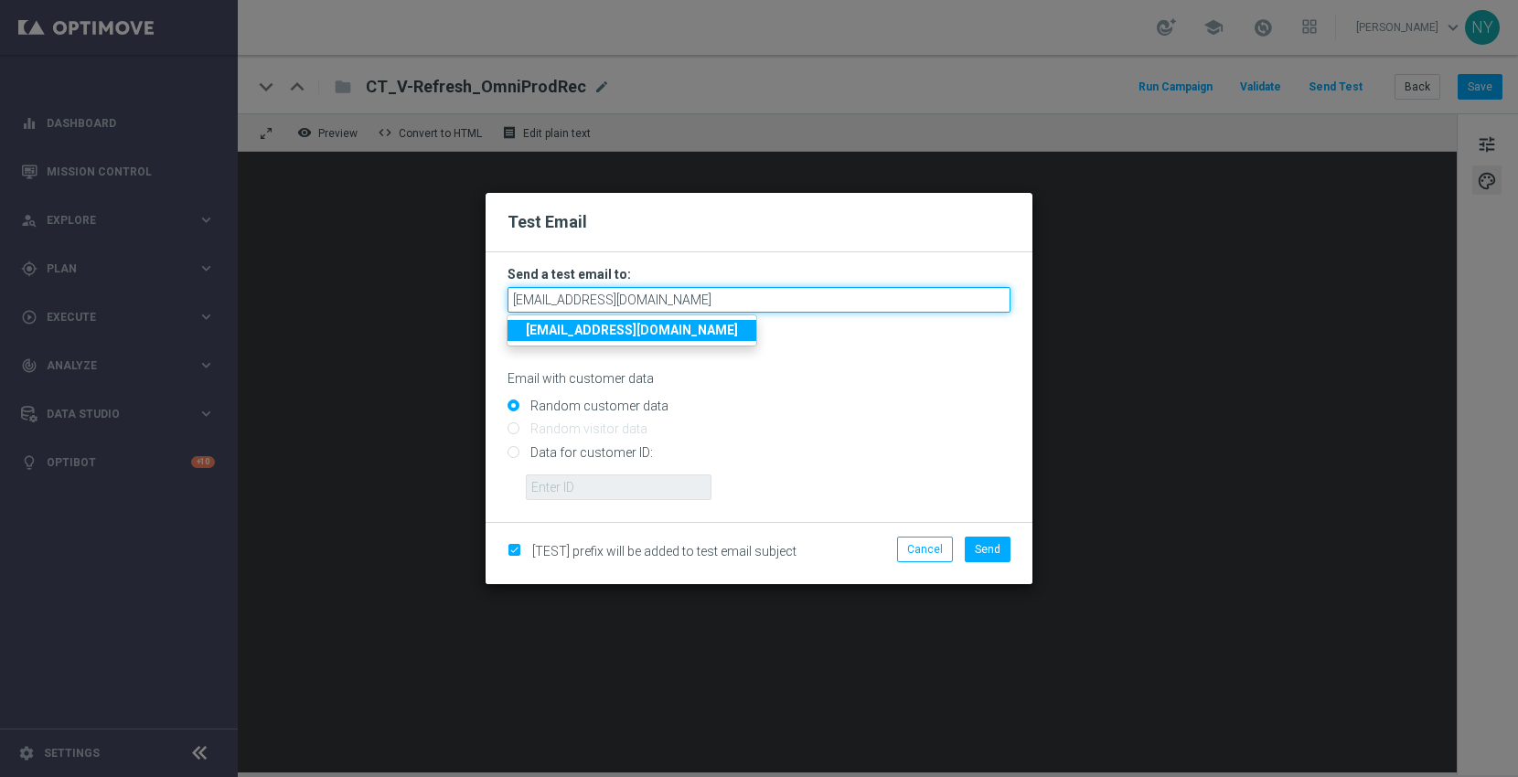
type input "[EMAIL_ADDRESS][DOMAIN_NAME]"
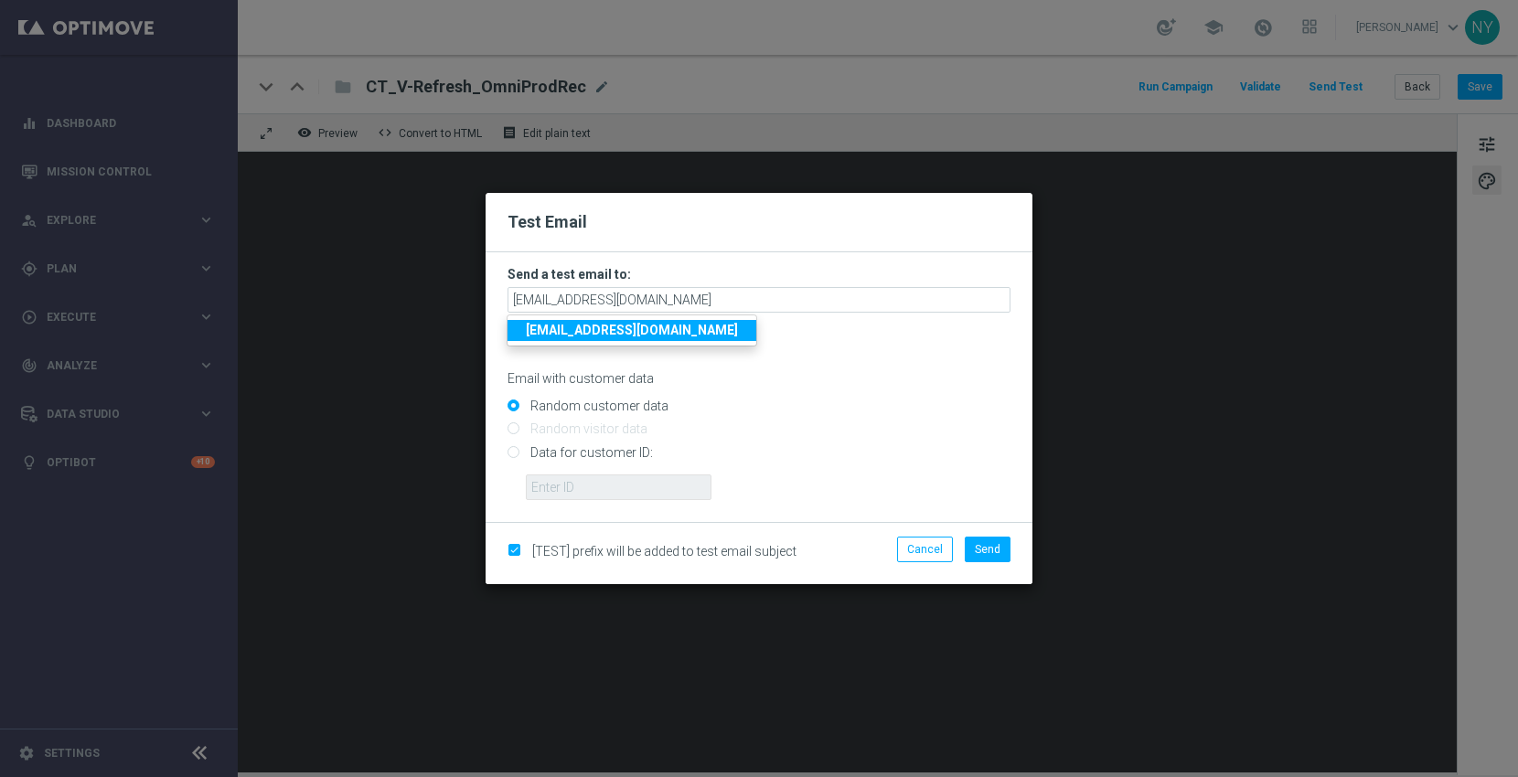
click at [821, 419] on input "Random customer data" at bounding box center [759, 414] width 503 height 26
click at [517, 452] on input "Data for customer ID:" at bounding box center [759, 460] width 503 height 26
radio input "true"
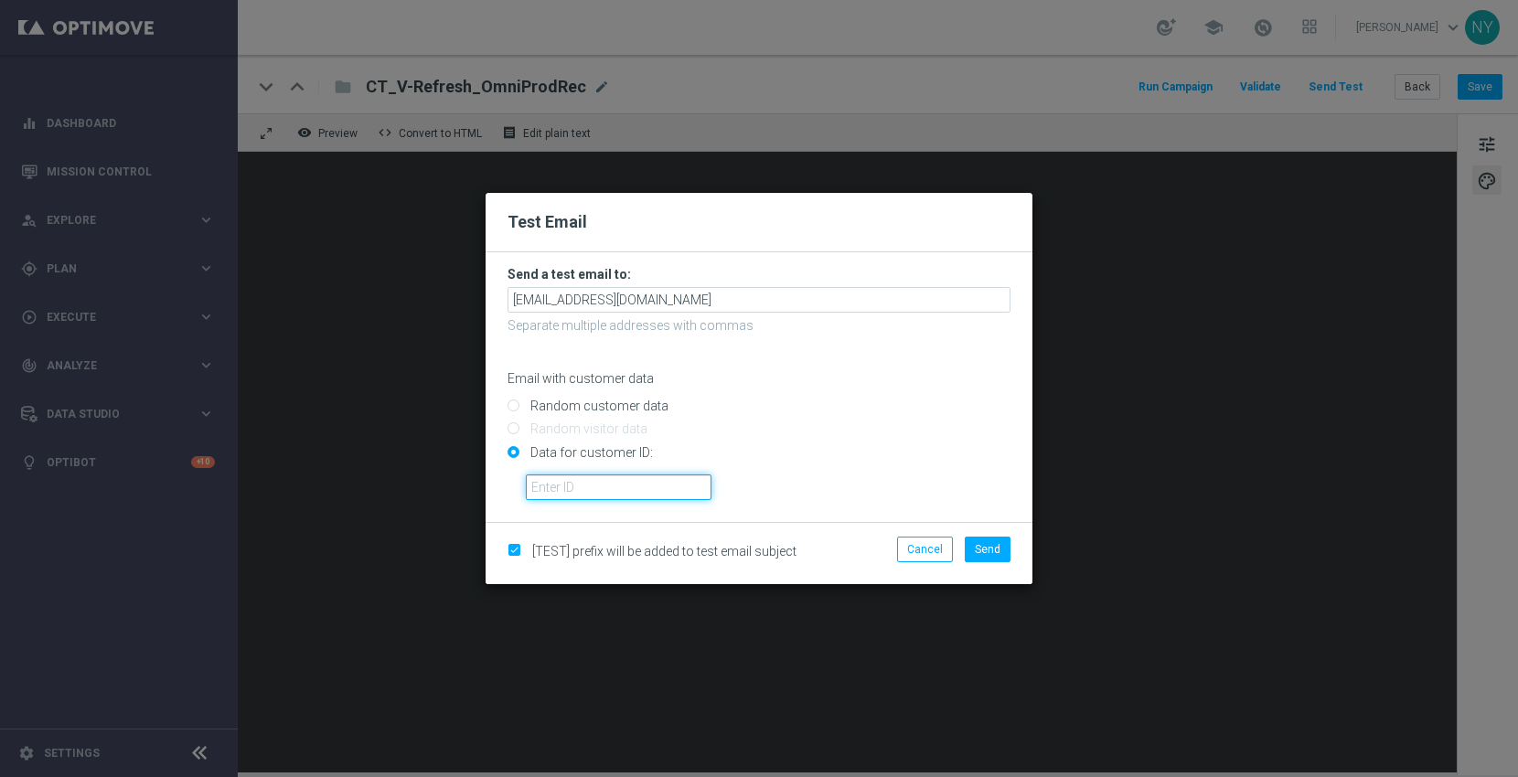
click at [604, 483] on input "text" at bounding box center [619, 488] width 186 height 26
paste input "10000006208"
type input "10000006208"
click at [999, 544] on span "Send" at bounding box center [988, 549] width 26 height 13
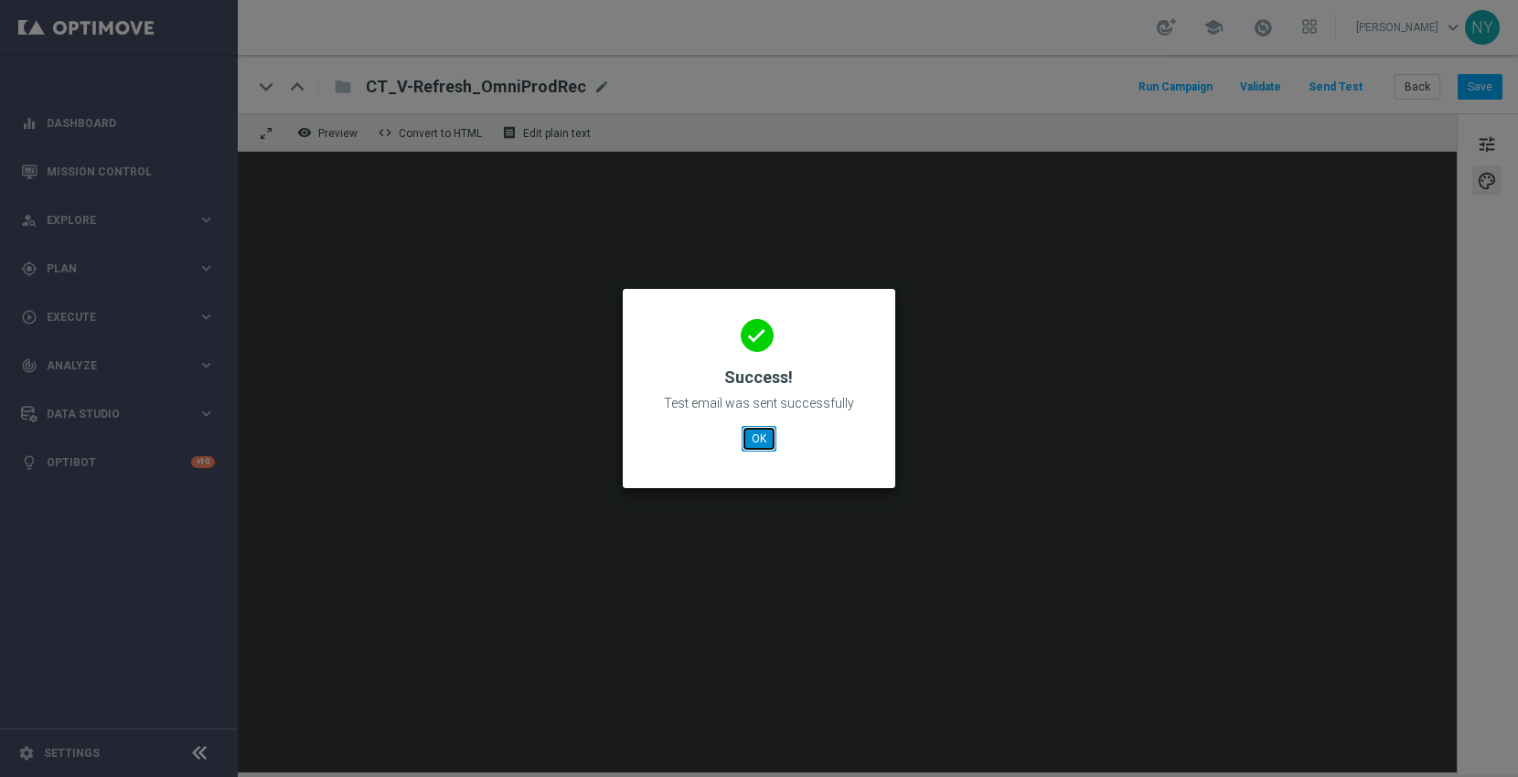
click at [753, 439] on button "OK" at bounding box center [759, 439] width 35 height 26
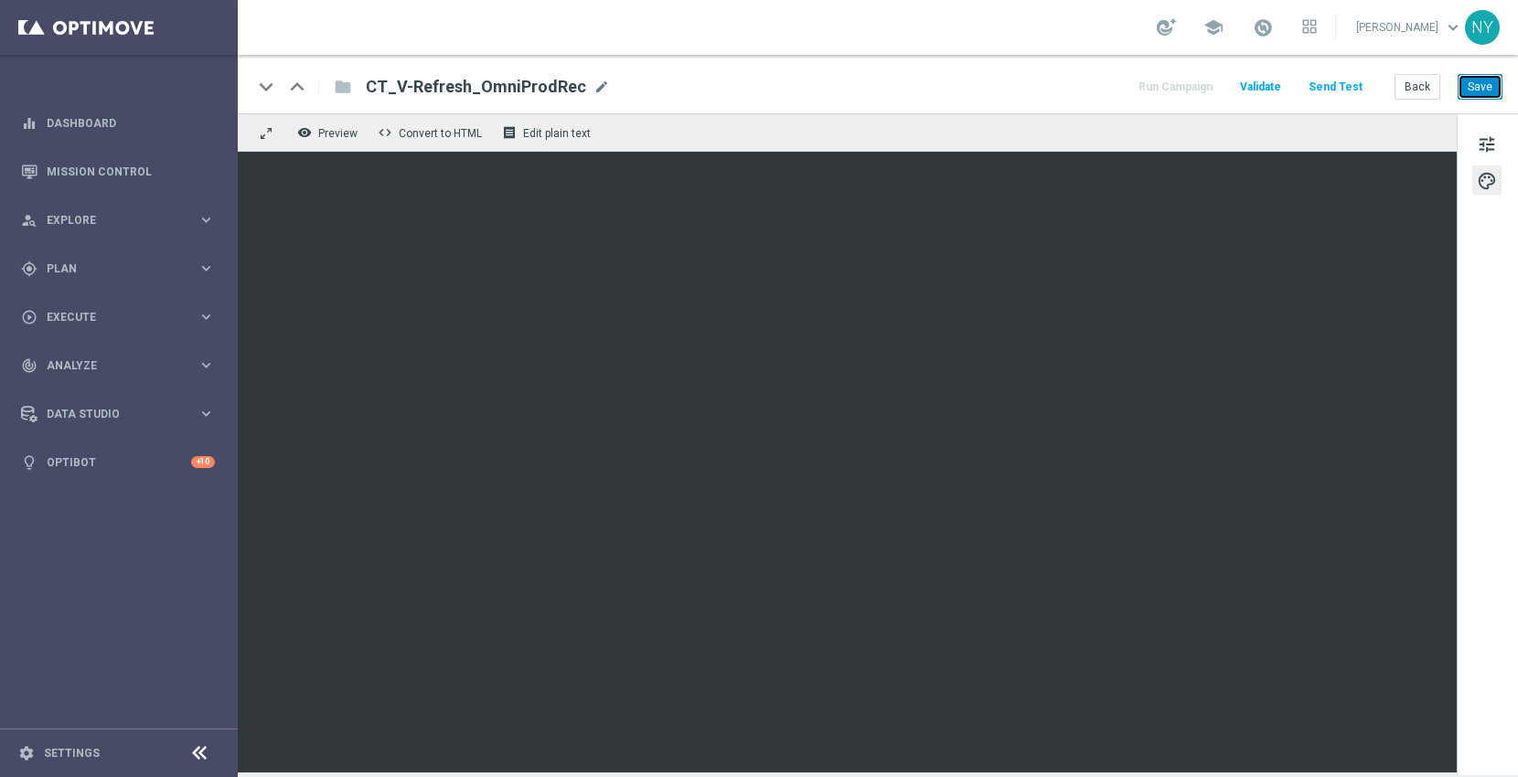
click at [1486, 85] on button "Save" at bounding box center [1480, 87] width 45 height 26
click at [1340, 82] on button "Send Test" at bounding box center [1335, 87] width 59 height 25
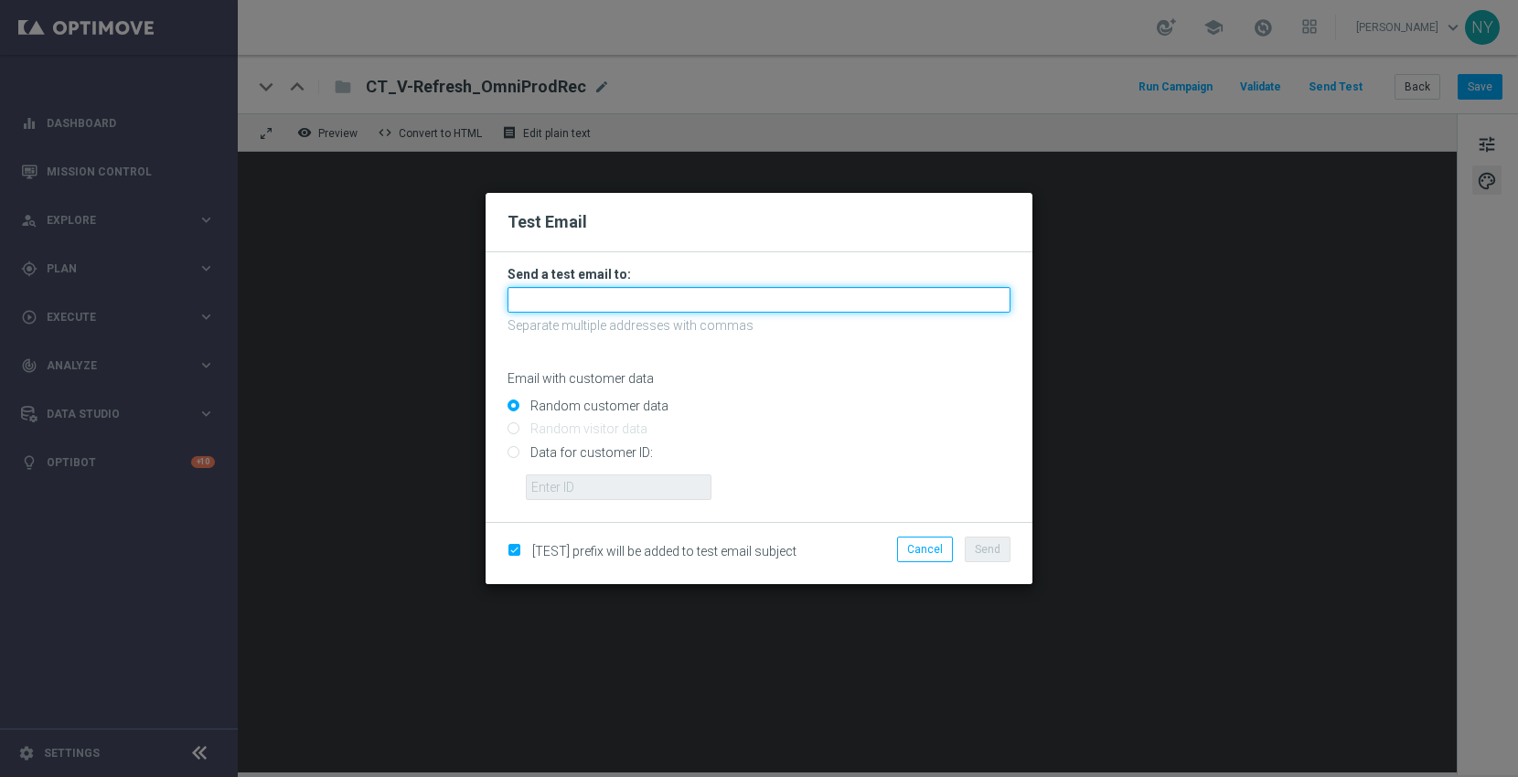
click at [557, 302] on input "text" at bounding box center [759, 300] width 503 height 26
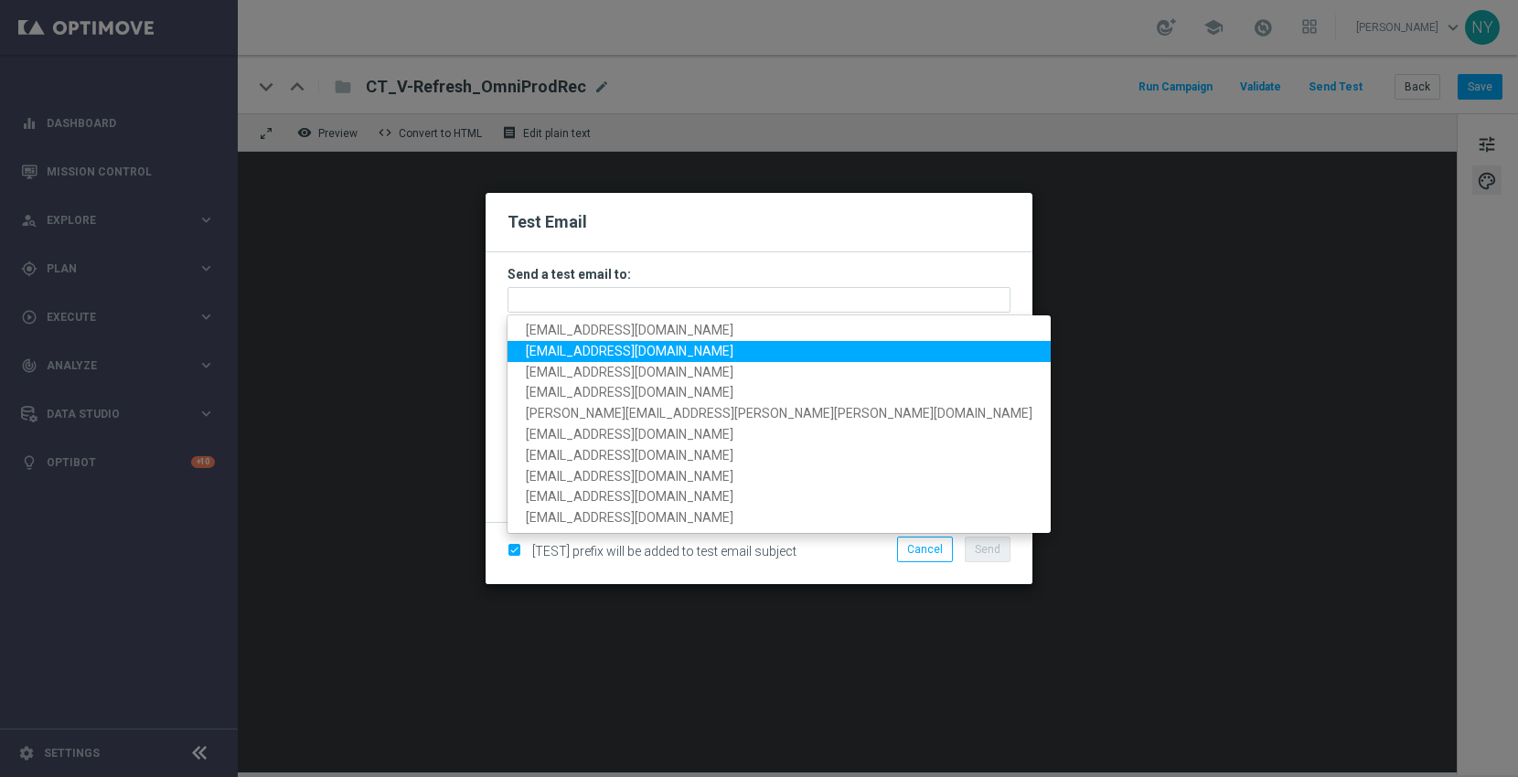
click at [572, 347] on span "[EMAIL_ADDRESS][DOMAIN_NAME]" at bounding box center [630, 351] width 208 height 15
type input "[EMAIL_ADDRESS][DOMAIN_NAME]"
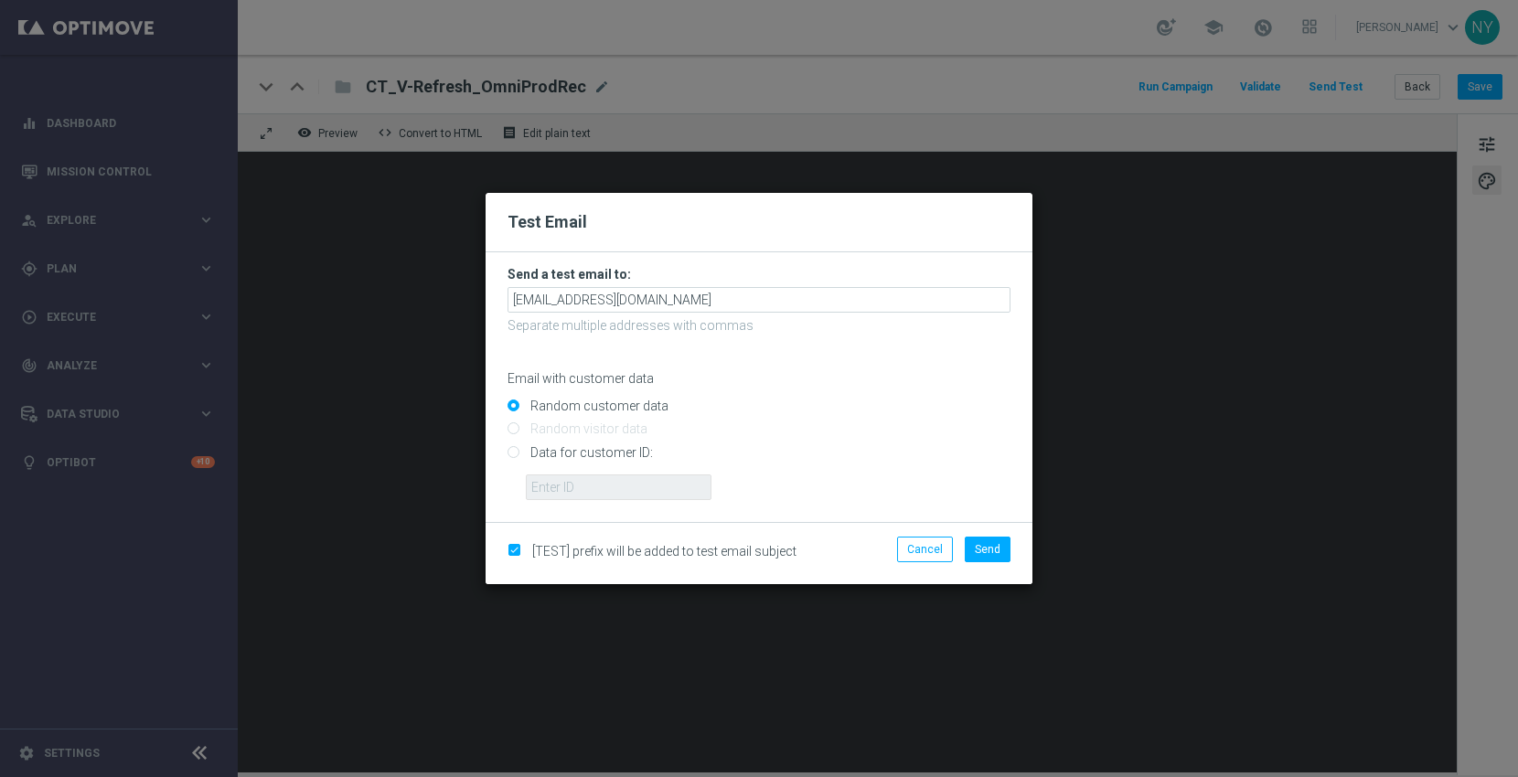
click at [513, 453] on input "Data for customer ID:" at bounding box center [759, 460] width 503 height 26
radio input "true"
click at [552, 476] on input "text" at bounding box center [619, 488] width 186 height 26
paste input "10000006208"
type input "10000006208"
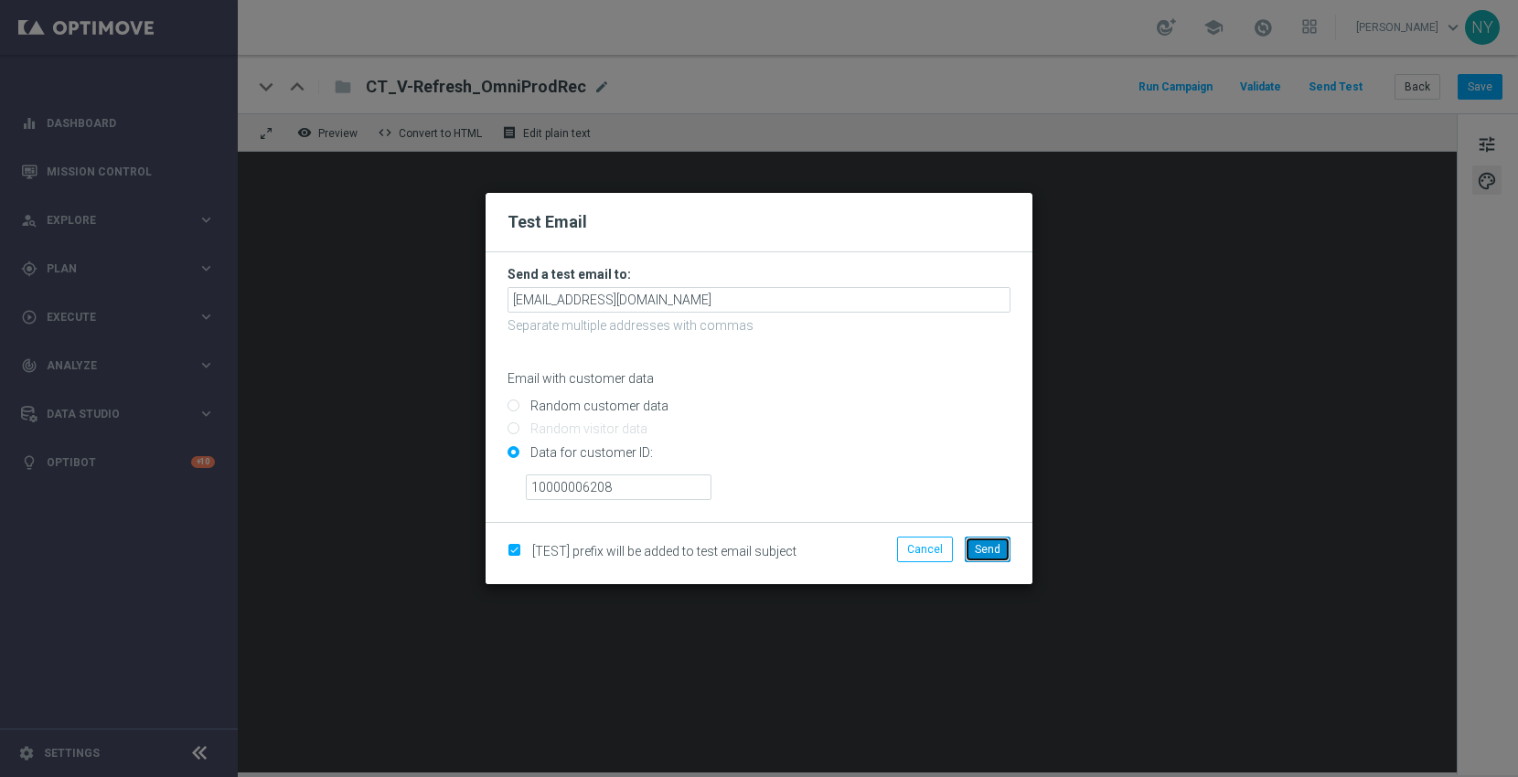
click at [990, 552] on span "Send" at bounding box center [988, 549] width 26 height 13
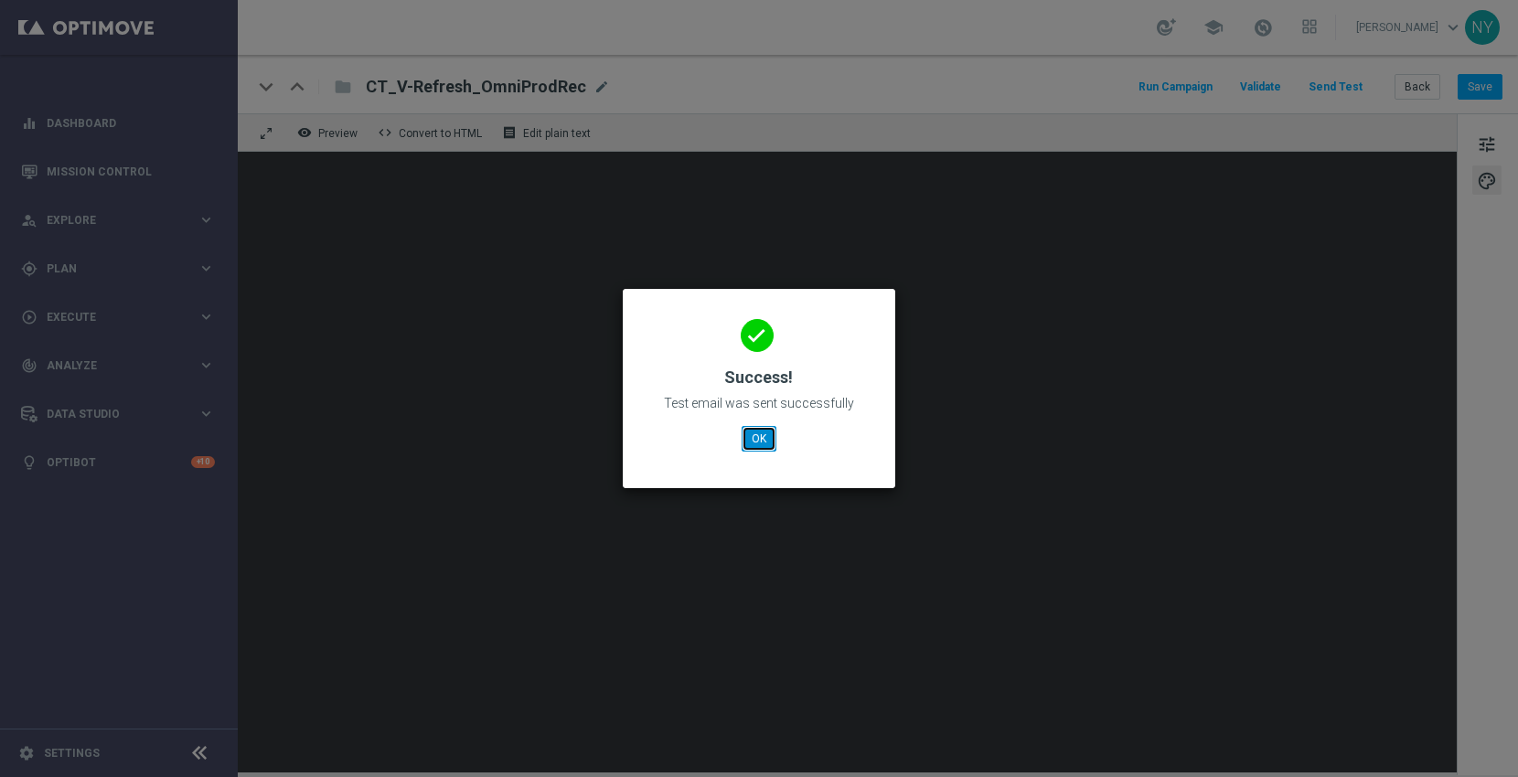
click at [755, 433] on button "OK" at bounding box center [759, 439] width 35 height 26
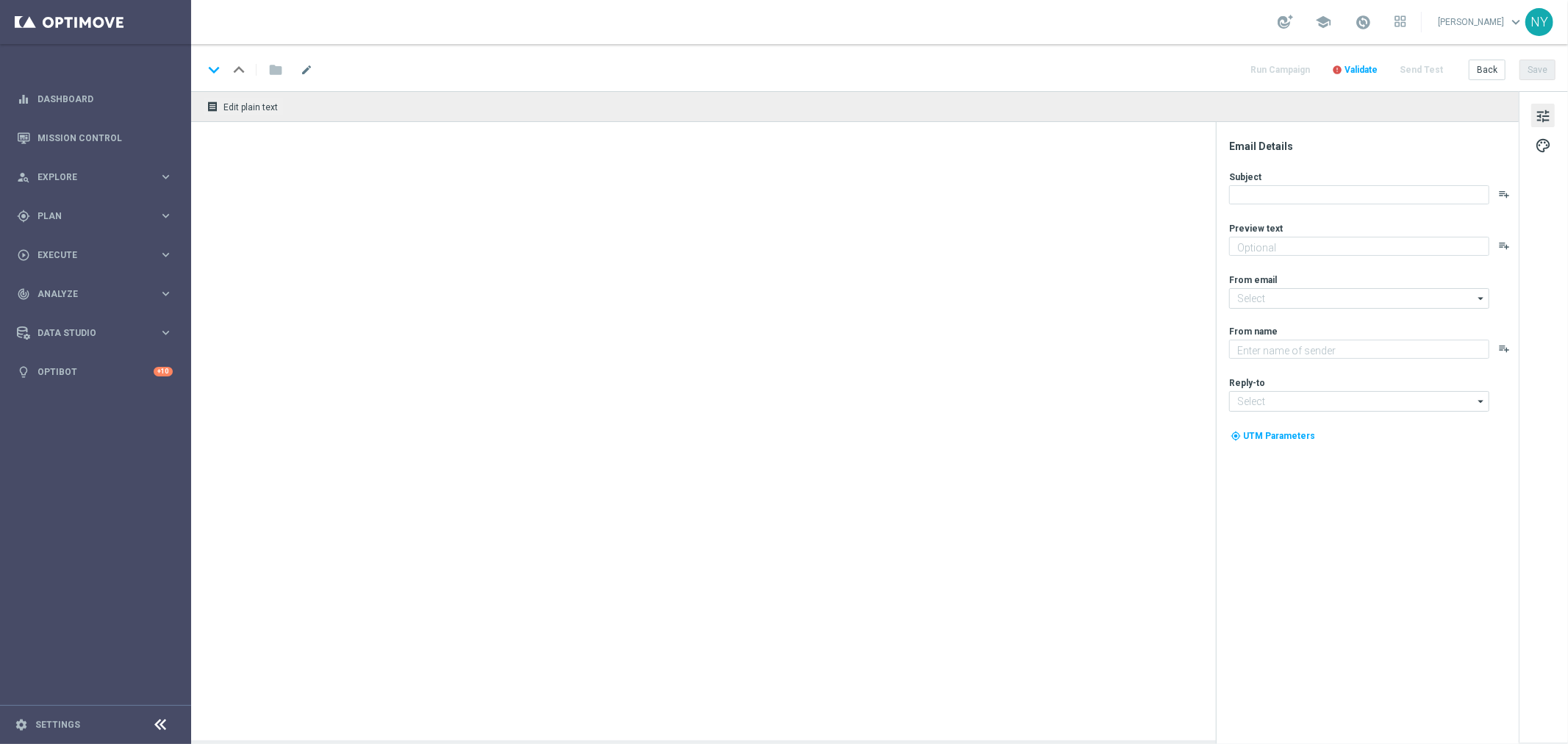
type textarea "Your handpicked choices await."
type textarea "Staples"
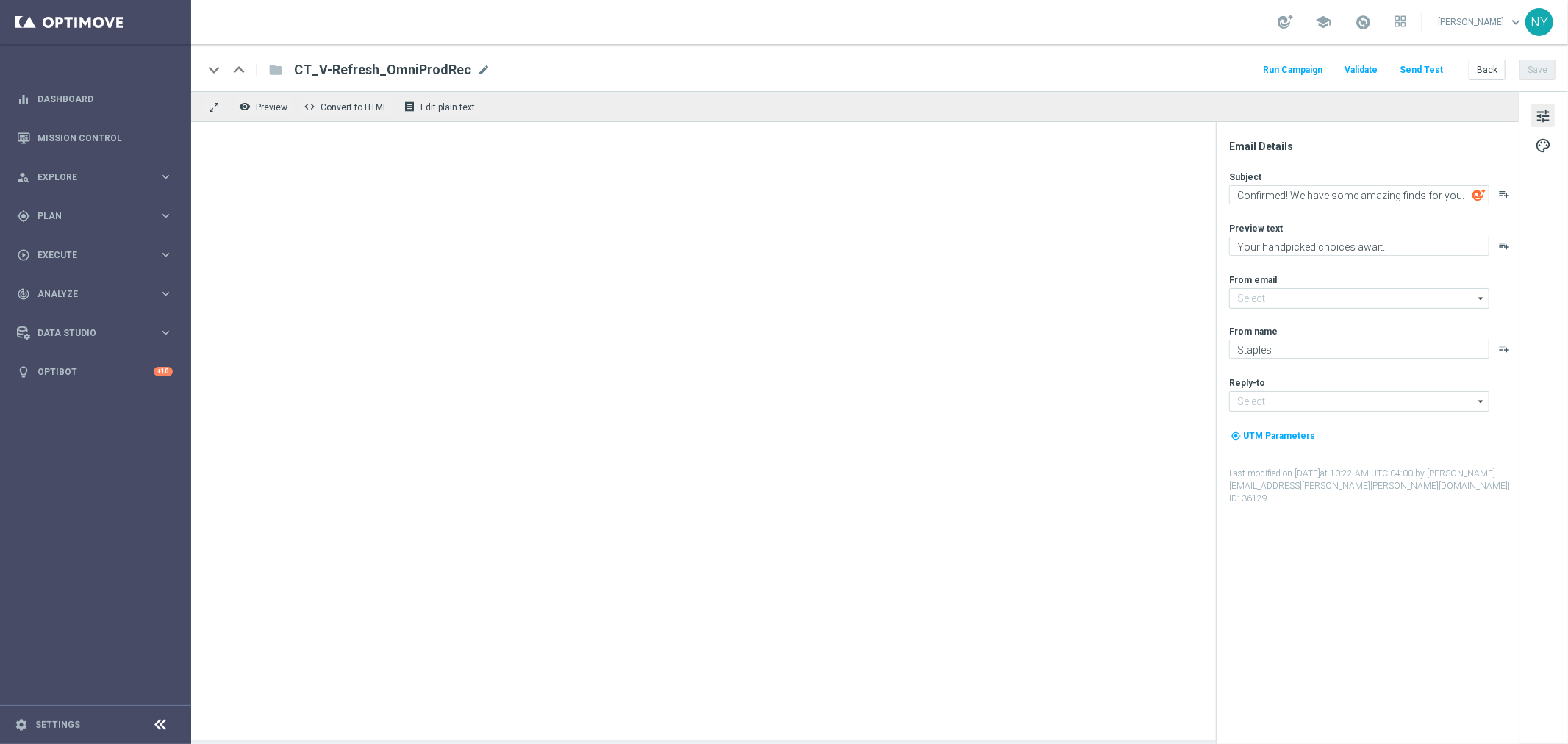
type input "[EMAIL_ADDRESS][DOMAIN_NAME]"
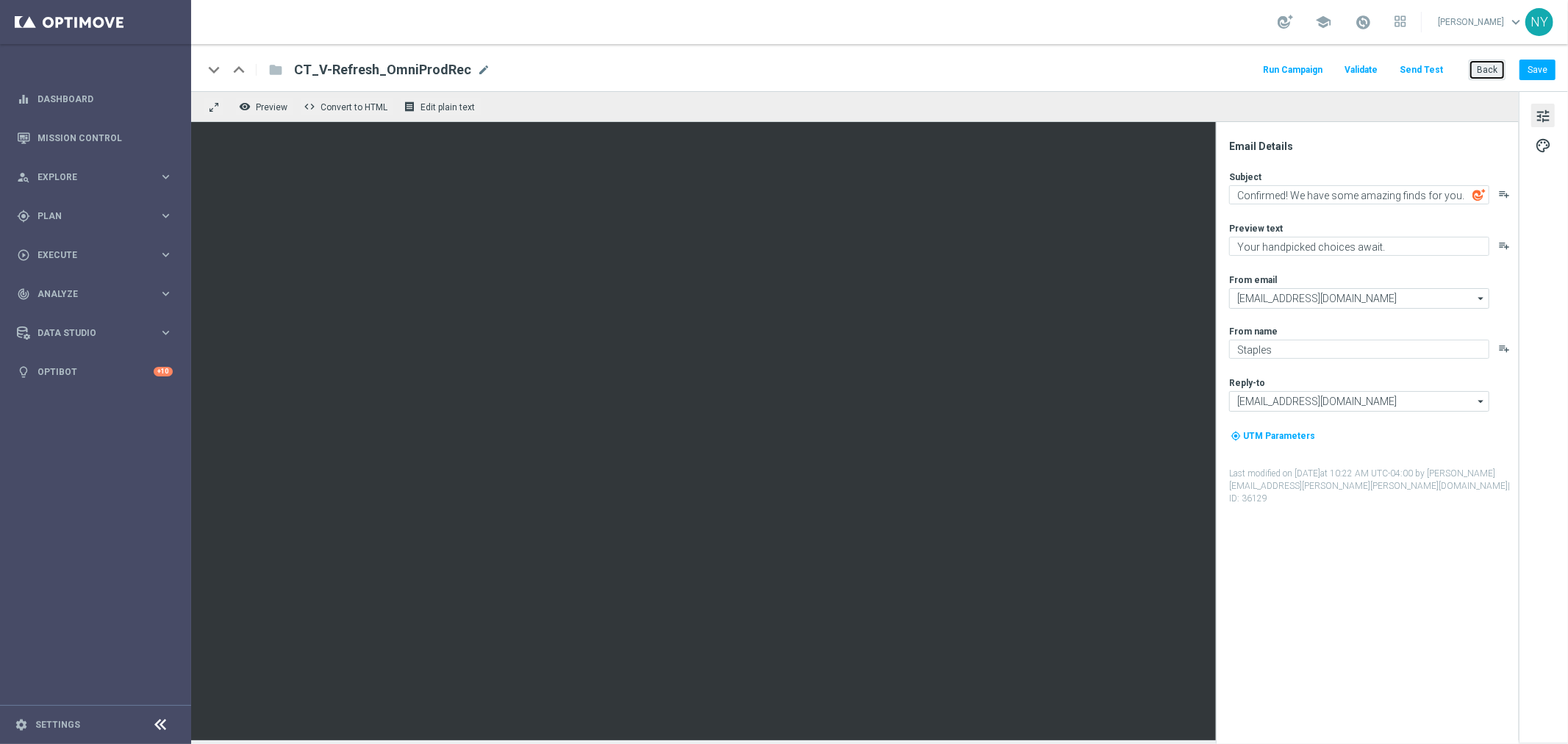
click at [1486, 71] on button "Back" at bounding box center [1488, 70] width 37 height 21
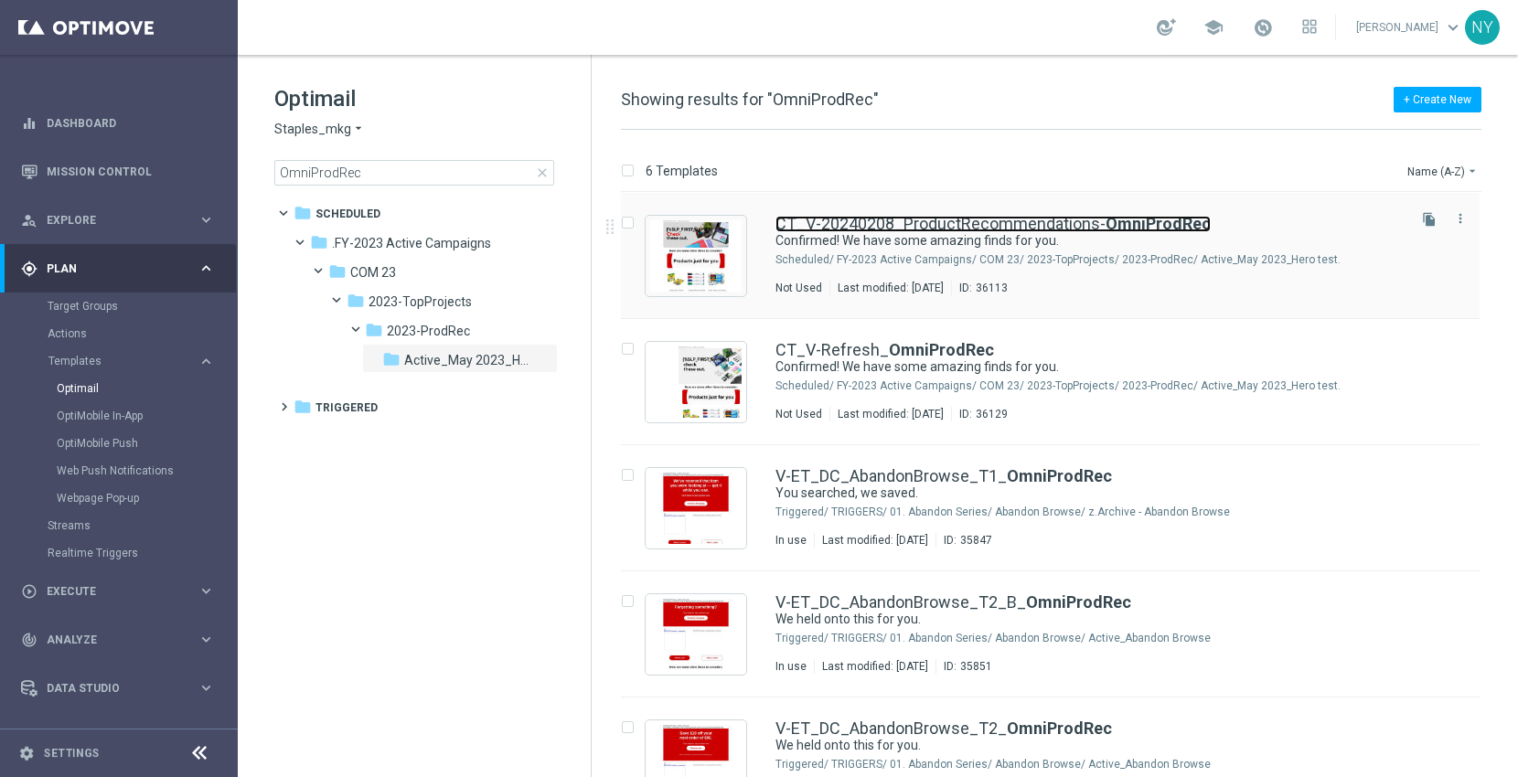
click at [933, 221] on link "CT_V-20240208_ProductRecommendations- OmniProdRec" at bounding box center [992, 224] width 435 height 16
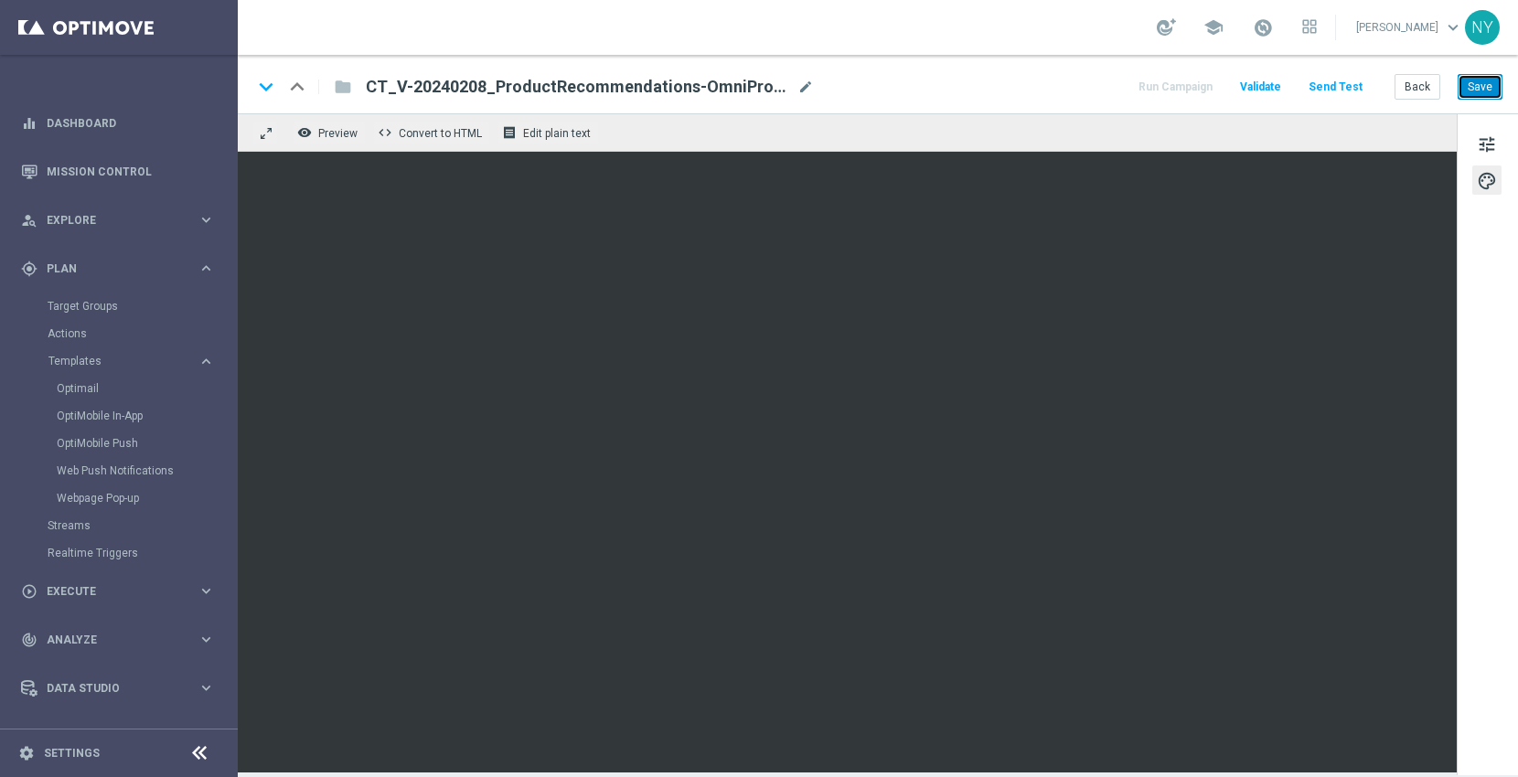
click at [1477, 81] on button "Save" at bounding box center [1480, 87] width 45 height 26
click at [1416, 86] on button "Back" at bounding box center [1418, 87] width 46 height 26
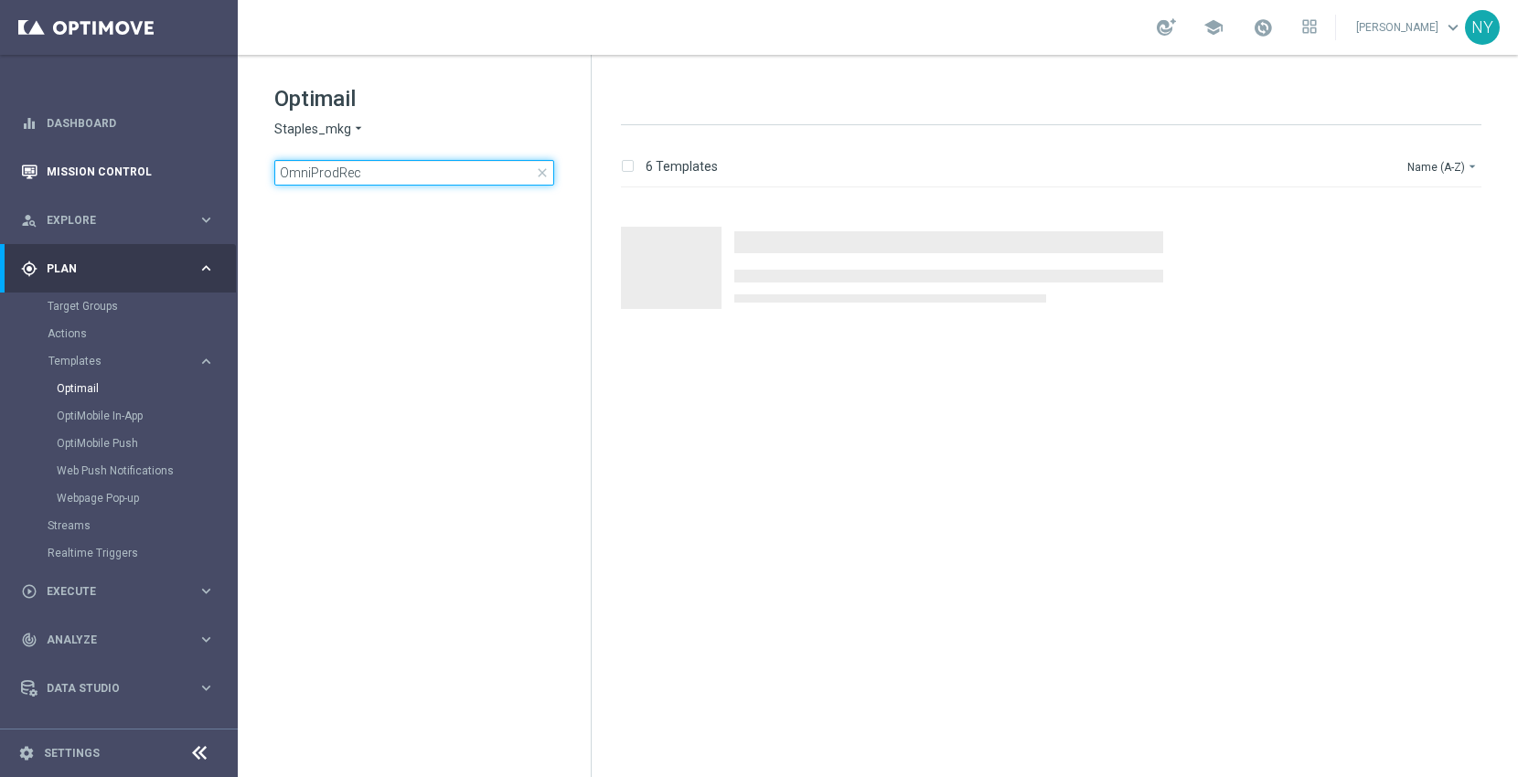
drag, startPoint x: 413, startPoint y: 173, endPoint x: 169, endPoint y: 171, distance: 244.2
click at [195, 174] on main "equalizer Dashboard Mission Control" at bounding box center [759, 388] width 1518 height 777
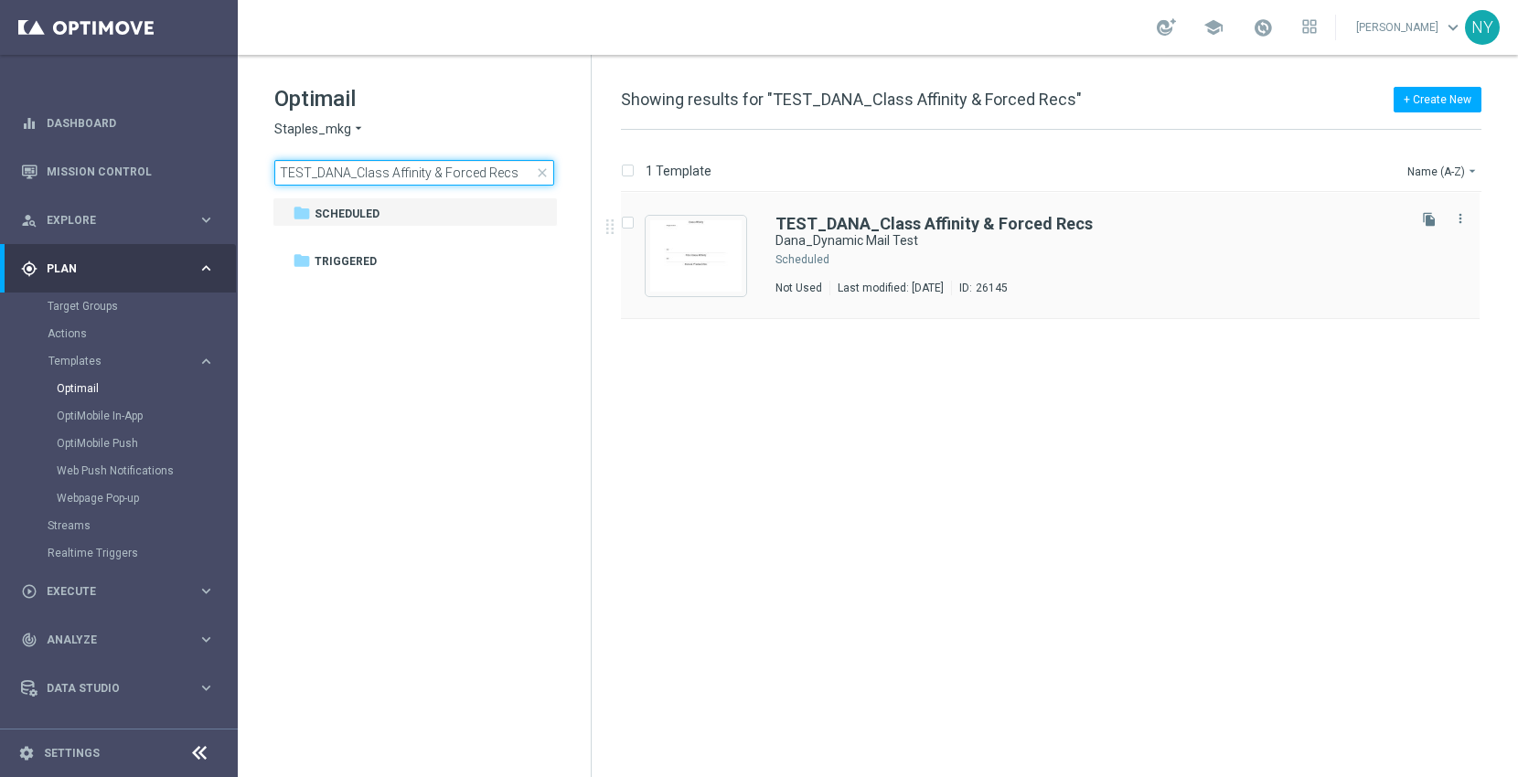
type input "TEST_DANA_Class Affinity & Forced Recs"
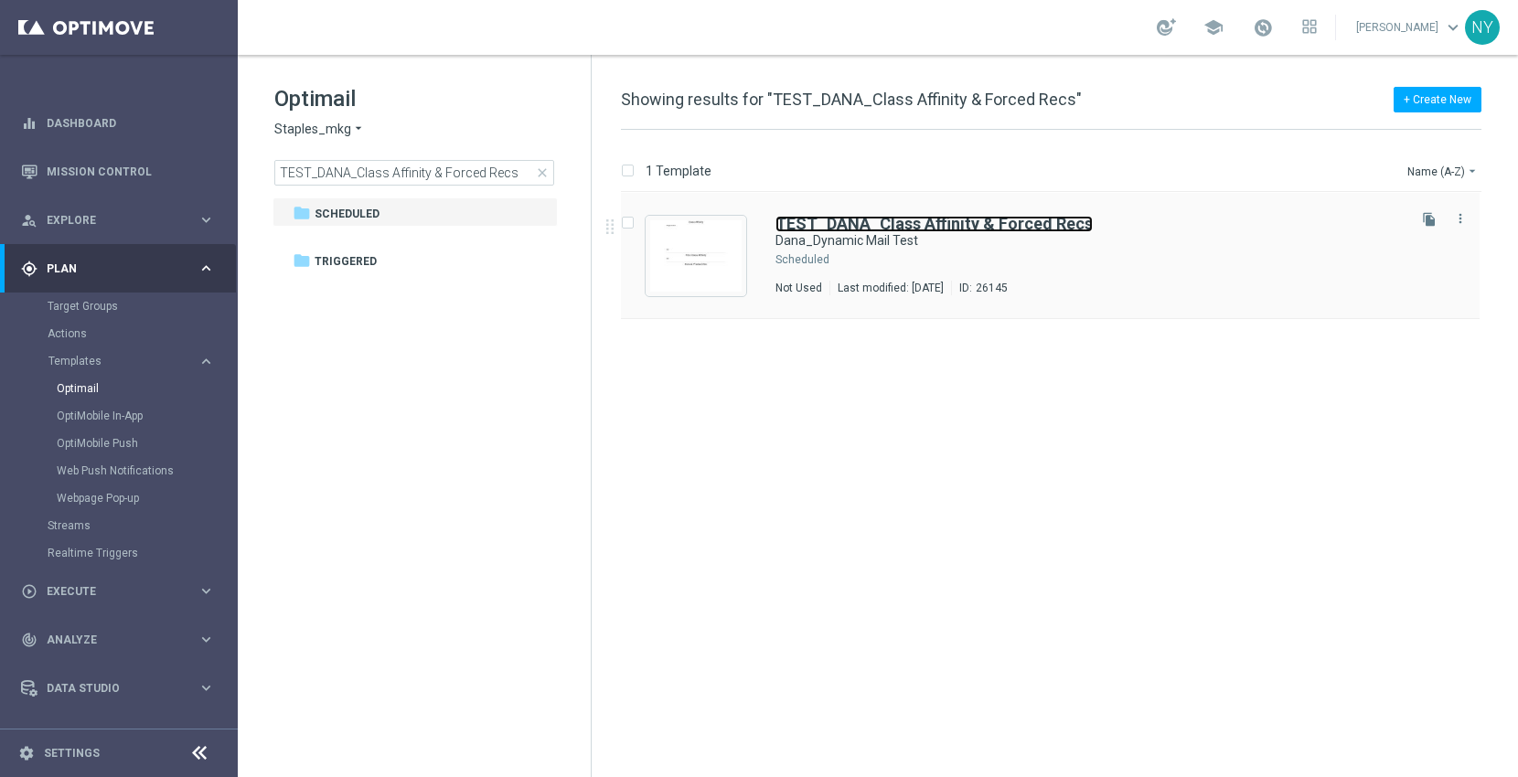
click at [875, 223] on b "TEST_DANA_Class Affinity & Forced Recs" at bounding box center [933, 223] width 317 height 19
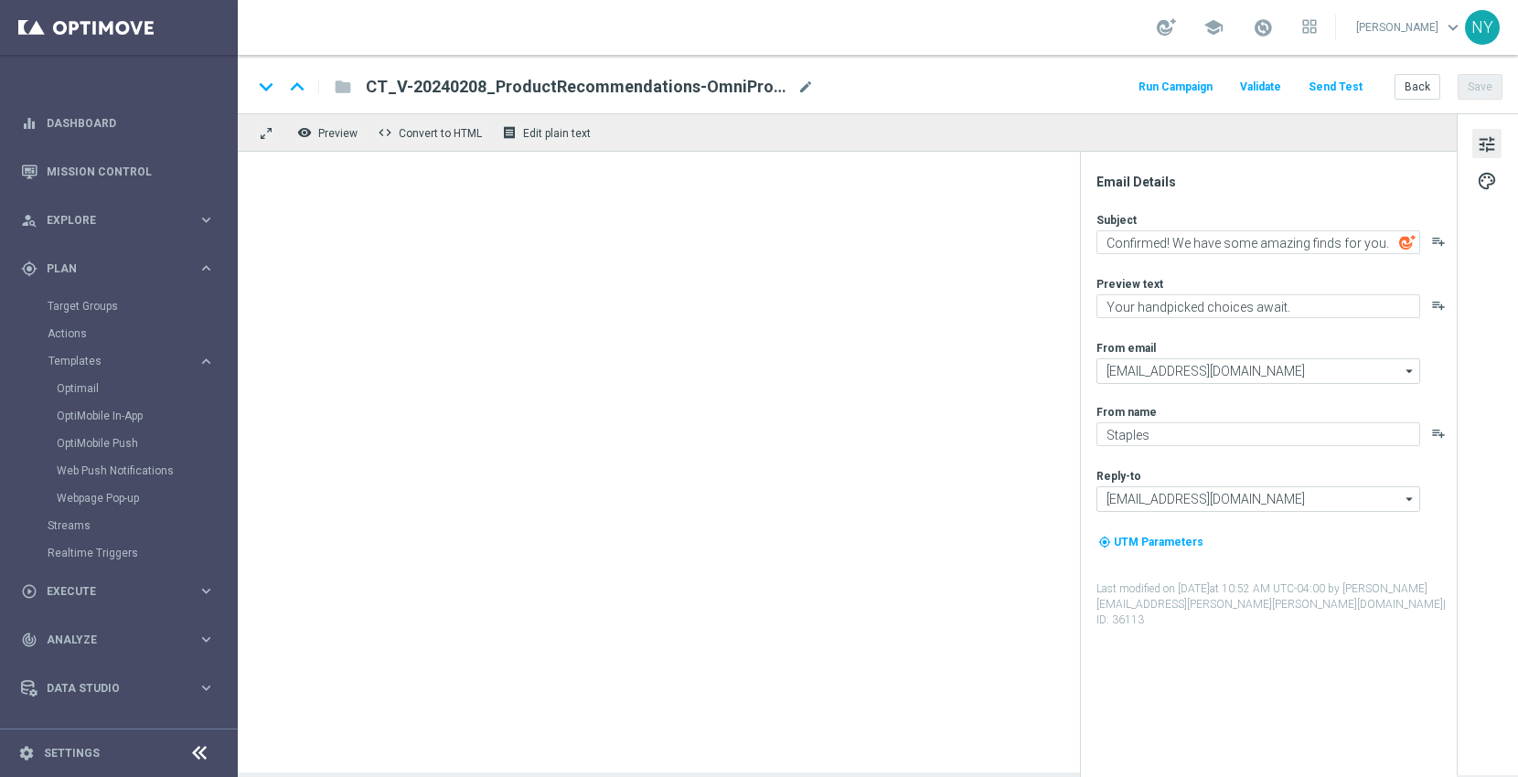
type textarea "Dana_Dynamic Mail Test"
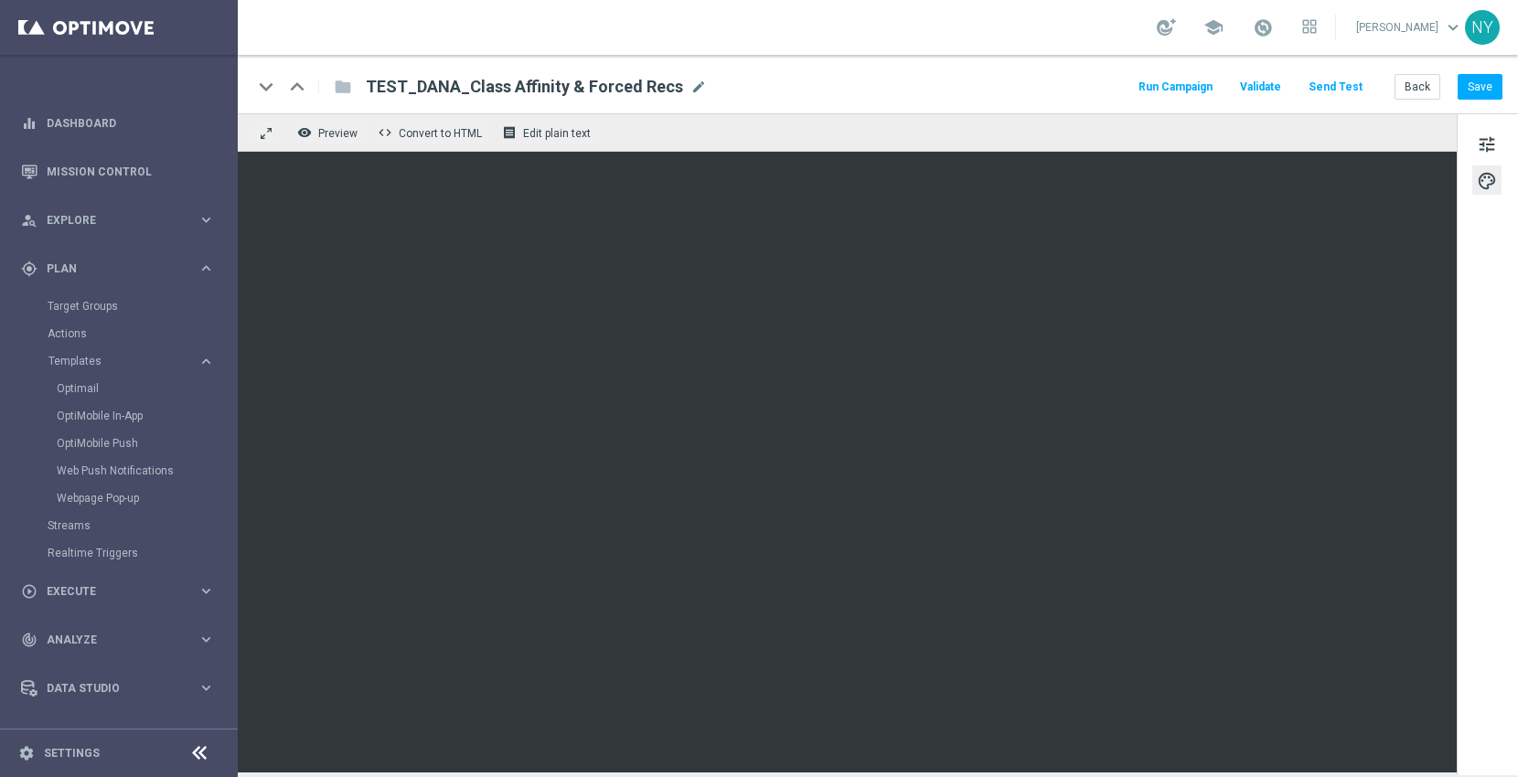
click at [1333, 84] on button "Send Test" at bounding box center [1335, 87] width 59 height 25
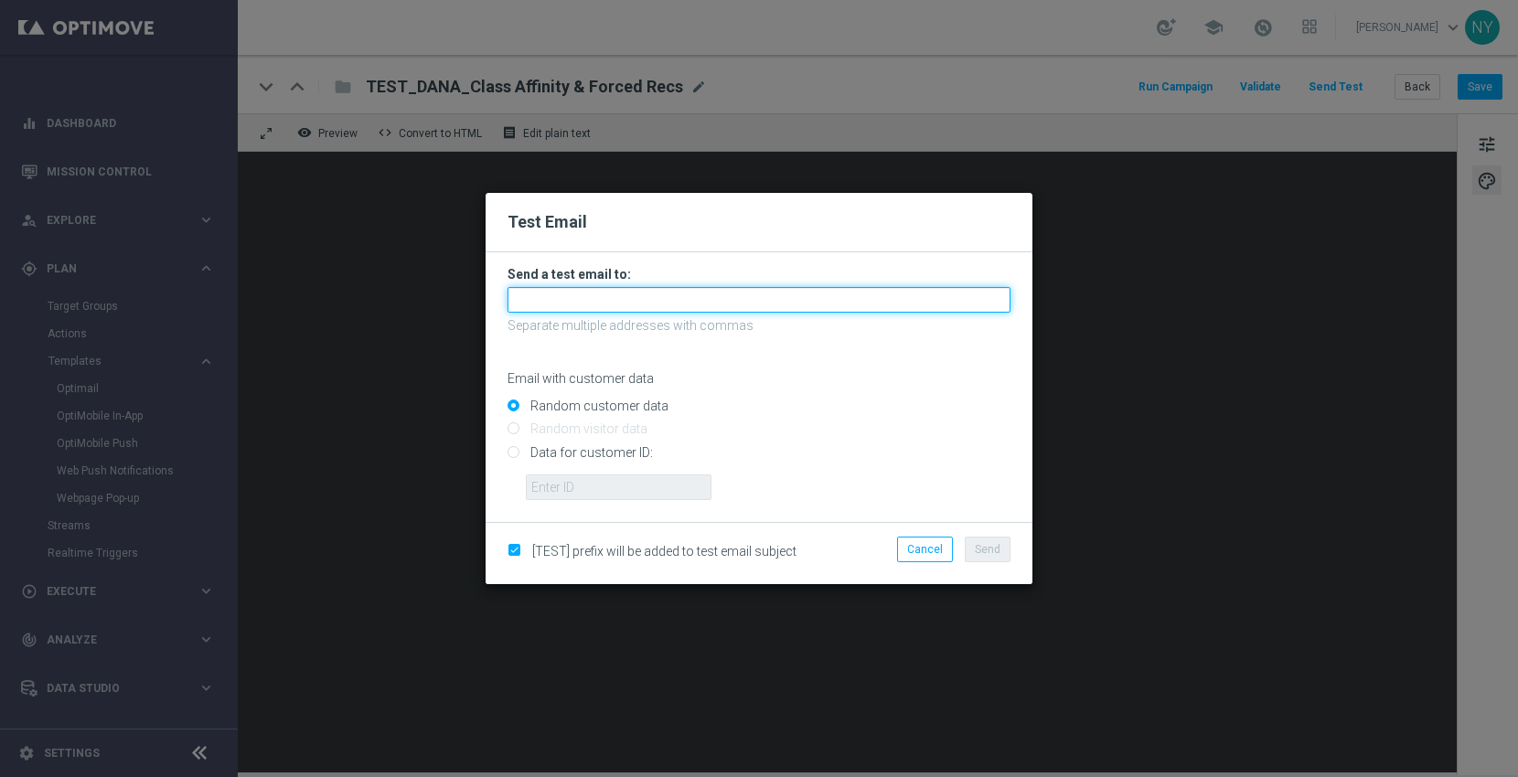
click at [574, 304] on input "text" at bounding box center [759, 300] width 503 height 26
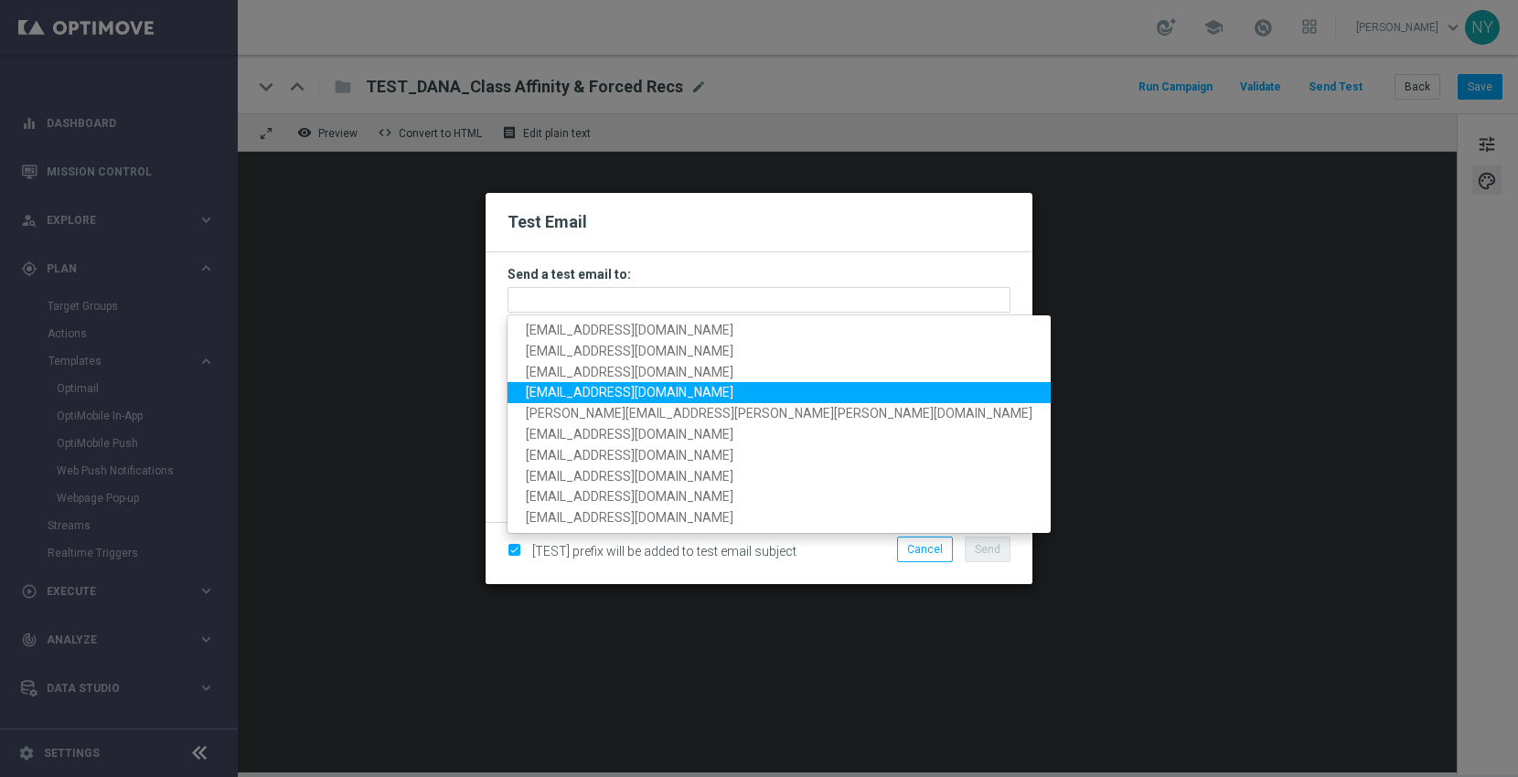
click at [611, 393] on span "[EMAIL_ADDRESS][DOMAIN_NAME]" at bounding box center [630, 392] width 208 height 15
type input "[EMAIL_ADDRESS][DOMAIN_NAME]"
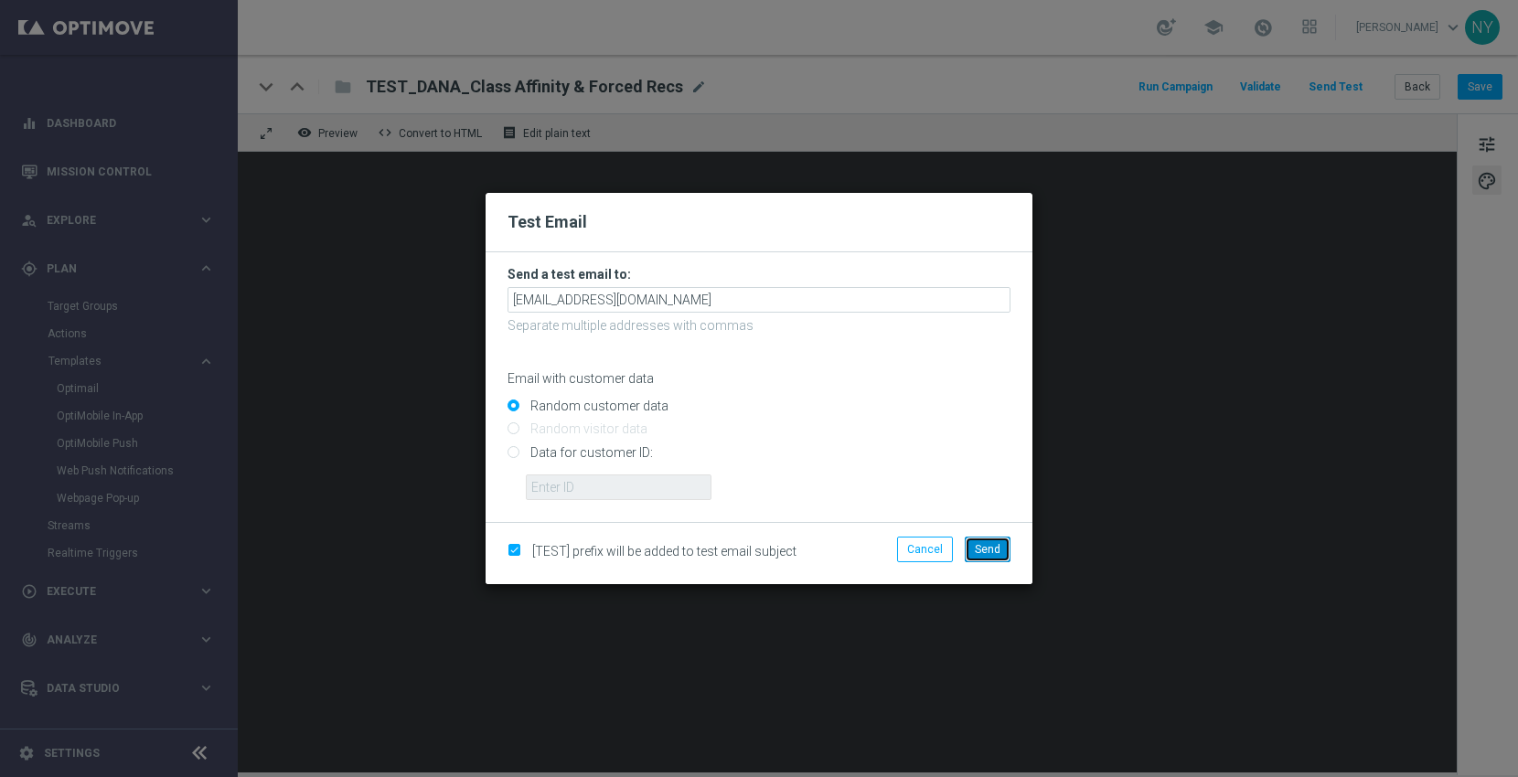
click at [985, 547] on span "Send" at bounding box center [988, 549] width 26 height 13
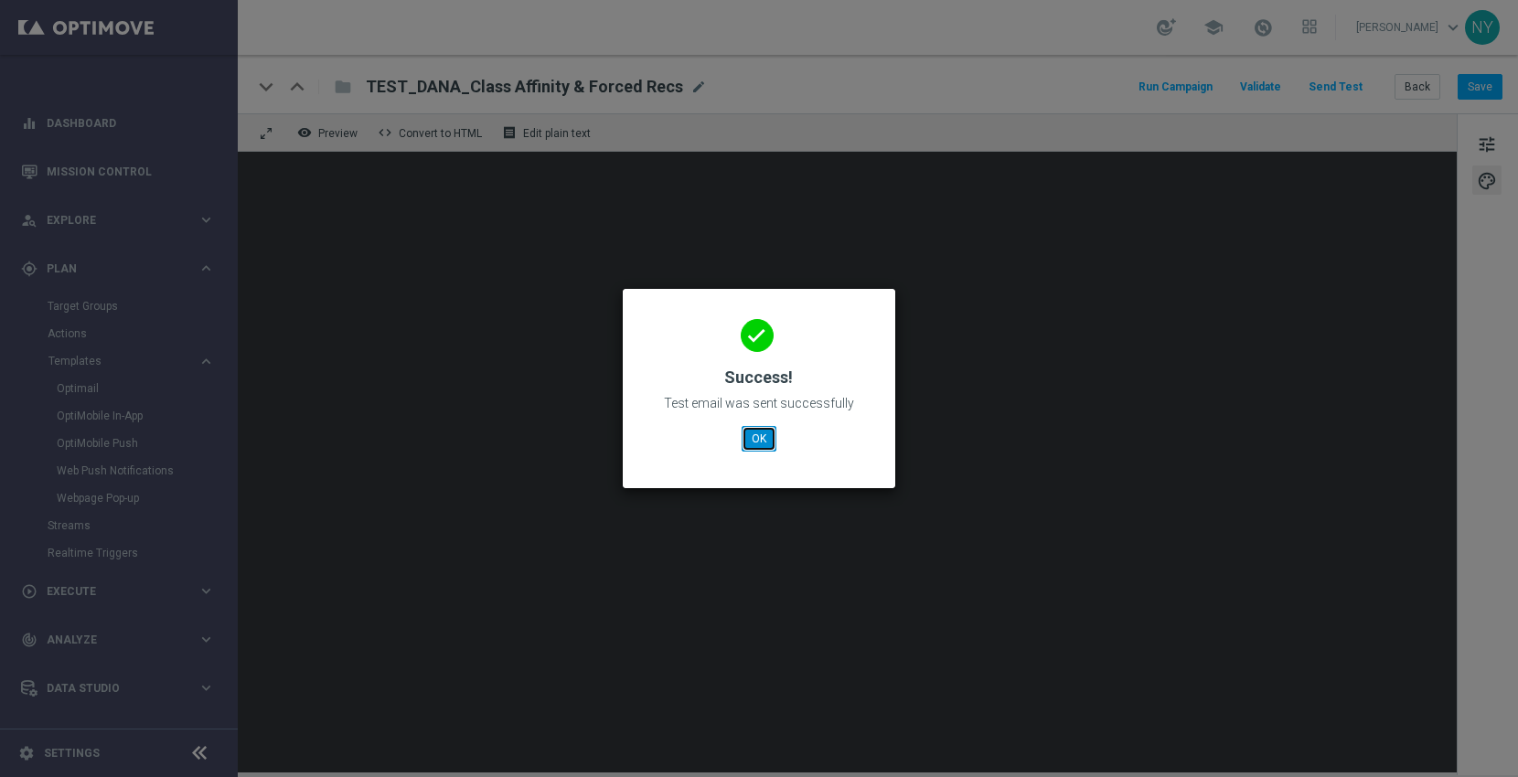
click at [771, 443] on button "OK" at bounding box center [759, 439] width 35 height 26
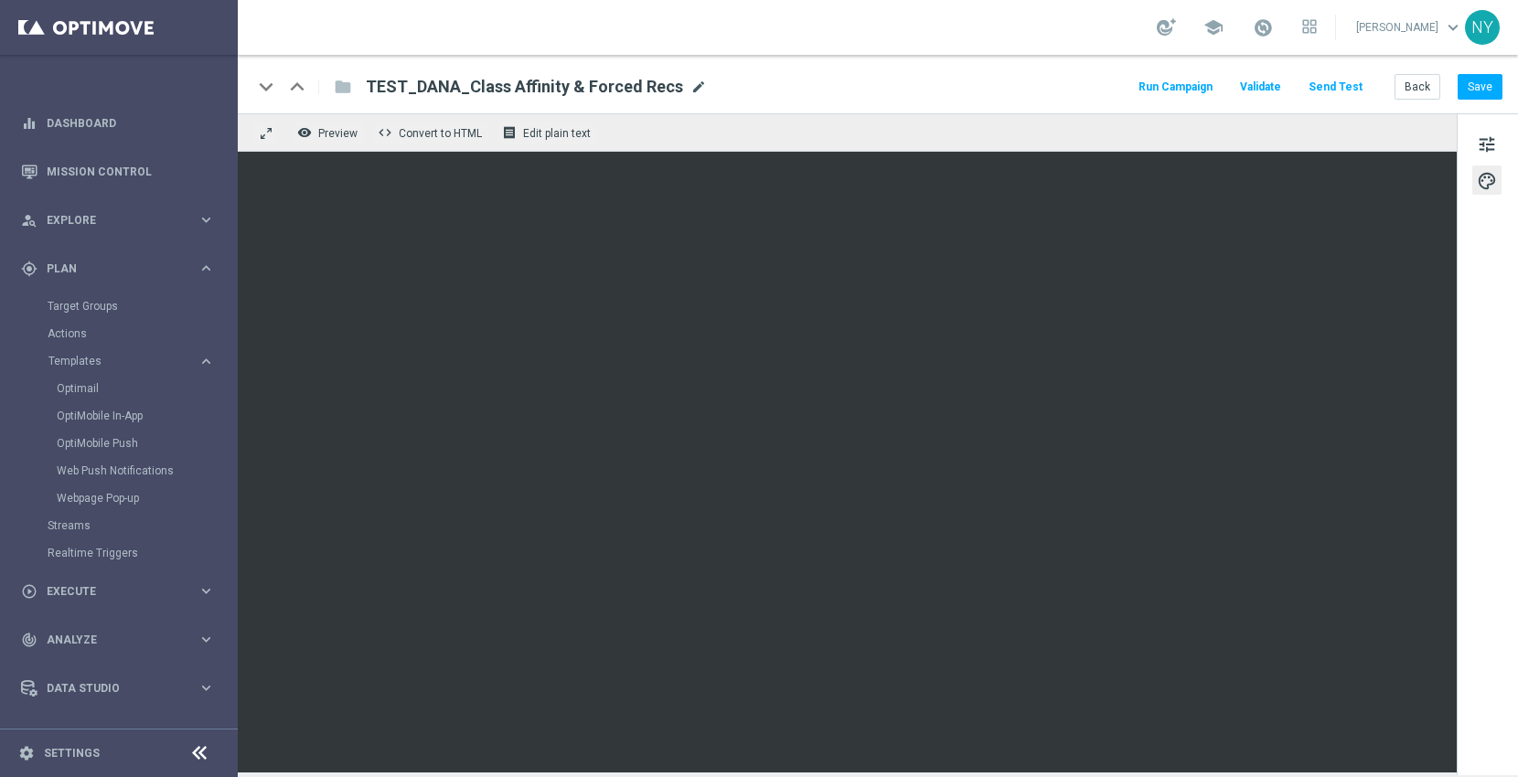
click at [690, 81] on span "mode_edit" at bounding box center [698, 87] width 16 height 16
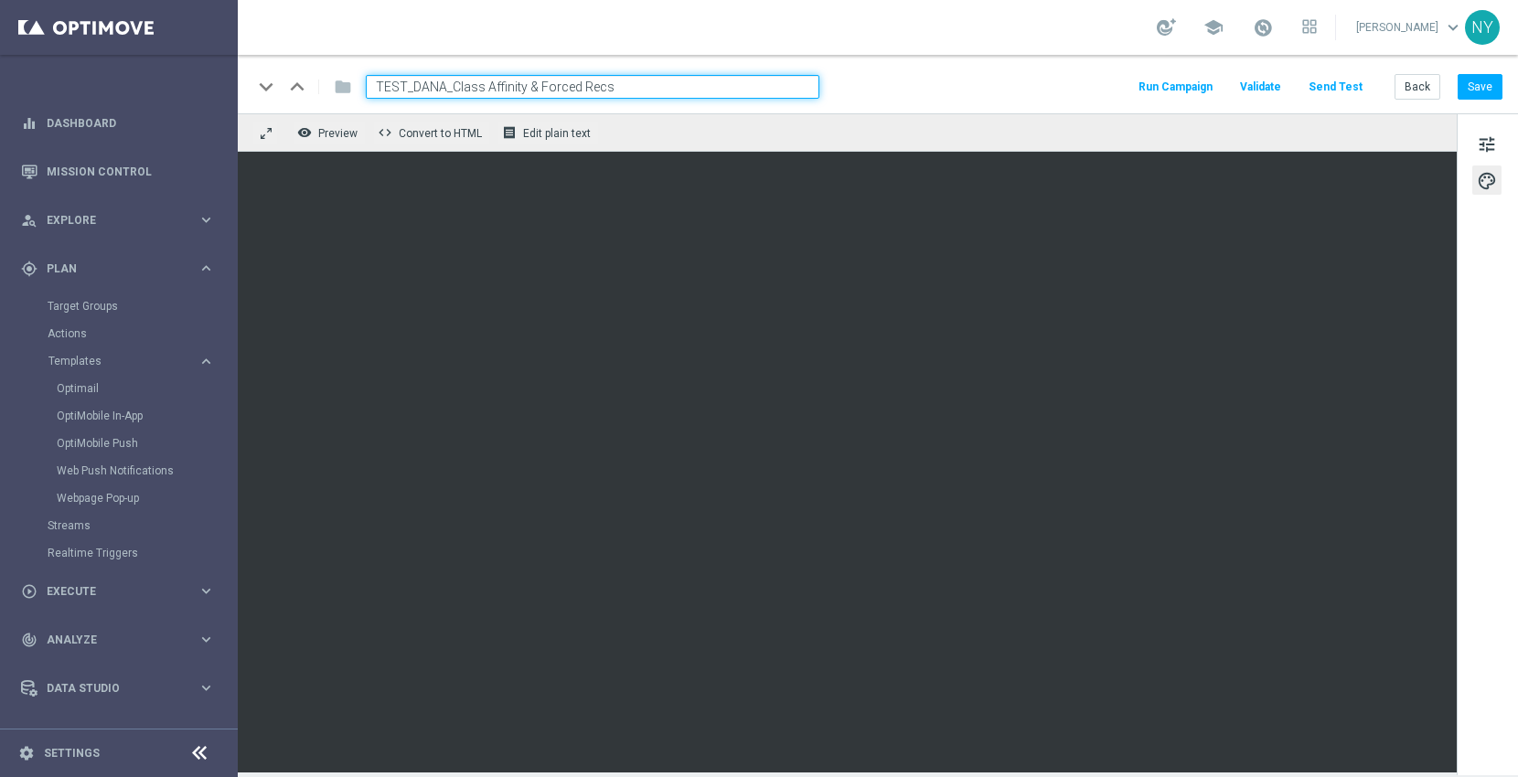
drag, startPoint x: 650, startPoint y: 92, endPoint x: 283, endPoint y: 64, distance: 367.8
click at [283, 64] on div "keyboard_arrow_down keyboard_arrow_up folder TEST_DANA_Class Affinity & Forced …" at bounding box center [878, 84] width 1280 height 59
